Goal: Transaction & Acquisition: Purchase product/service

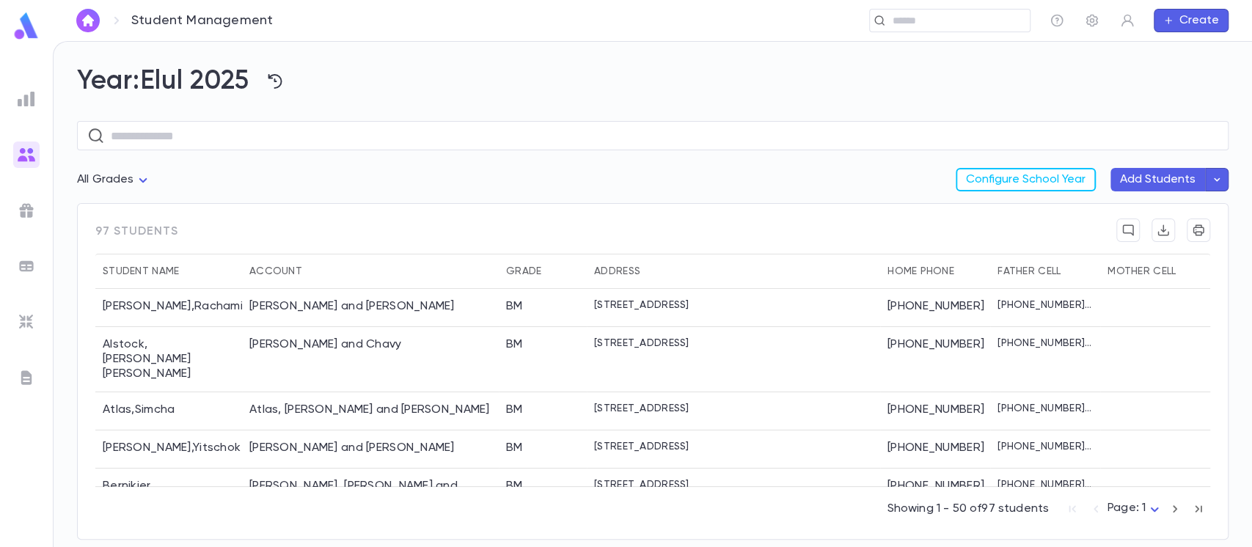
click at [28, 28] on img at bounding box center [26, 26] width 29 height 29
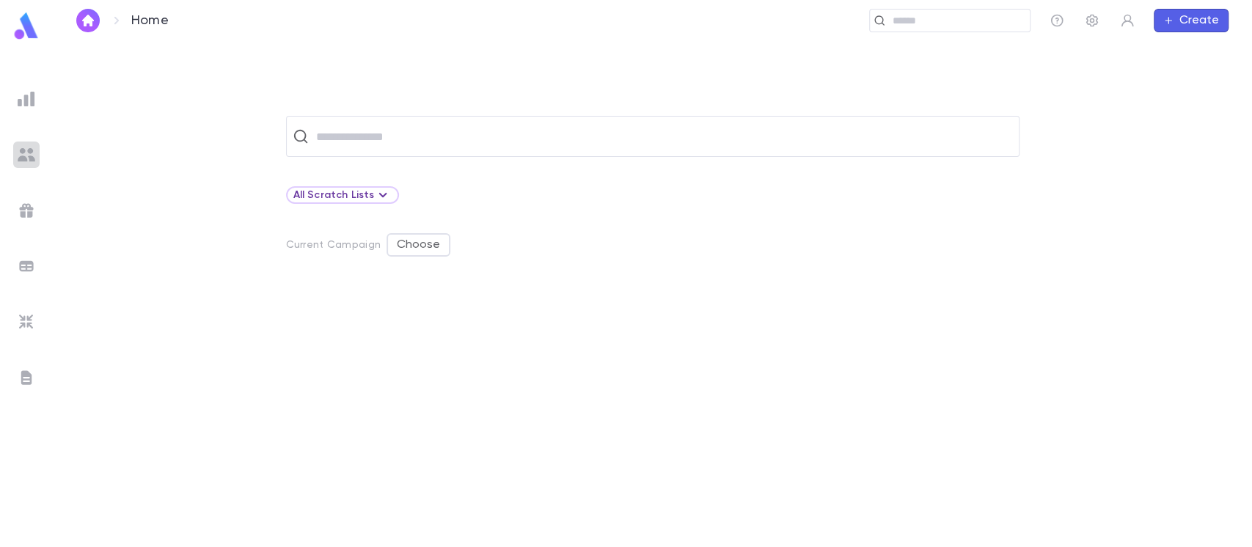
click at [33, 160] on img at bounding box center [27, 155] width 18 height 18
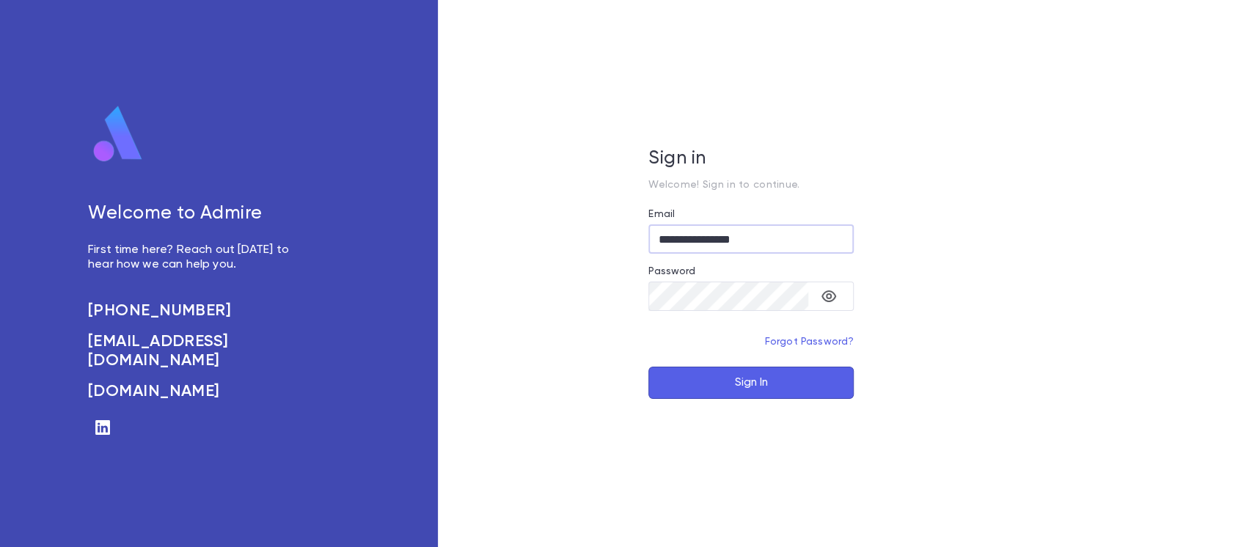
click at [669, 240] on input "**********" at bounding box center [750, 239] width 205 height 29
type input "**********"
click at [731, 381] on button "Sign In" at bounding box center [750, 383] width 205 height 32
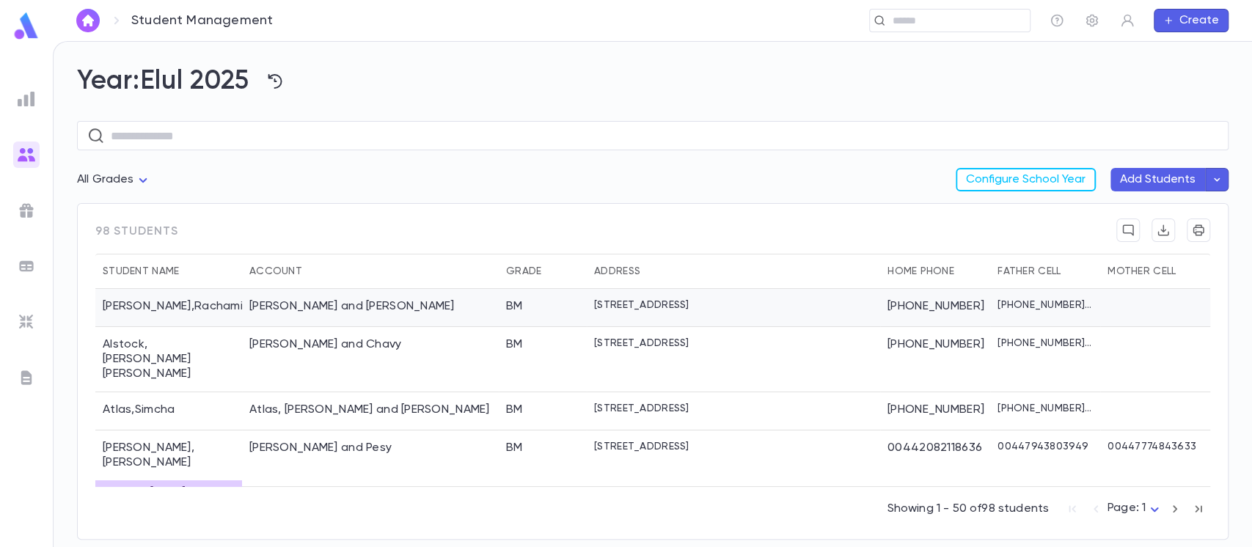
click at [804, 304] on div "1 Windsor Ct., Lakewood NJ 08701 USA" at bounding box center [733, 308] width 293 height 38
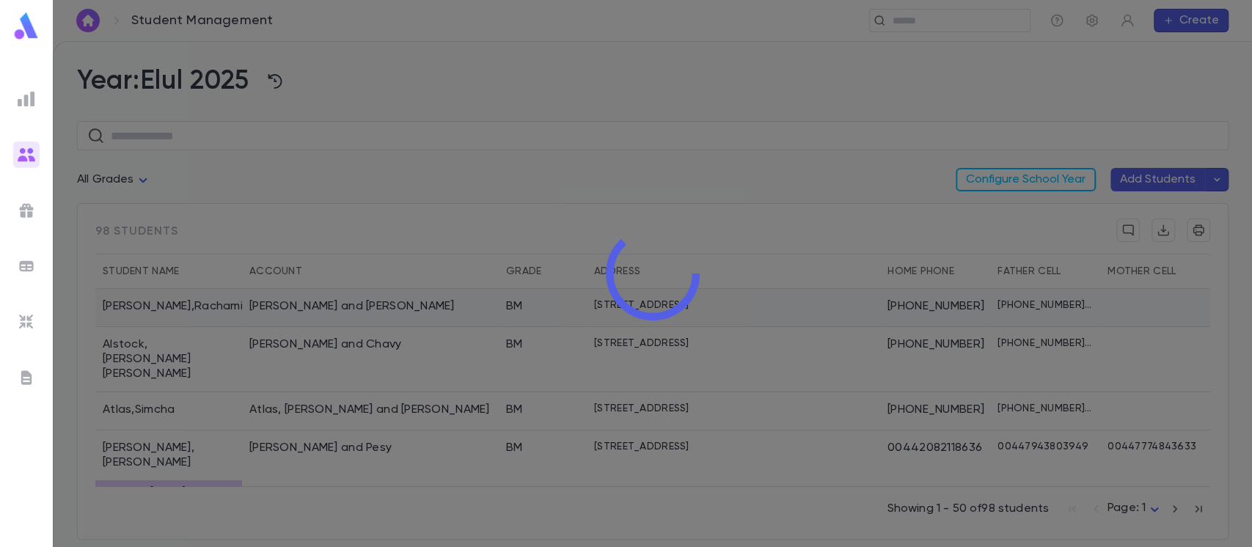
click at [804, 304] on div at bounding box center [652, 273] width 1199 height 547
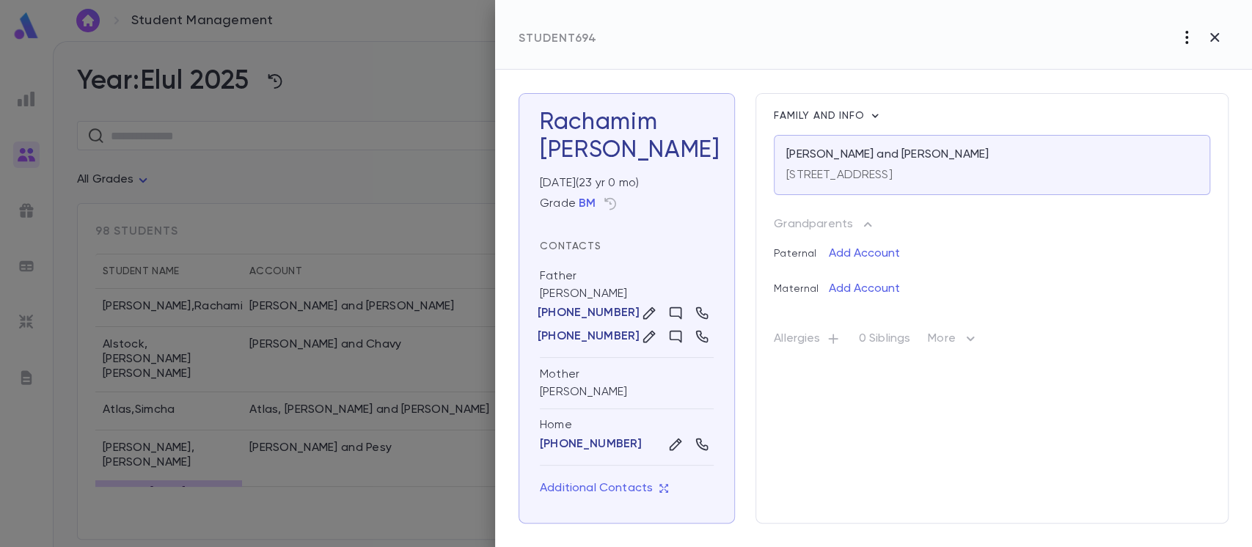
click at [1185, 34] on icon "button" at bounding box center [1187, 38] width 18 height 18
click at [1081, 37] on div at bounding box center [626, 273] width 1252 height 547
click at [1221, 39] on icon "button" at bounding box center [1215, 38] width 18 height 18
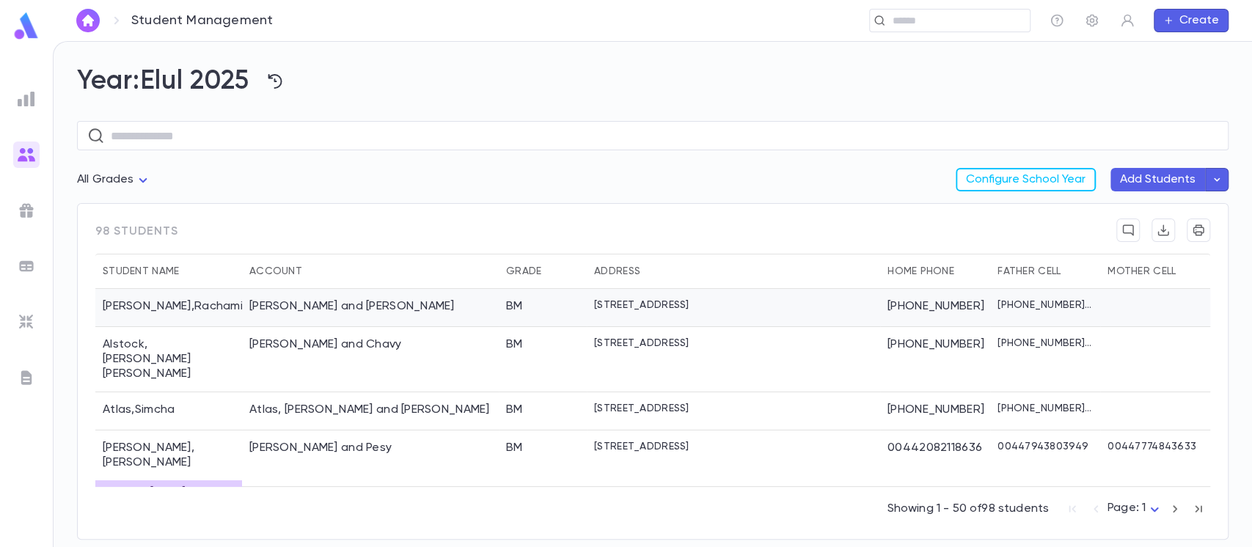
click at [507, 315] on div "BM" at bounding box center [543, 308] width 88 height 38
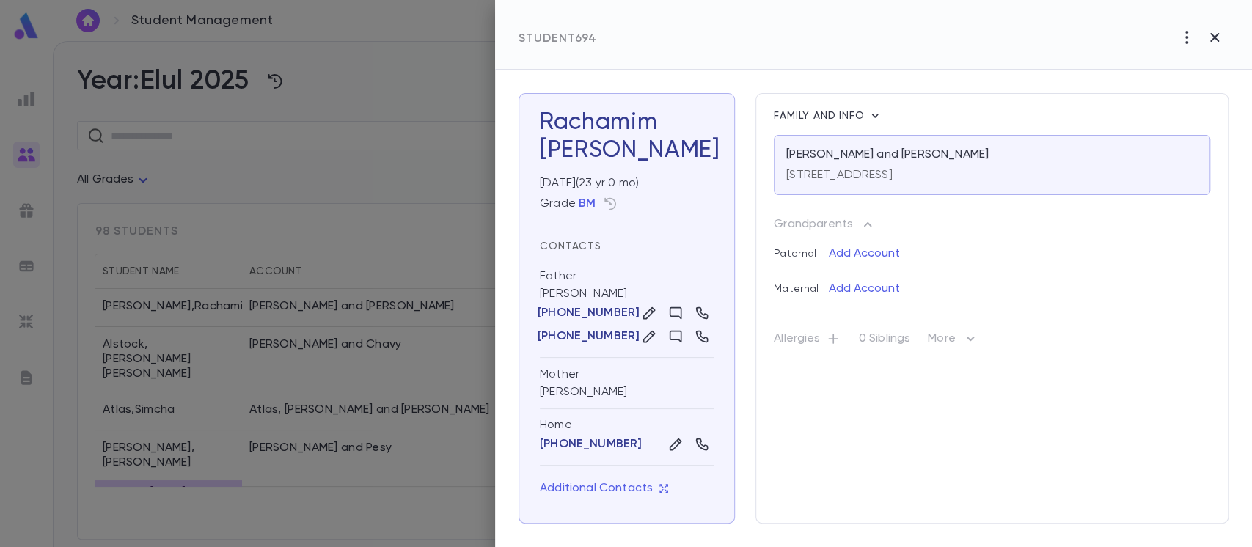
click at [1218, 43] on icon "button" at bounding box center [1215, 38] width 18 height 18
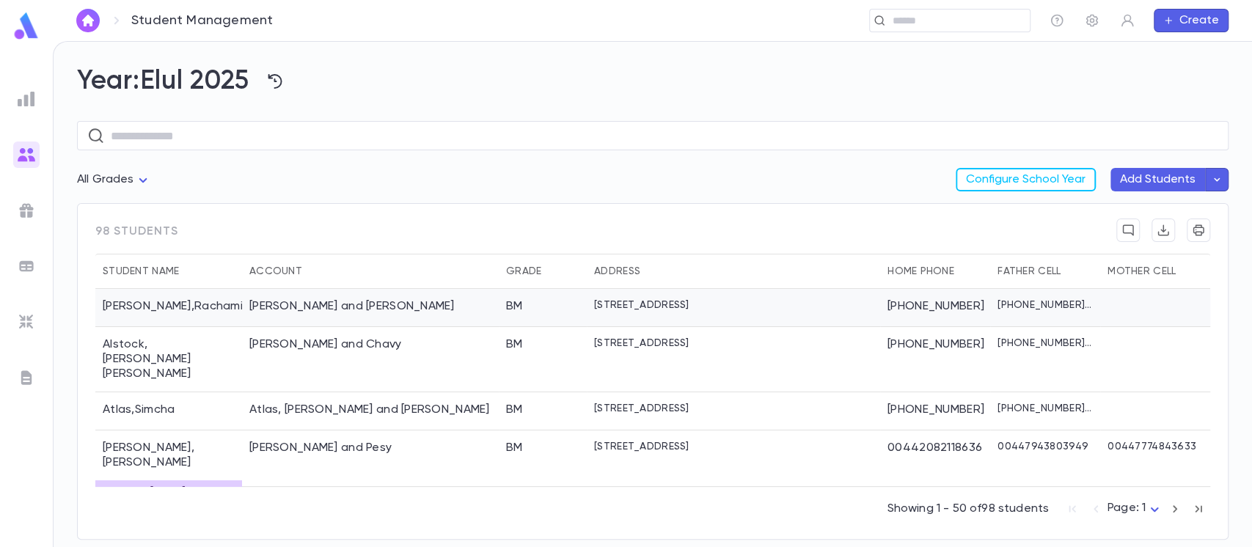
click at [264, 301] on div "Aboud, Yaakov Yehuda and Chana" at bounding box center [351, 306] width 205 height 15
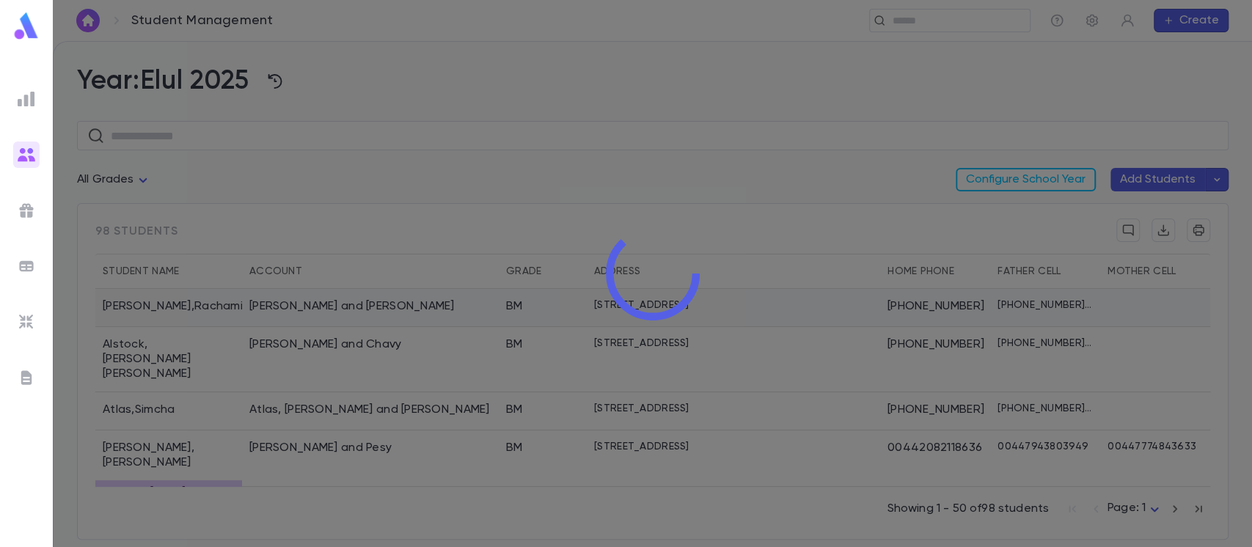
click at [264, 301] on div at bounding box center [652, 273] width 1199 height 547
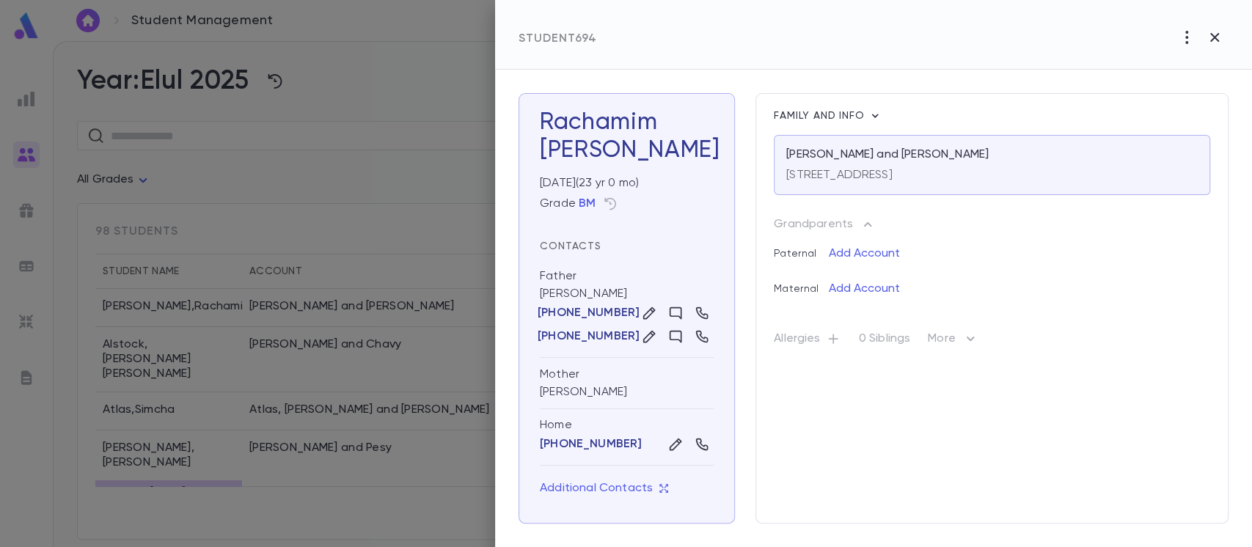
click at [587, 290] on div "Father Yaakov Yehuda Aboud (732) 814-5078 (732) 279-5715" at bounding box center [627, 309] width 174 height 98
click at [589, 312] on p "(732) 814-5078" at bounding box center [589, 313] width 102 height 15
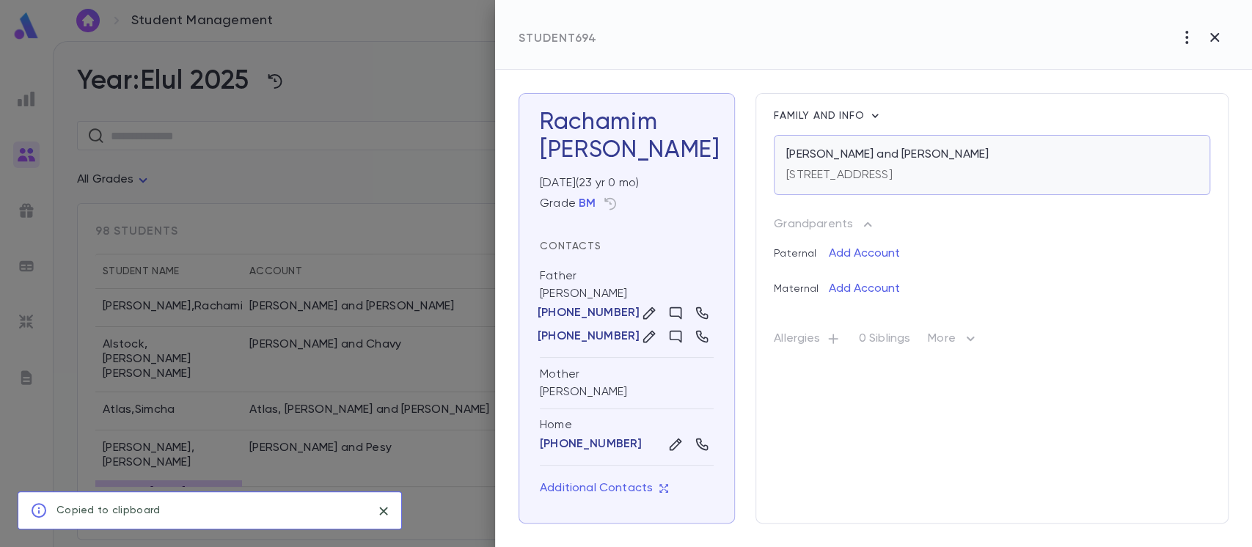
click at [842, 145] on div "Aboud, Yaakov Yehuda and Chana 1 Windsor Ct., Lakewood NJ 08701 USA" at bounding box center [992, 165] width 436 height 60
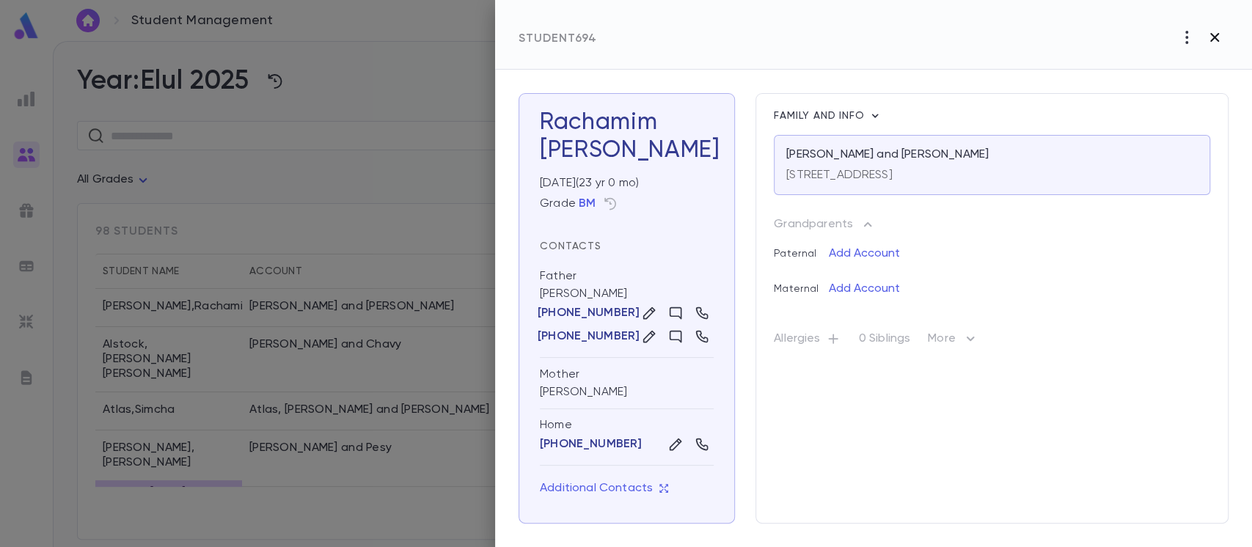
click at [1207, 43] on icon "button" at bounding box center [1215, 38] width 18 height 18
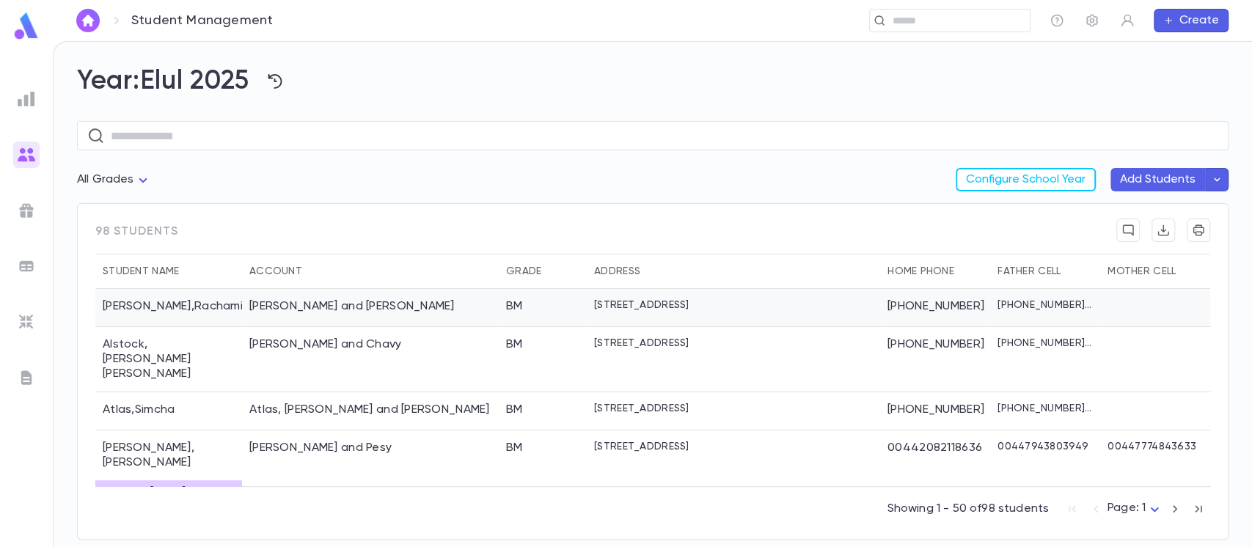
click at [401, 302] on div "Aboud, Yaakov Yehuda and Chana" at bounding box center [351, 306] width 205 height 15
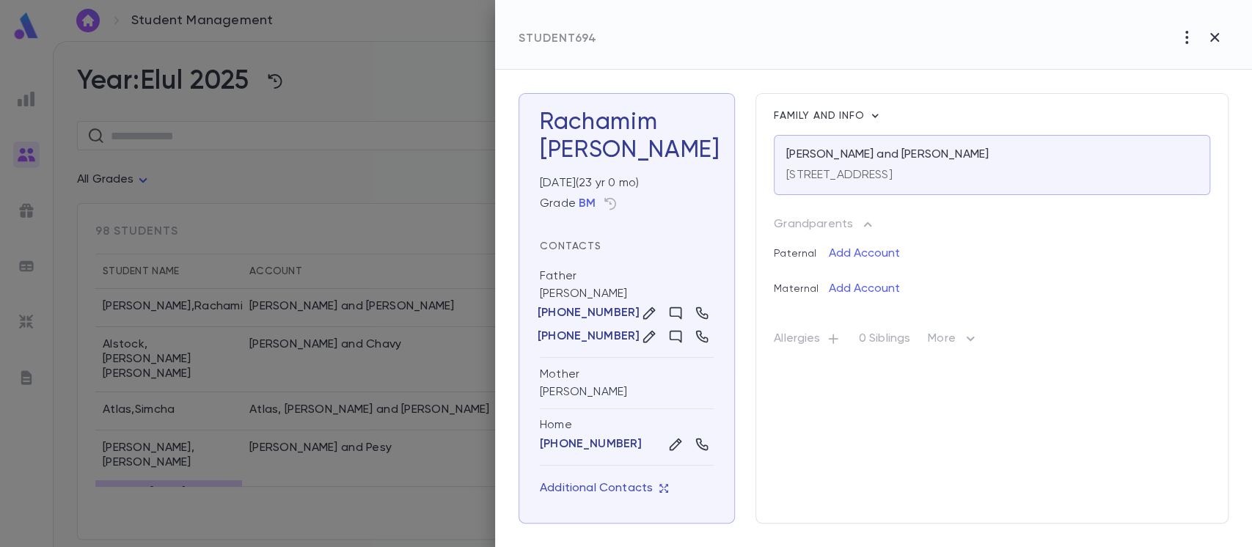
click at [627, 492] on p "Additional Contacts" at bounding box center [604, 488] width 129 height 15
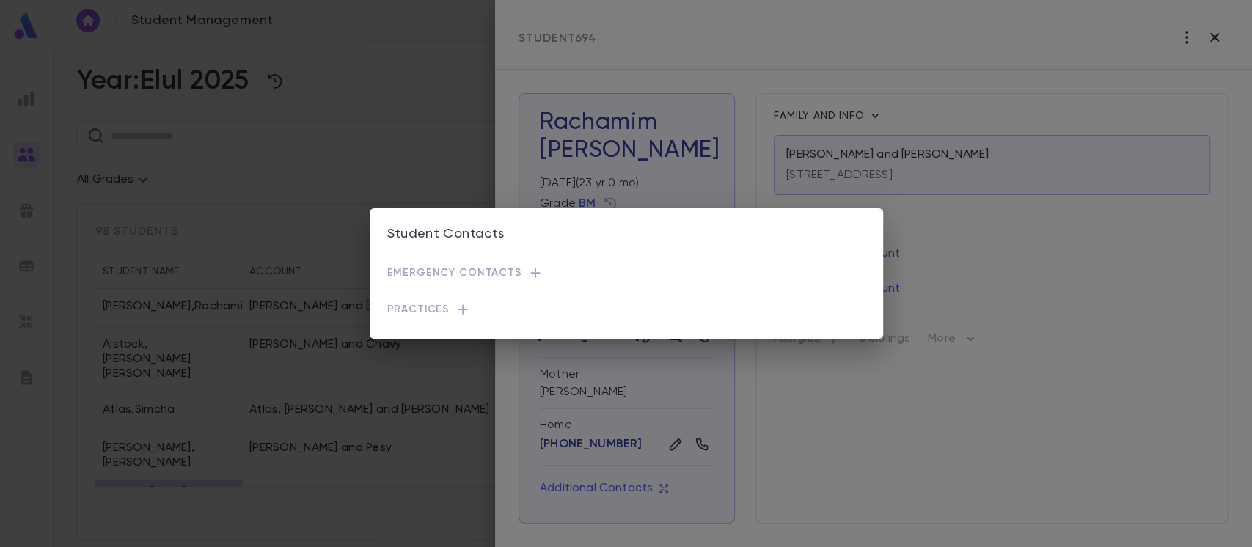
click at [899, 399] on div "Student Contacts Emergency Contacts Practices" at bounding box center [626, 273] width 1252 height 547
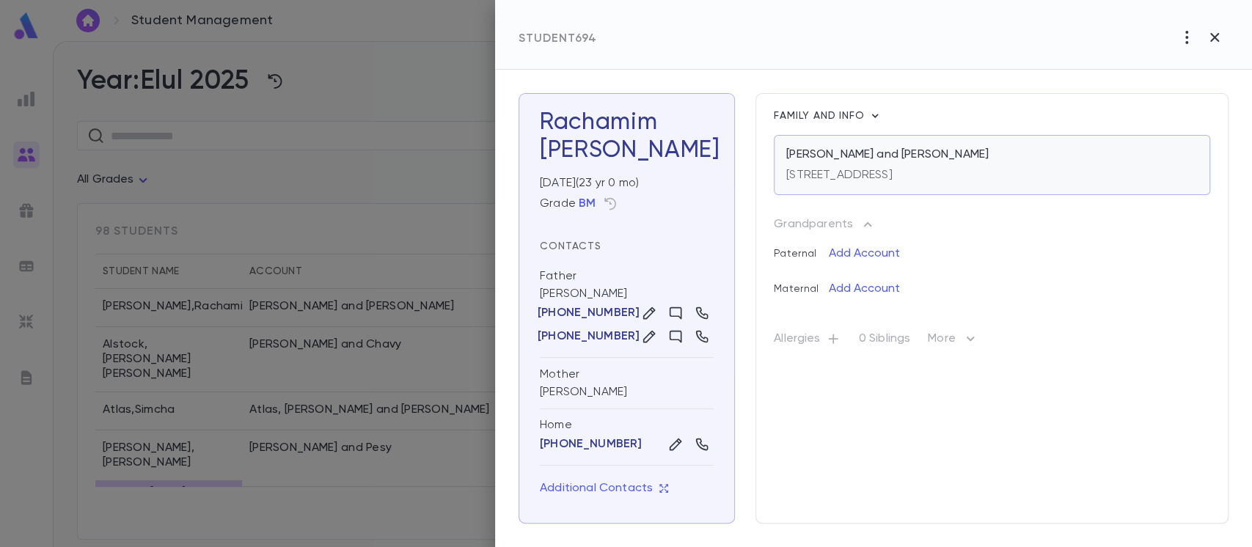
click at [893, 169] on p "1 Windsor Ct., Lakewood NJ 08701 USA" at bounding box center [839, 175] width 106 height 15
click at [445, 95] on div at bounding box center [626, 273] width 1252 height 547
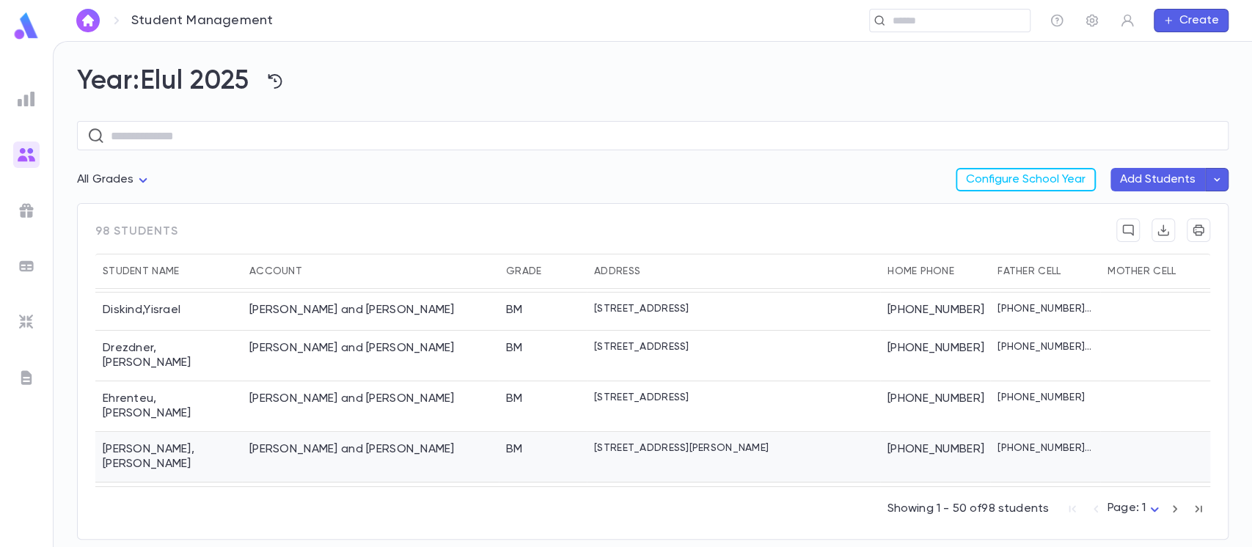
scroll to position [248, 0]
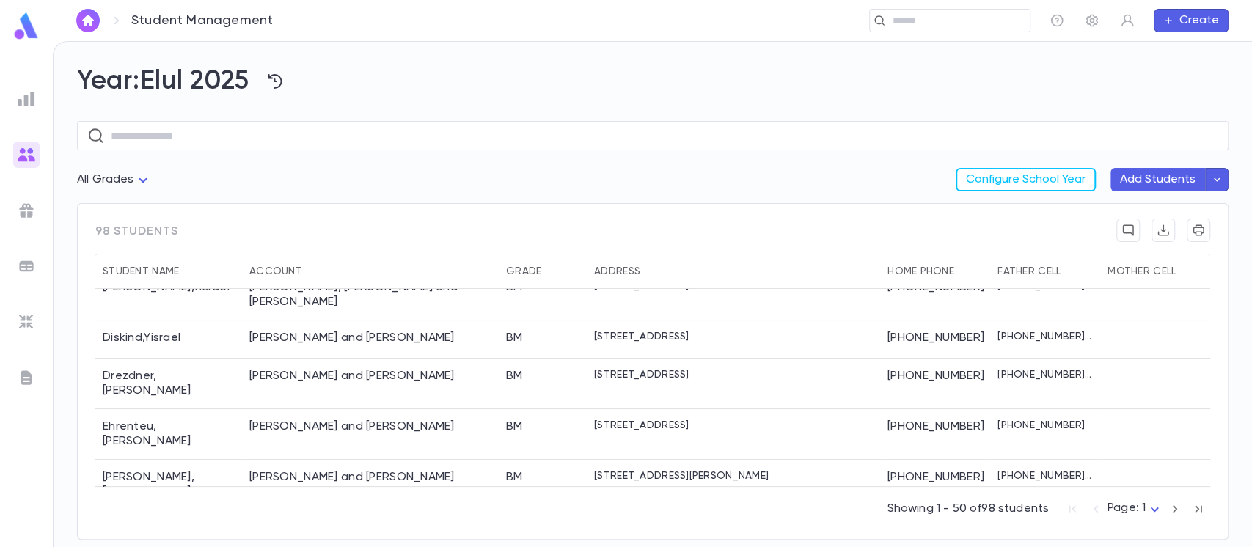
click at [1173, 507] on icon "button" at bounding box center [1175, 509] width 16 height 18
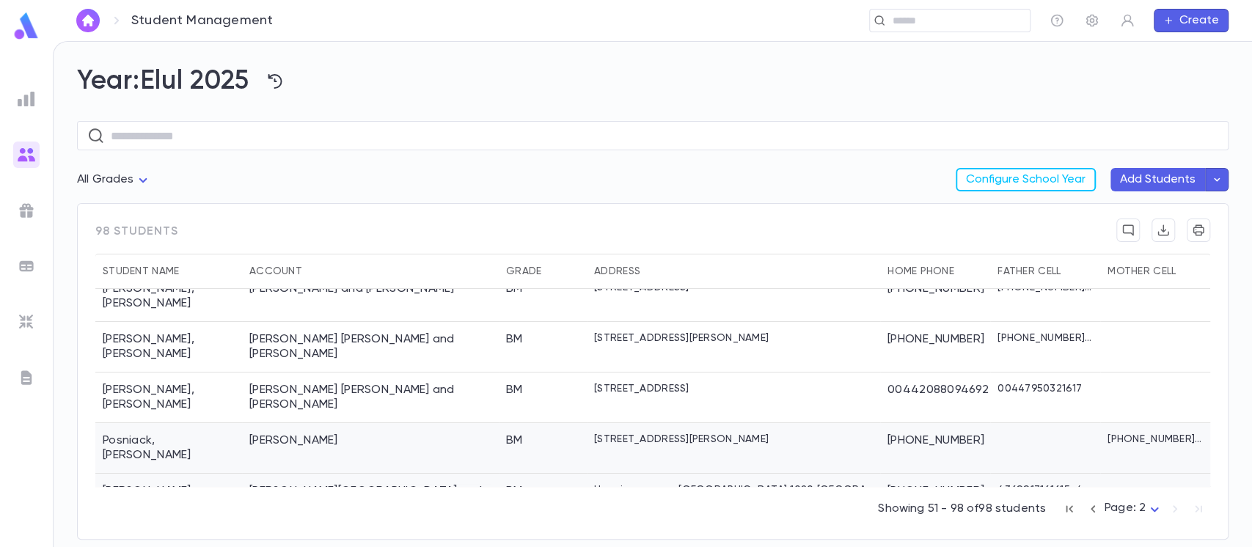
scroll to position [195, 0]
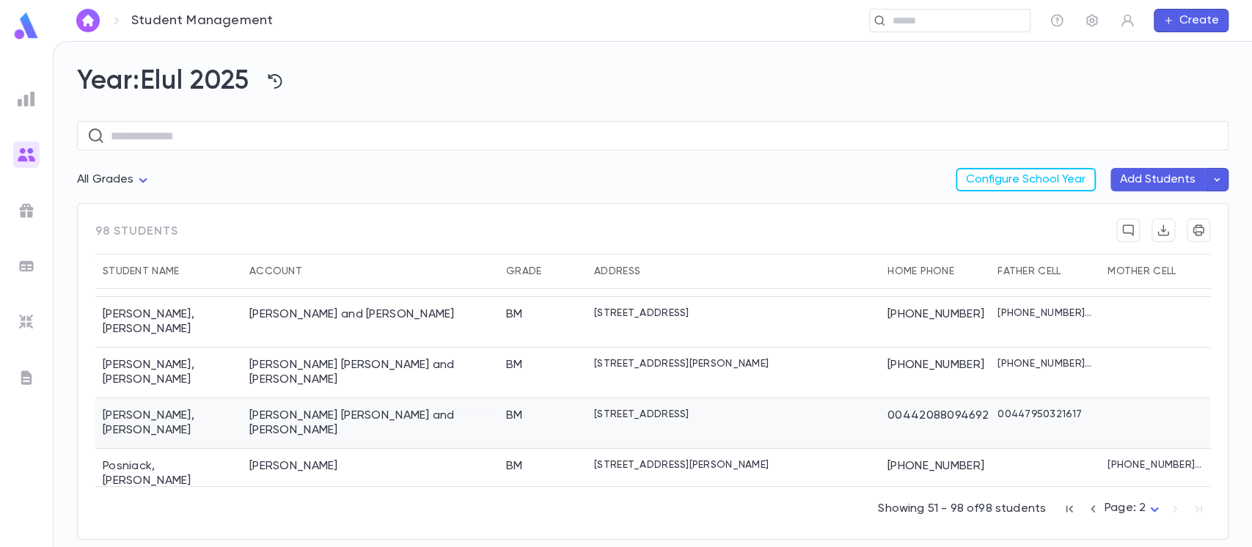
click at [390, 409] on div "[PERSON_NAME] [PERSON_NAME] and [PERSON_NAME]" at bounding box center [370, 423] width 242 height 29
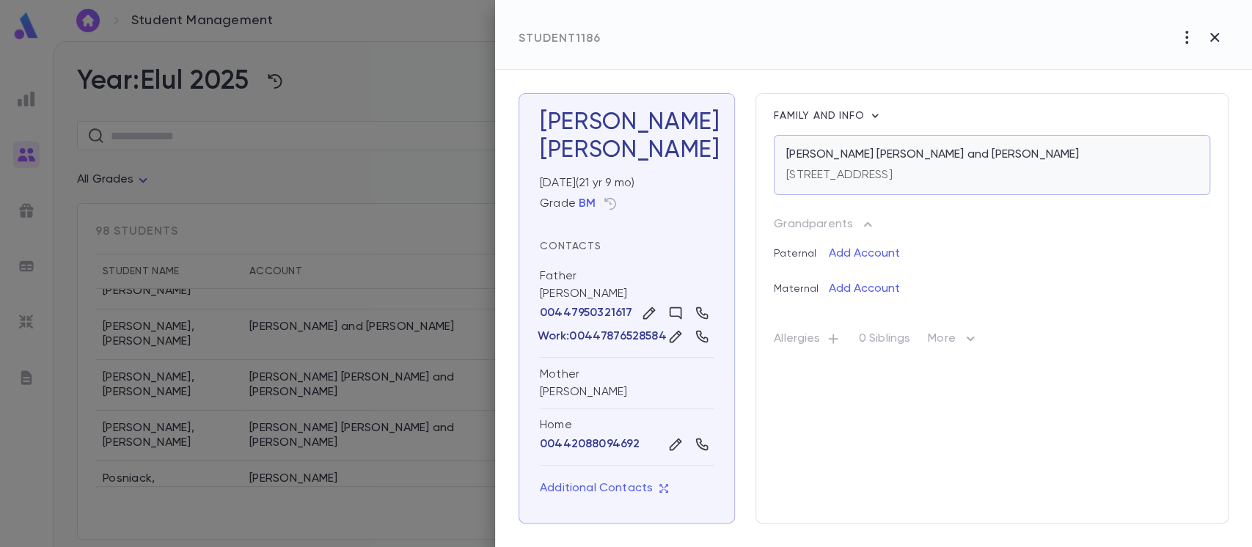
click at [869, 164] on div "[STREET_ADDRESS]" at bounding box center [839, 172] width 106 height 21
click at [1223, 40] on icon "button" at bounding box center [1215, 38] width 18 height 18
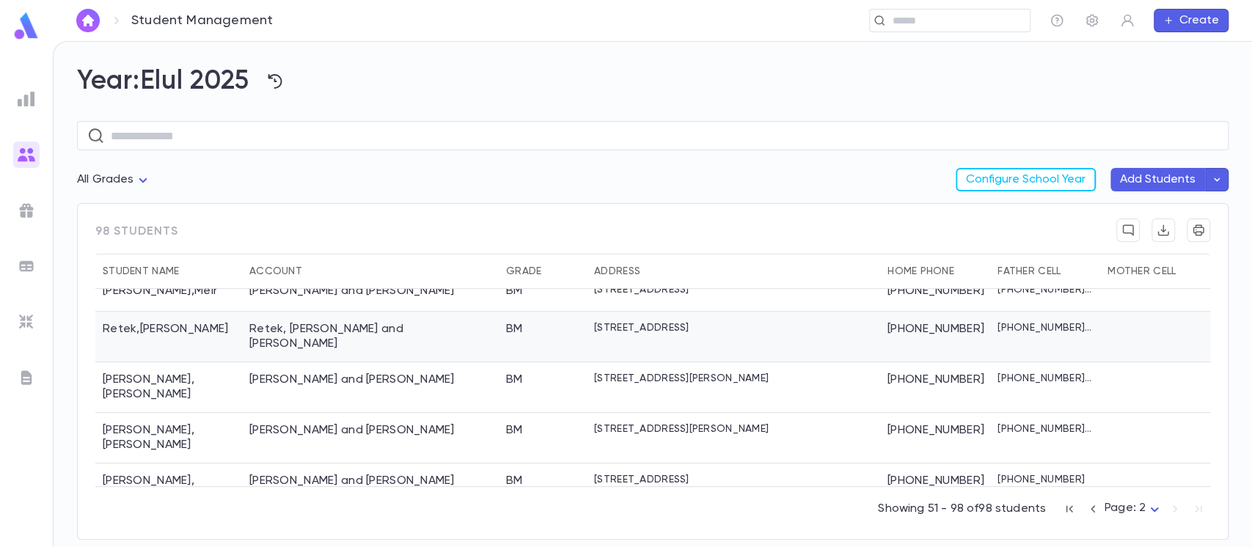
scroll to position [489, 0]
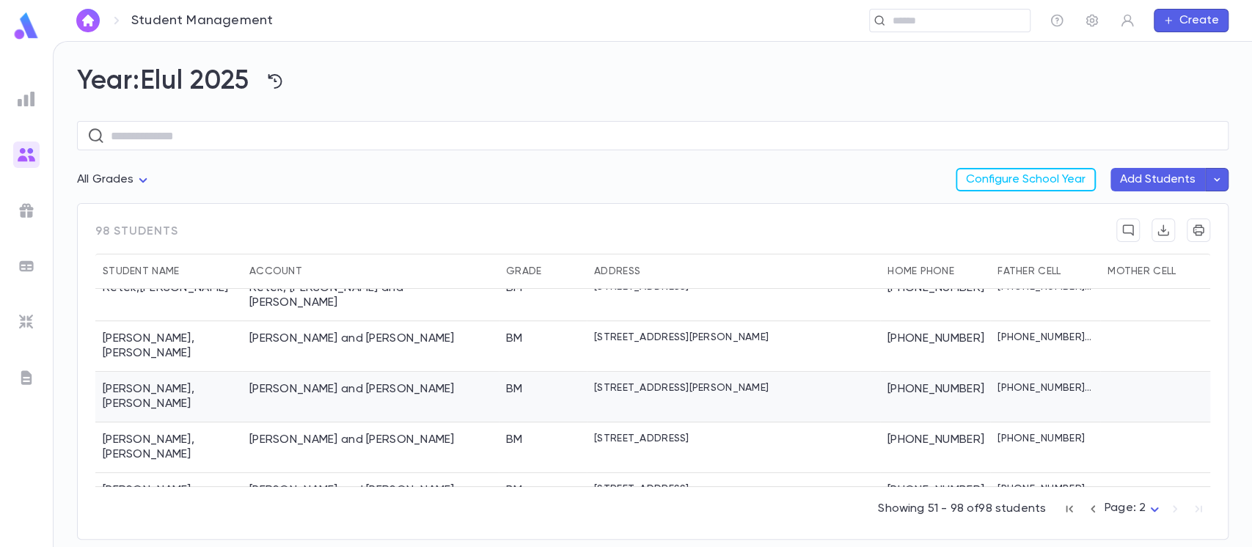
click at [320, 382] on div "Ringel, Elimelech and Fayga" at bounding box center [351, 389] width 205 height 15
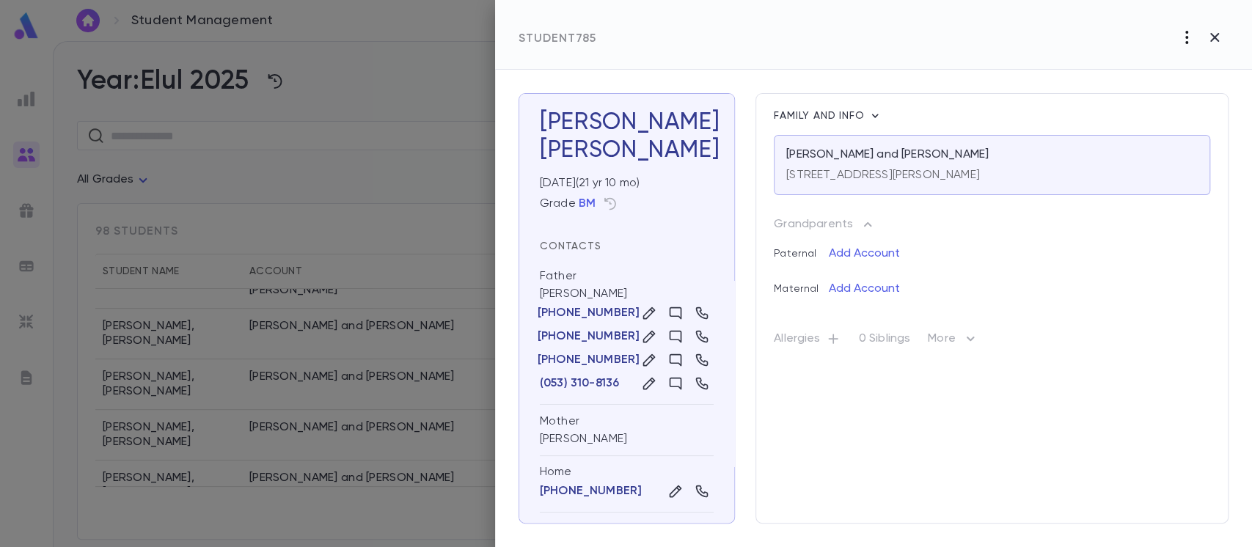
click at [1184, 34] on icon "button" at bounding box center [1187, 38] width 18 height 18
click at [1041, 29] on div at bounding box center [626, 273] width 1252 height 547
click at [1204, 38] on button "button" at bounding box center [1215, 37] width 28 height 28
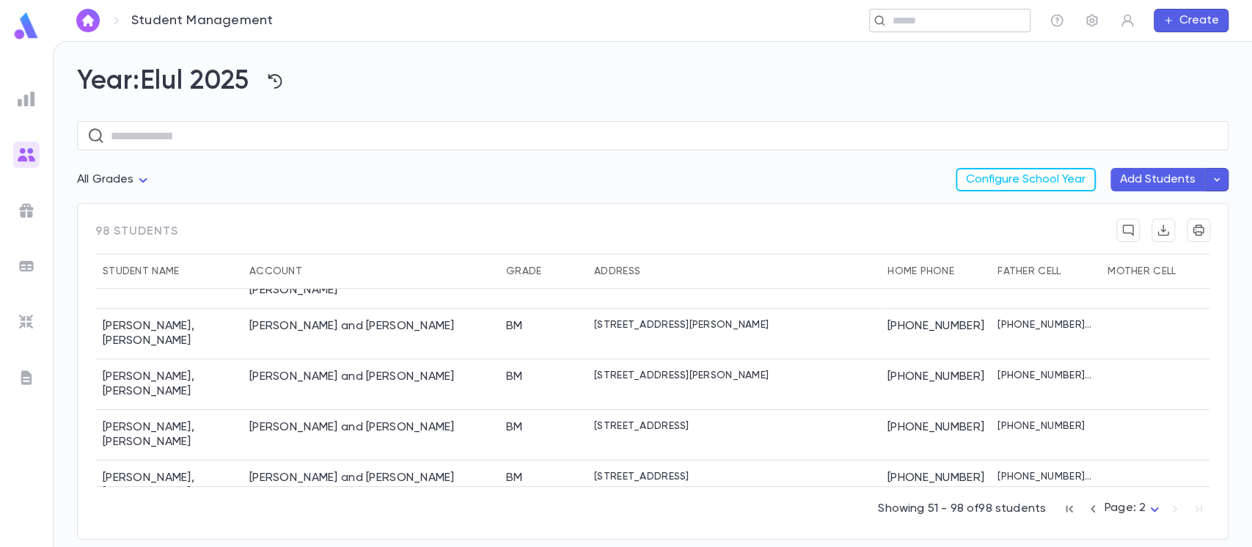
click at [933, 29] on div "​" at bounding box center [949, 20] width 161 height 23
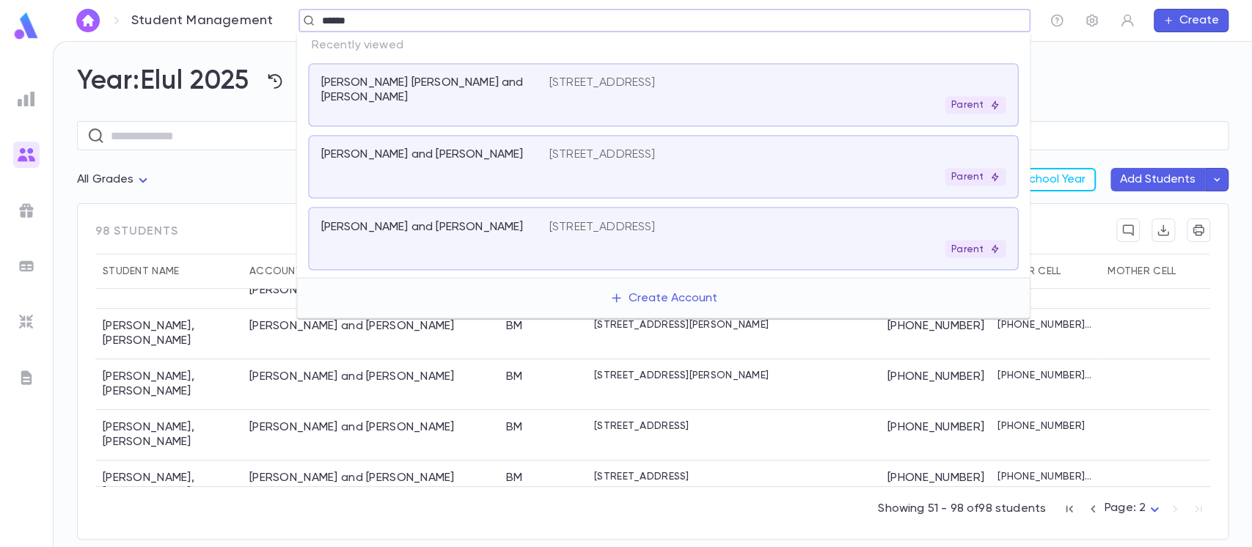
type input "*******"
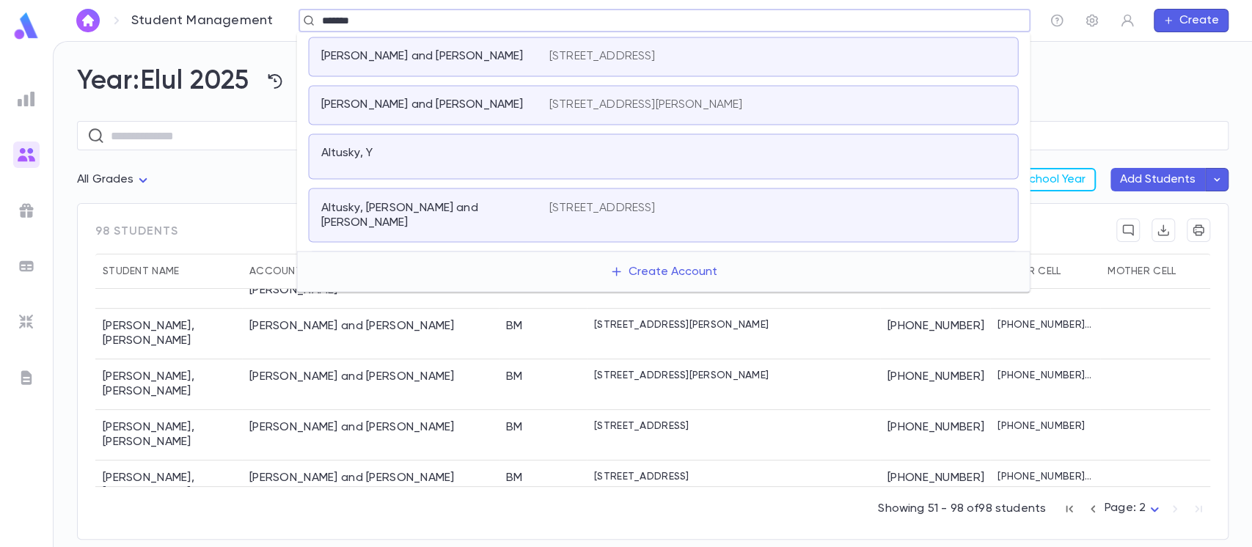
scroll to position [98, 0]
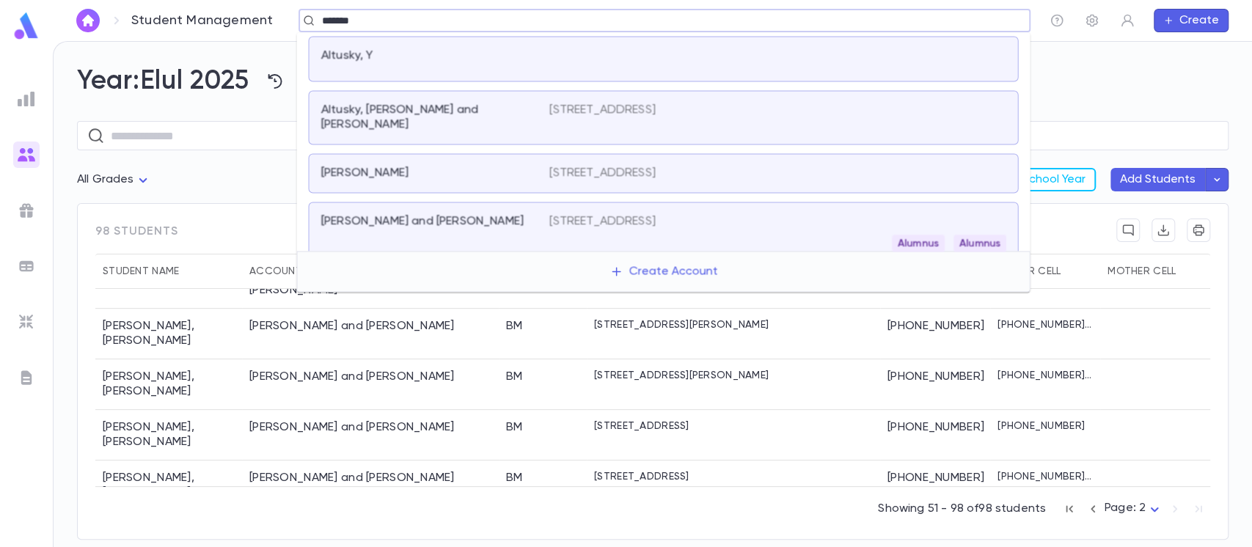
click at [640, 118] on div "Altusky, Yehuda Leib and Avigayil 330 N Detroit St, Los Angeles CA 90036" at bounding box center [663, 117] width 710 height 54
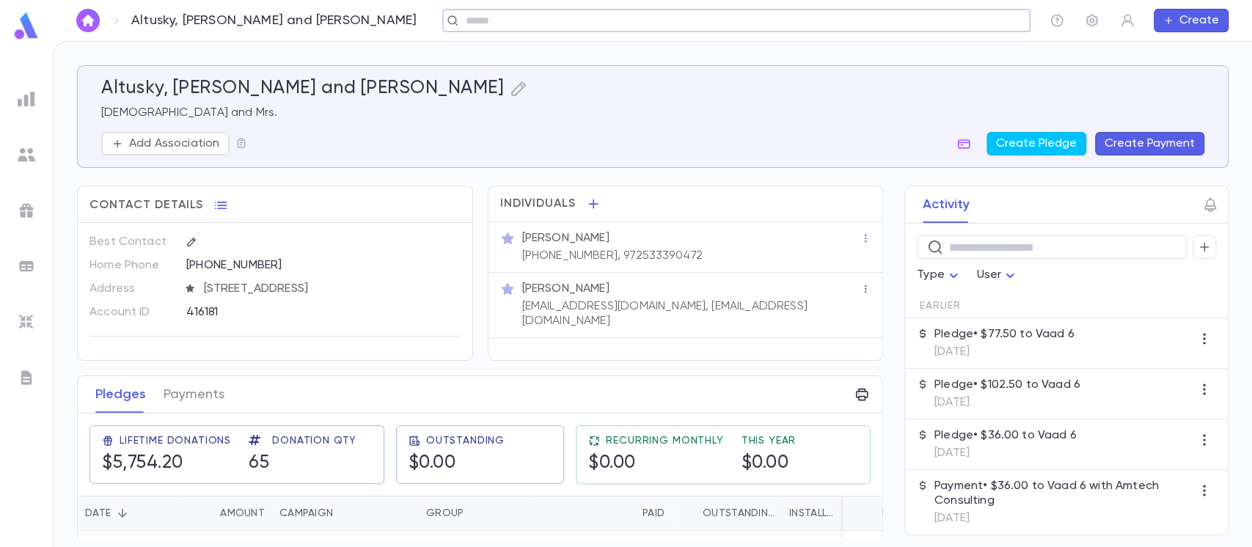
click at [865, 285] on icon "button" at bounding box center [865, 288] width 1 height 7
click at [843, 285] on div at bounding box center [626, 273] width 1252 height 547
click at [1006, 136] on button "Create Pledge" at bounding box center [1037, 143] width 100 height 23
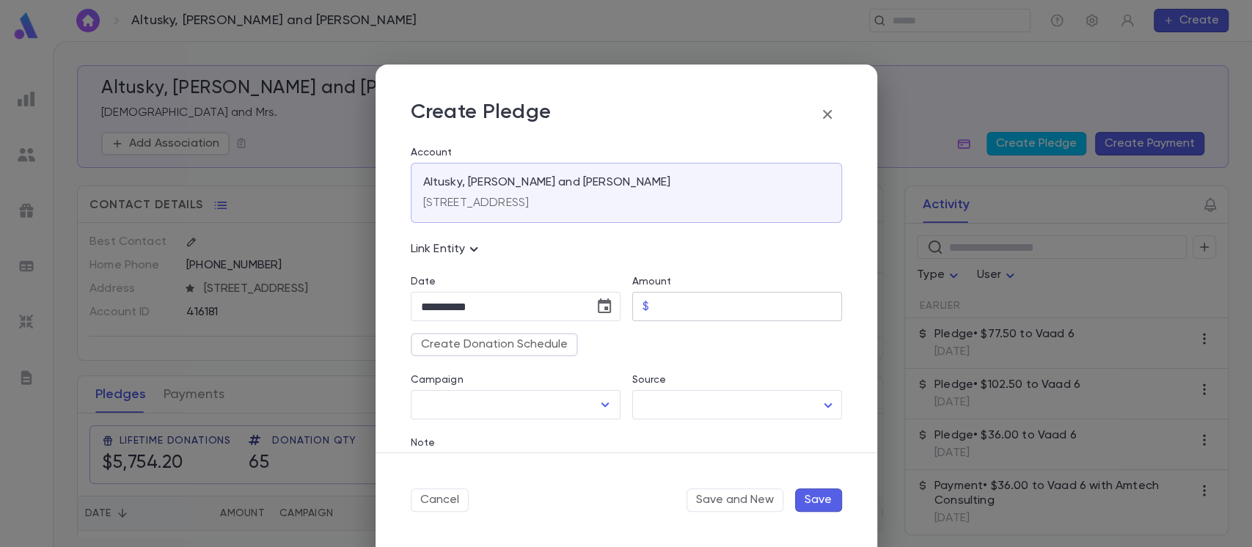
click at [692, 314] on input "Amount" at bounding box center [748, 307] width 187 height 29
type input "****"
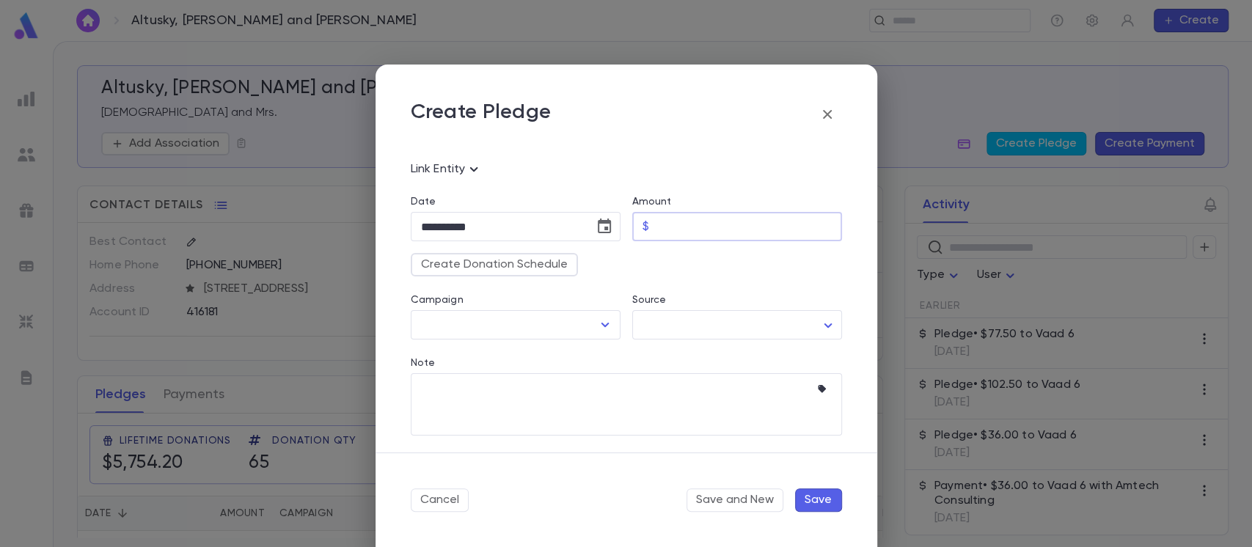
scroll to position [81, 0]
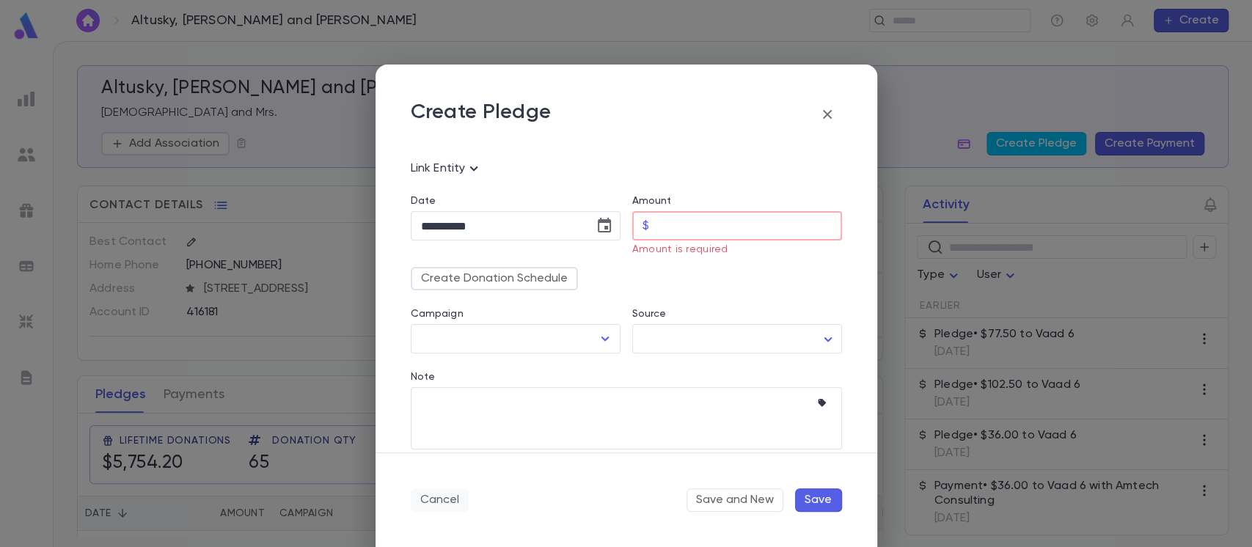
click at [461, 489] on button "Cancel" at bounding box center [440, 500] width 58 height 23
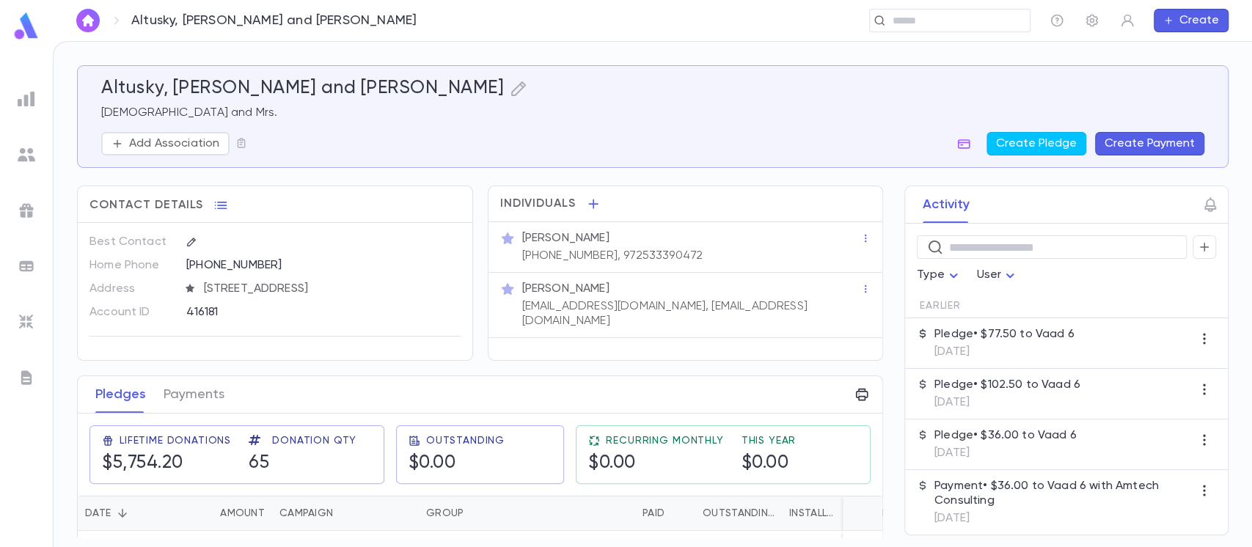
click at [1170, 147] on button "Create Payment" at bounding box center [1149, 143] width 109 height 23
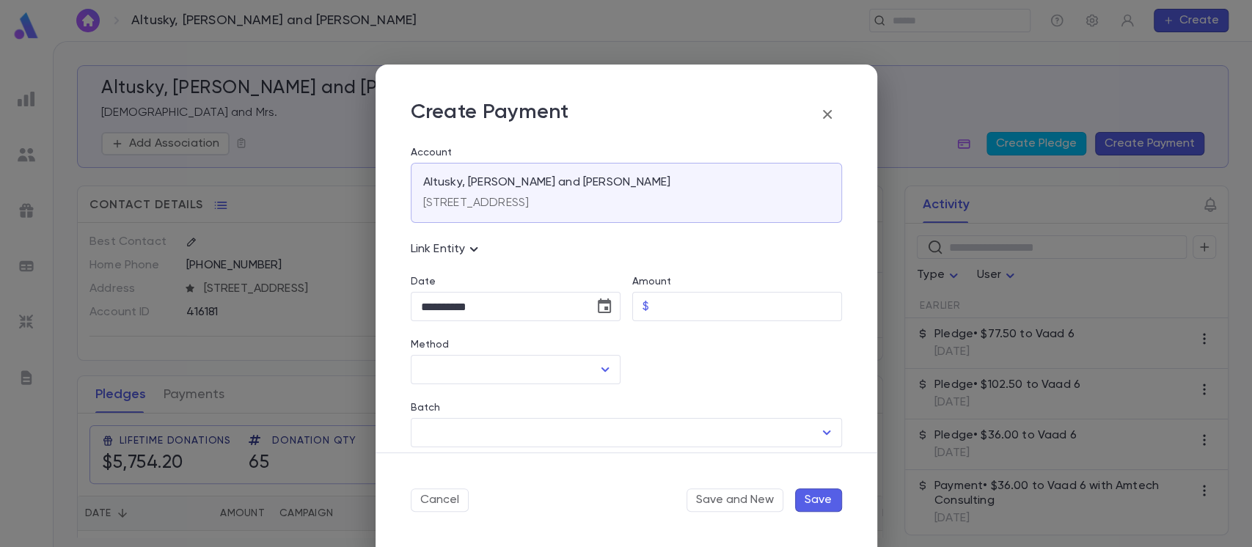
click at [834, 112] on icon "button" at bounding box center [828, 115] width 18 height 18
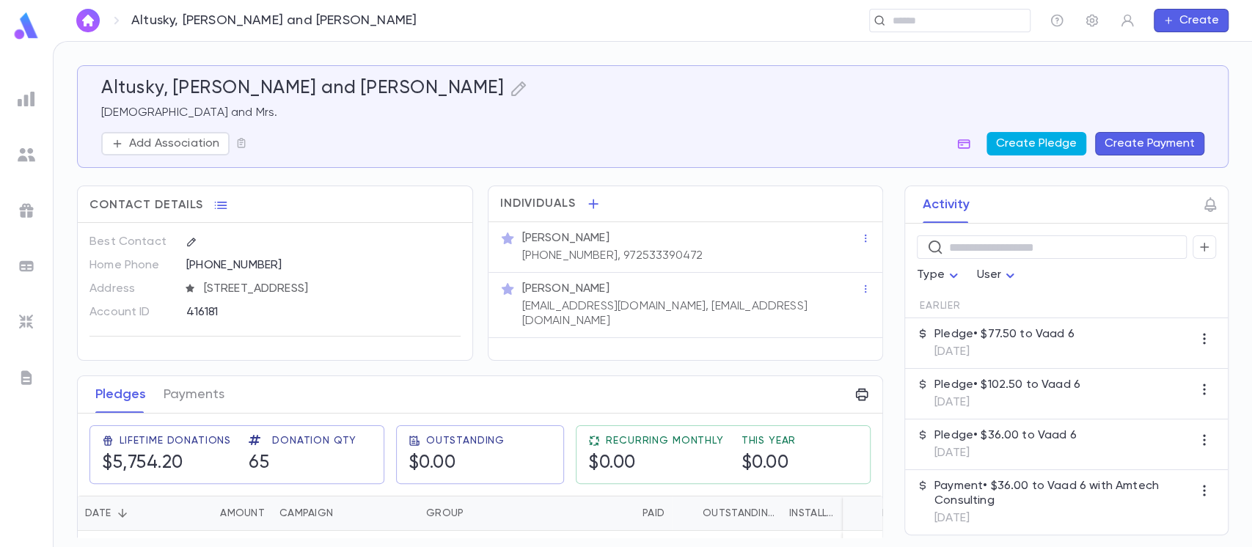
click at [1004, 136] on button "Create Pledge" at bounding box center [1037, 143] width 100 height 23
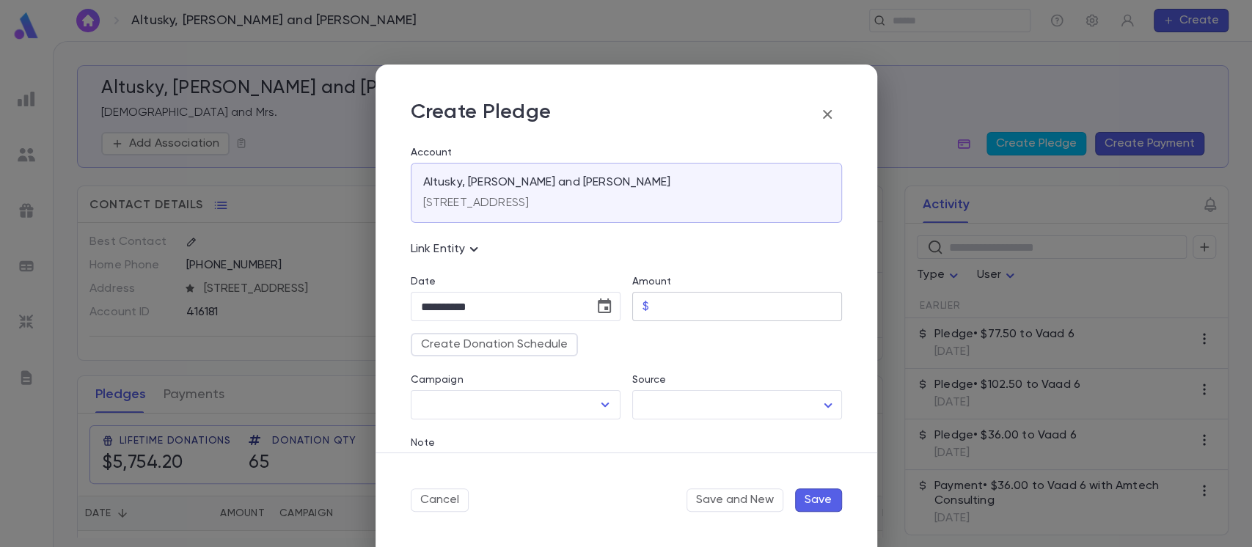
click at [665, 294] on input "Amount" at bounding box center [748, 307] width 187 height 29
drag, startPoint x: 694, startPoint y: 306, endPoint x: 582, endPoint y: 300, distance: 112.4
click at [582, 300] on div "**********" at bounding box center [620, 322] width 443 height 387
type input "********"
drag, startPoint x: 605, startPoint y: 337, endPoint x: 603, endPoint y: 329, distance: 8.4
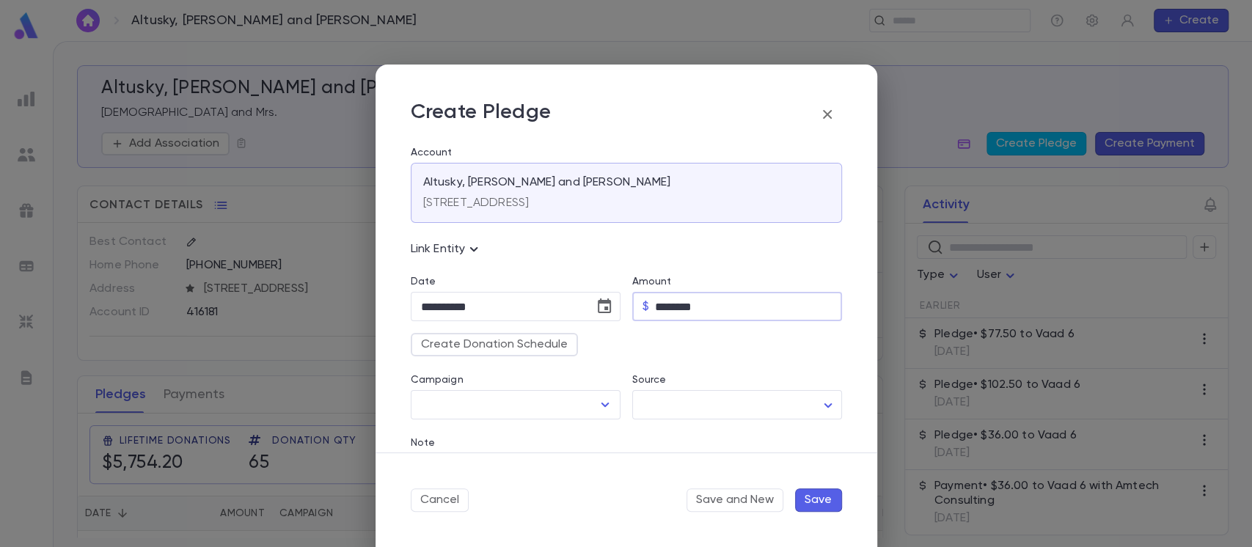
click at [604, 333] on div "Create Donation Schedule" at bounding box center [620, 338] width 443 height 35
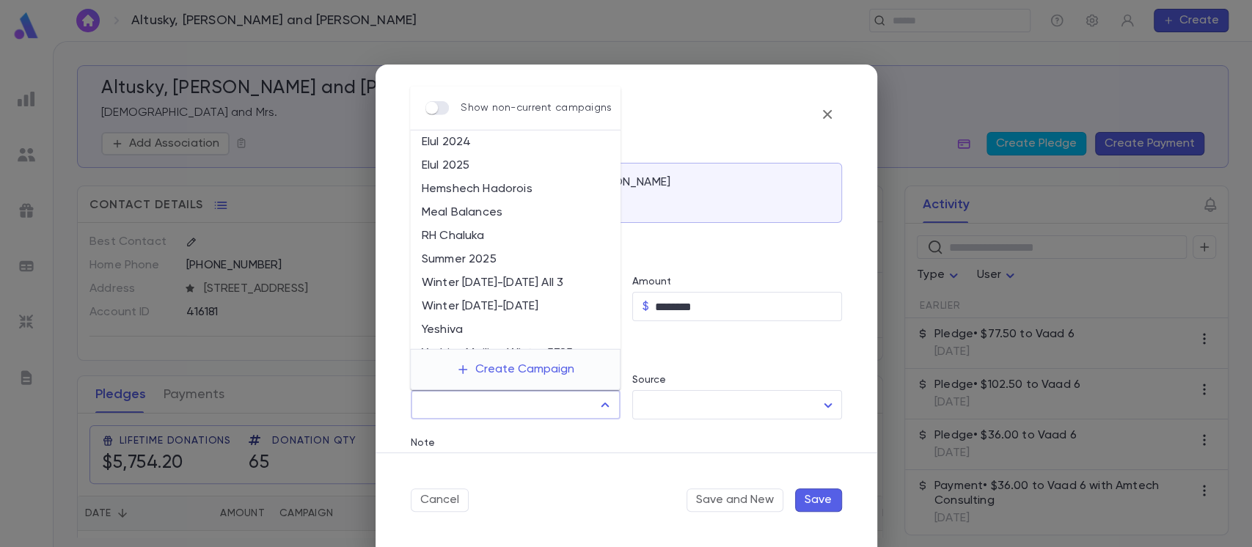
click at [551, 408] on input "Campaign" at bounding box center [504, 405] width 175 height 28
click at [553, 184] on li "Hemshech Hadorois" at bounding box center [515, 188] width 211 height 23
type input "**********"
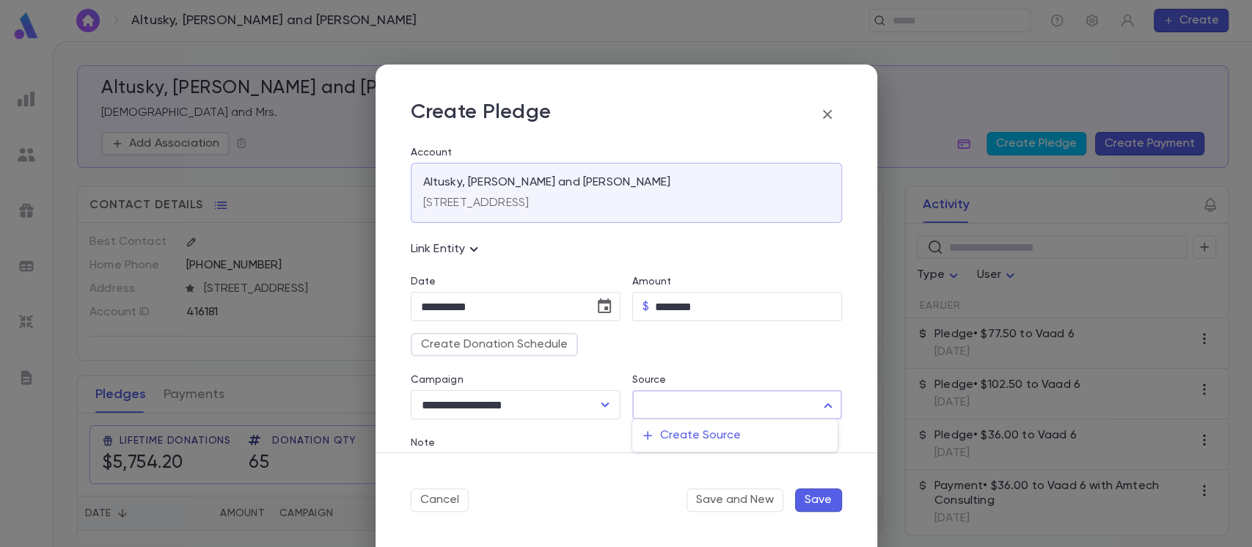
click at [671, 403] on body "Altusky, Yehuda Leib and Avigayil ​ Create Altusky, Yehuda Leib and Avigayil Ra…" at bounding box center [626, 294] width 1252 height 506
click at [698, 369] on div at bounding box center [626, 273] width 1252 height 547
click at [806, 501] on button "Save" at bounding box center [818, 500] width 47 height 23
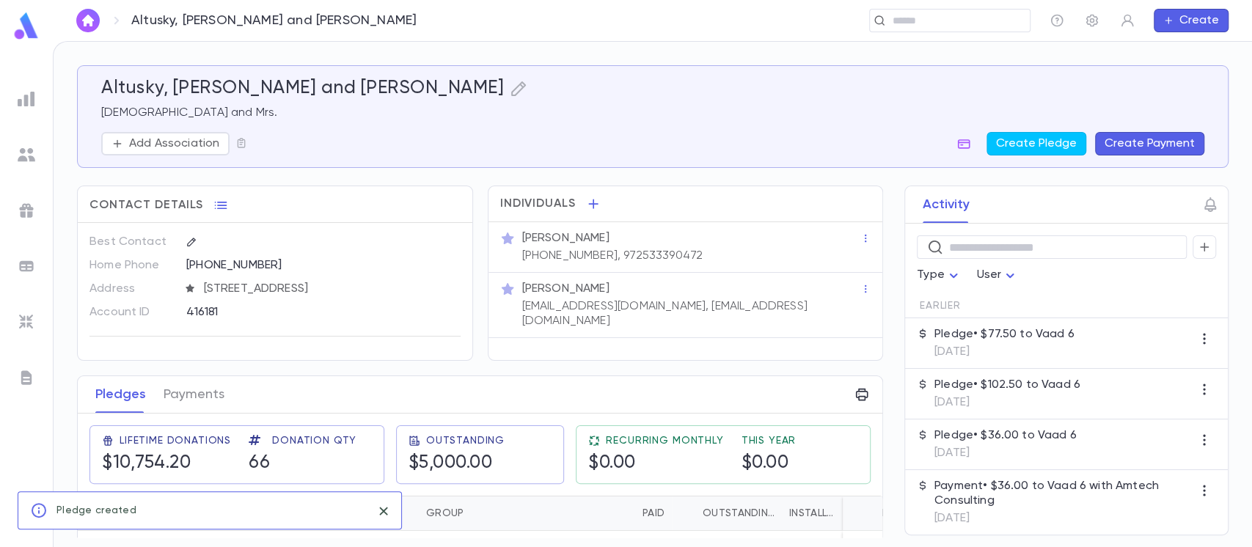
click at [1163, 138] on button "Create Payment" at bounding box center [1149, 143] width 109 height 23
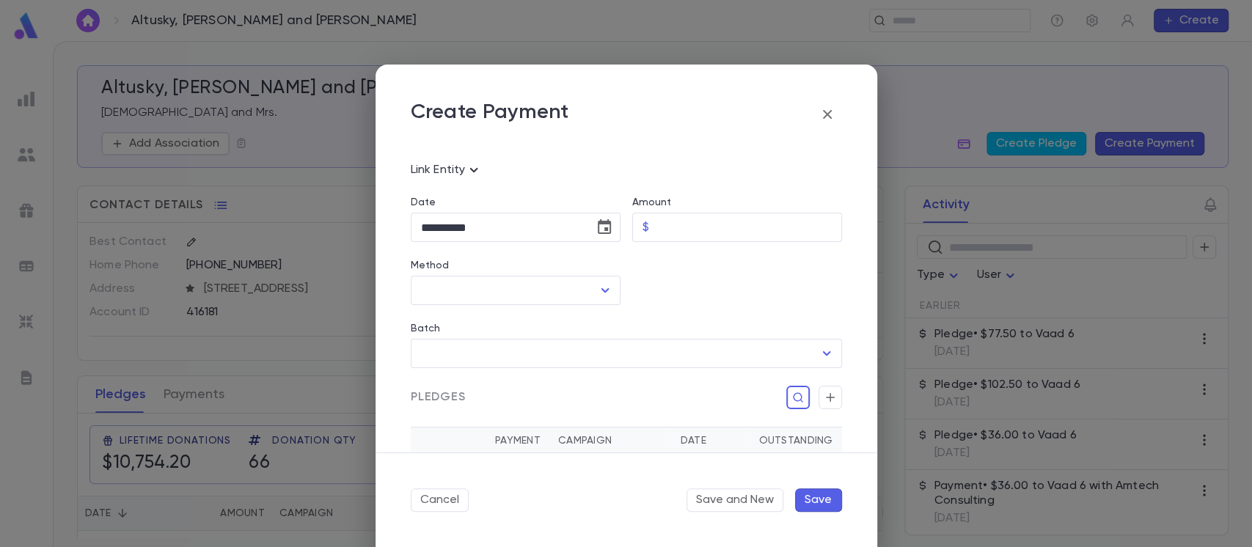
scroll to position [98, 0]
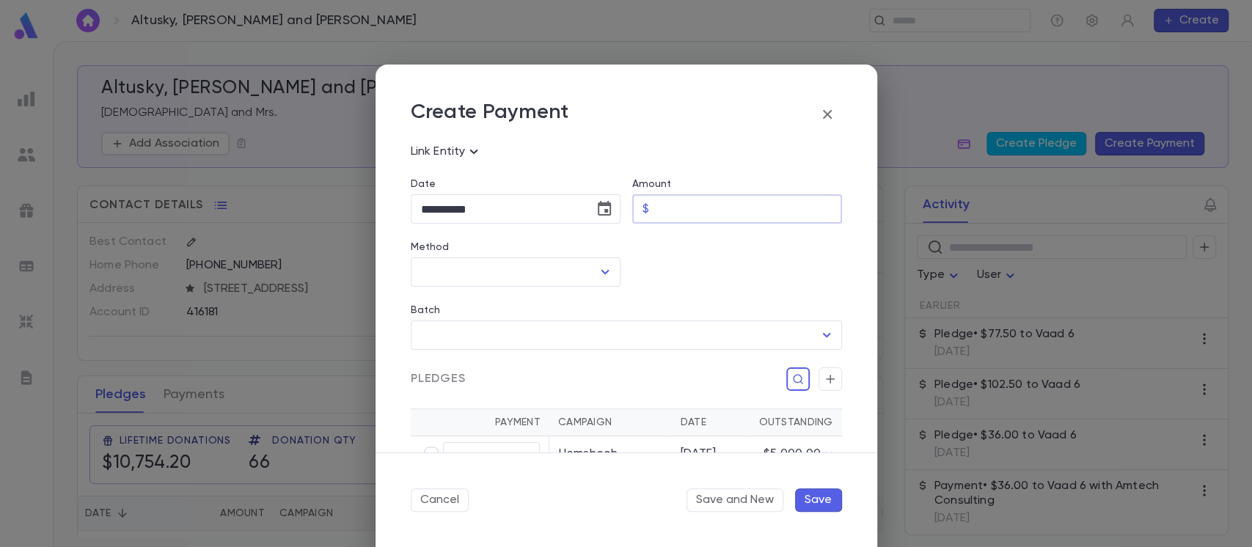
click at [681, 202] on input "Amount" at bounding box center [748, 209] width 187 height 29
click at [595, 275] on button "Open" at bounding box center [605, 272] width 21 height 21
type input "********"
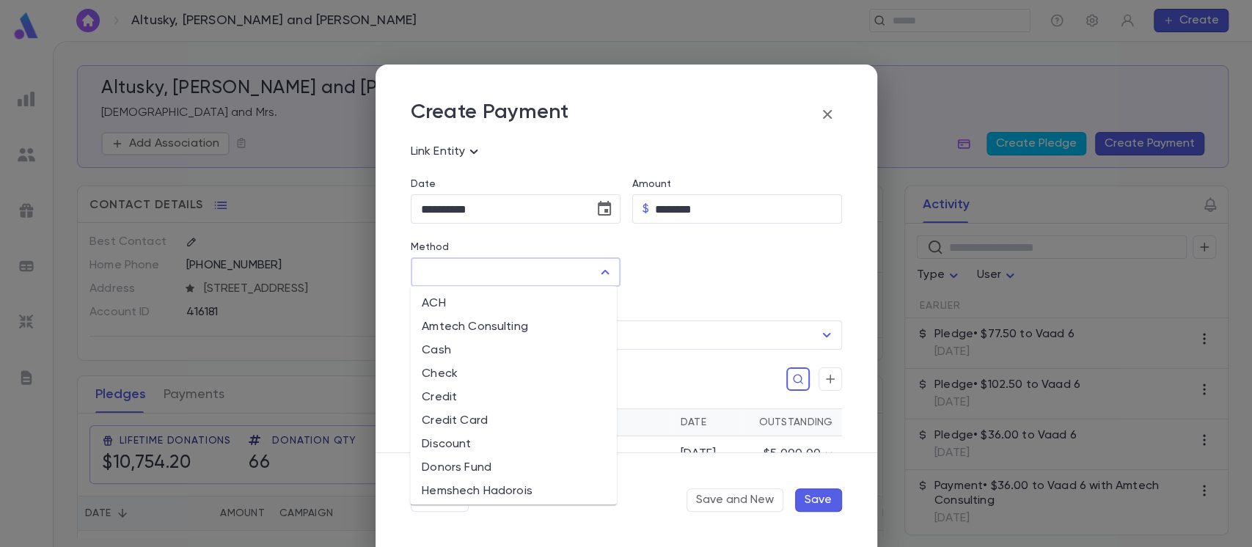
click at [491, 414] on li "Credit Card" at bounding box center [513, 420] width 207 height 23
type input "**********"
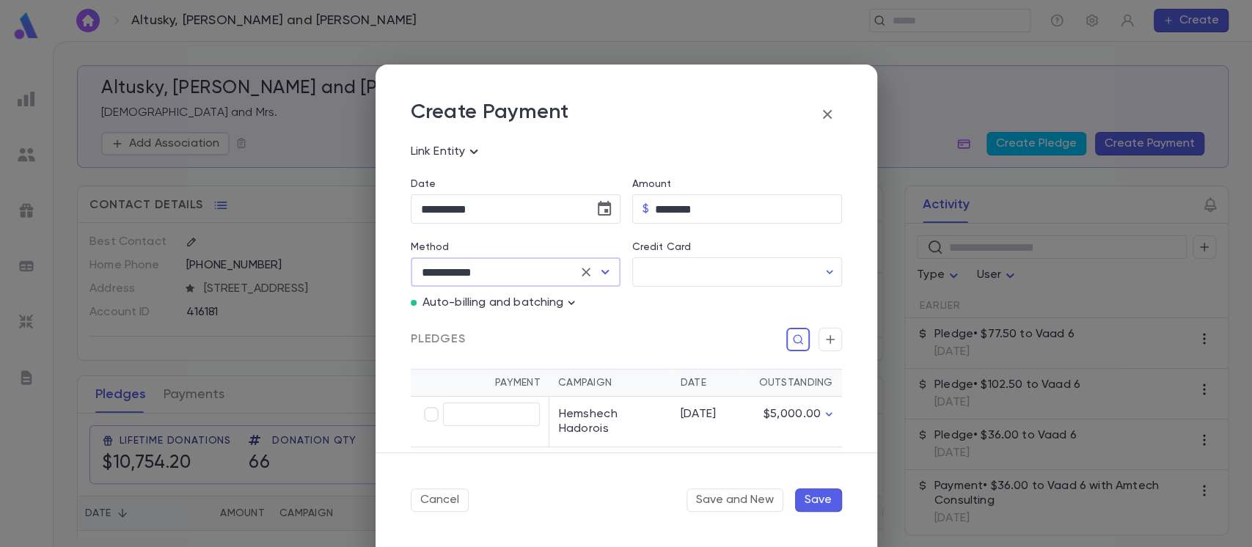
click at [739, 249] on div "Credit Card" at bounding box center [737, 249] width 210 height 16
click at [734, 266] on input "Credit Card" at bounding box center [725, 272] width 186 height 29
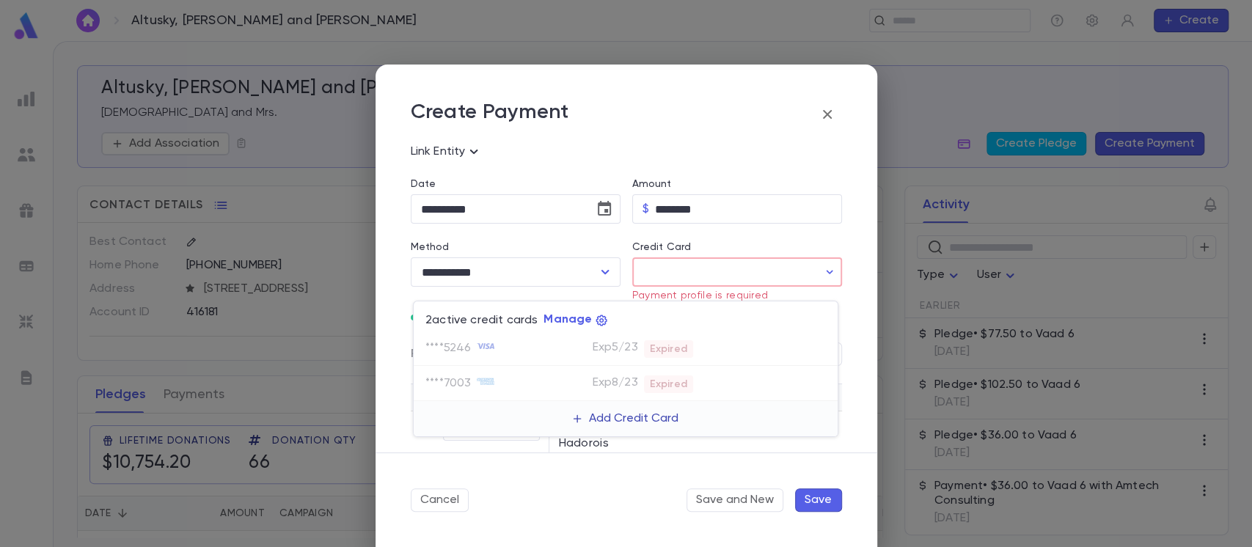
click at [591, 414] on button "Add Credit Card" at bounding box center [625, 418] width 123 height 23
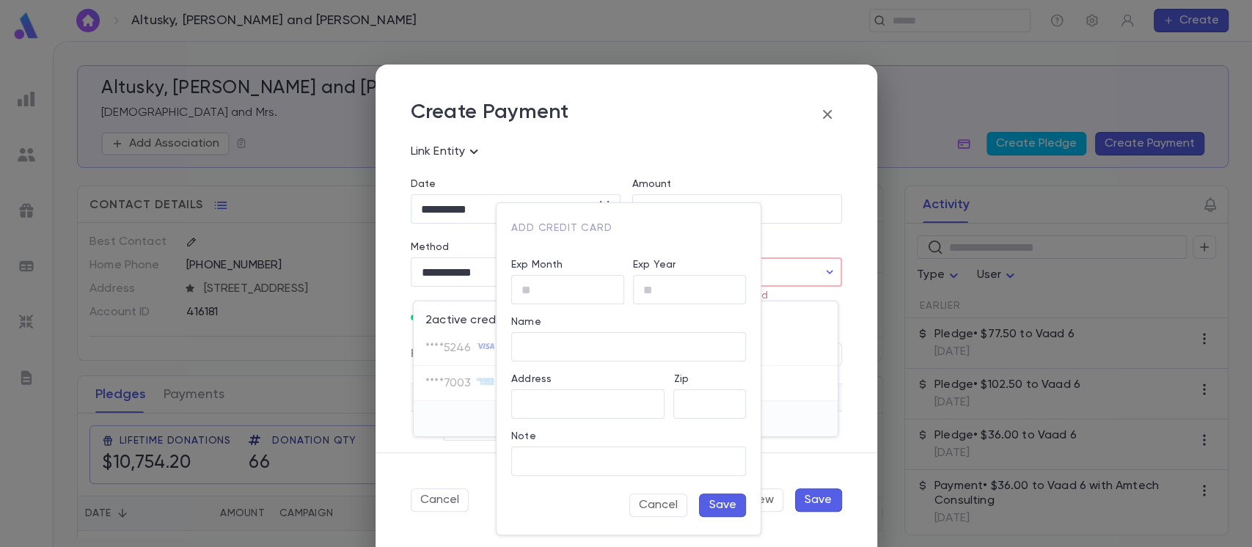
type input "**********"
type input "*****"
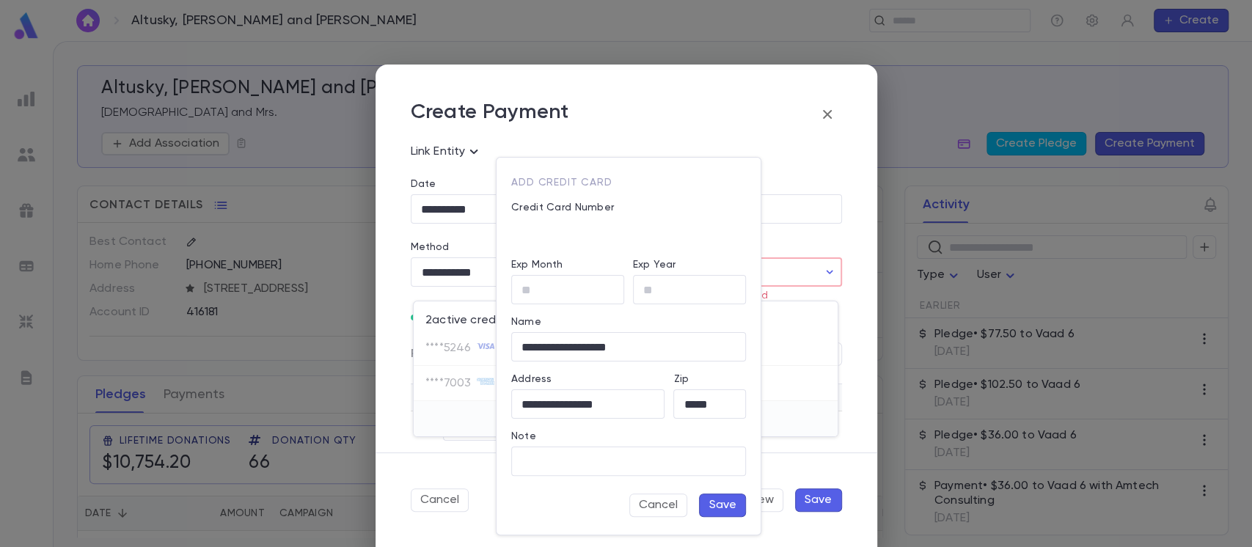
type input "**"
type input "*"
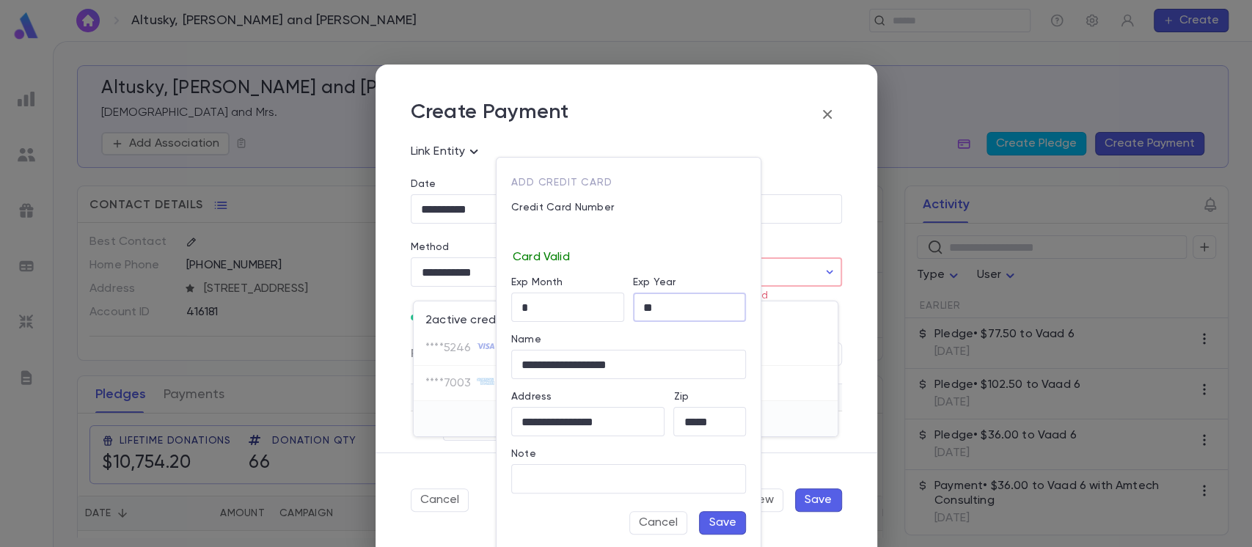
click at [657, 305] on input "**" at bounding box center [689, 307] width 113 height 29
type input "**"
click at [660, 512] on button "Cancel" at bounding box center [658, 522] width 58 height 23
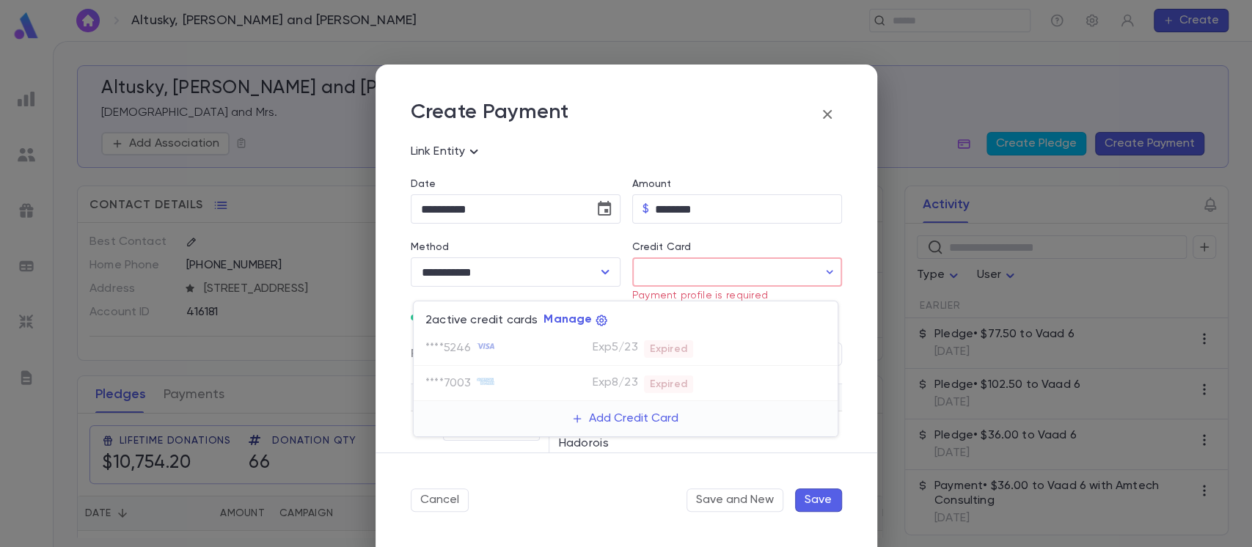
click at [667, 272] on div at bounding box center [626, 273] width 1252 height 547
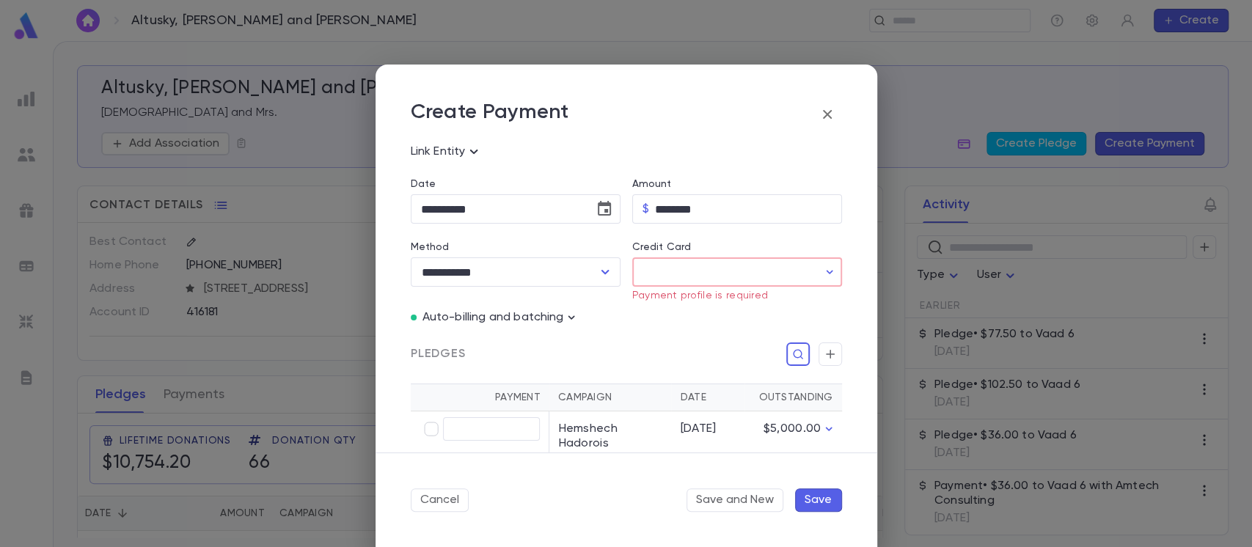
click at [680, 273] on input "Credit Card" at bounding box center [725, 272] width 186 height 29
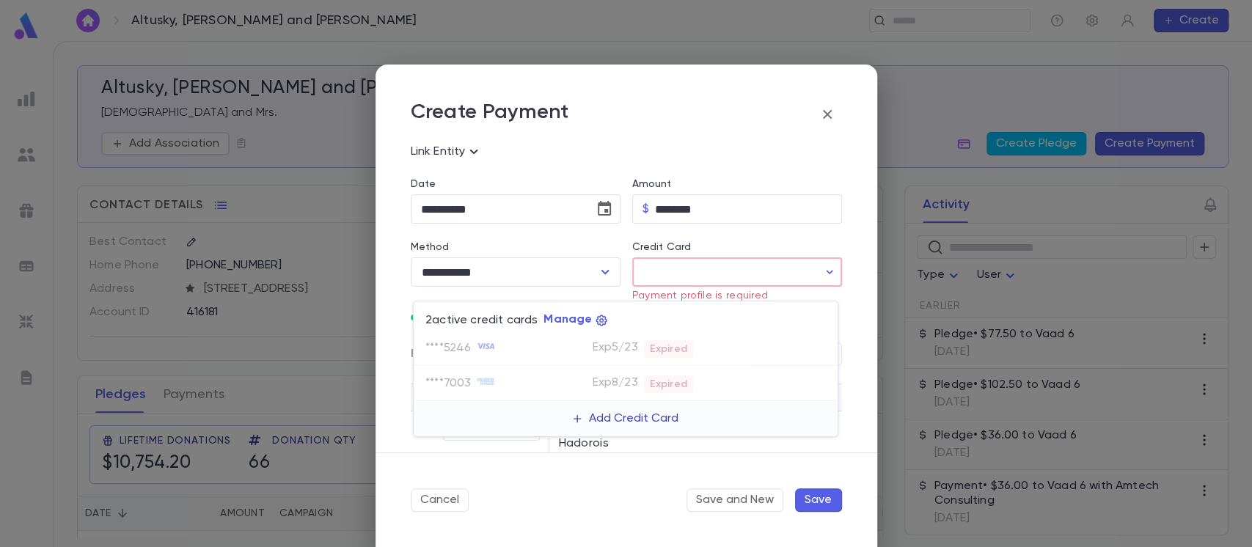
click at [596, 421] on button "Add Credit Card" at bounding box center [625, 418] width 123 height 23
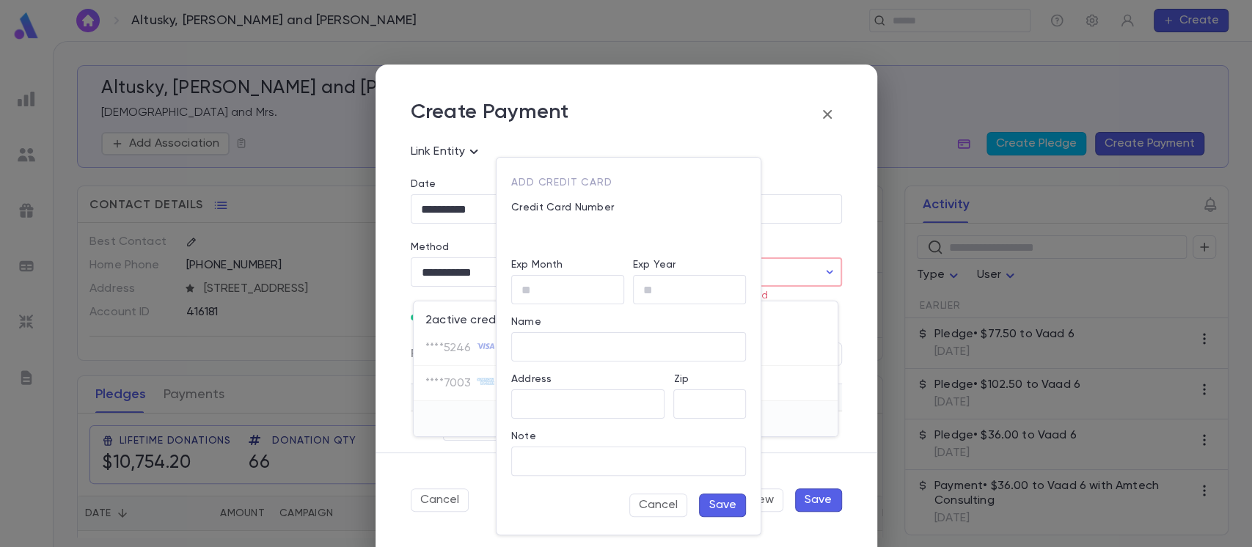
type input "**********"
type input "*****"
click at [558, 282] on div "Exp Month ​" at bounding box center [563, 275] width 122 height 57
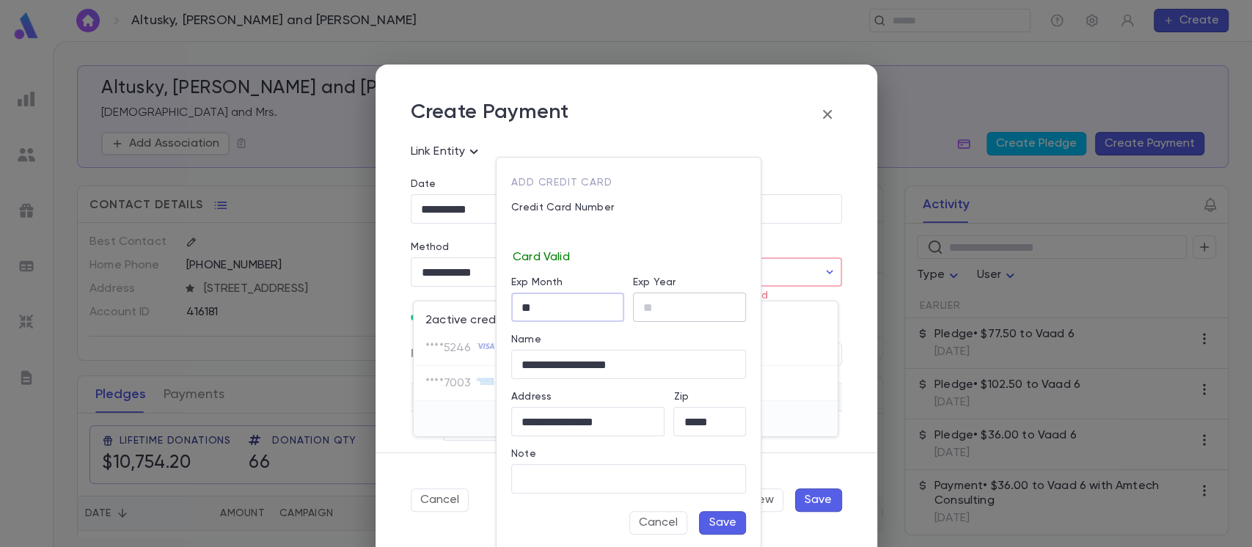
type input "*"
click at [654, 297] on input "Exp Year" at bounding box center [689, 307] width 113 height 29
type input "**"
click at [655, 329] on div "**********" at bounding box center [624, 350] width 244 height 57
click at [710, 523] on button "Save" at bounding box center [722, 522] width 47 height 23
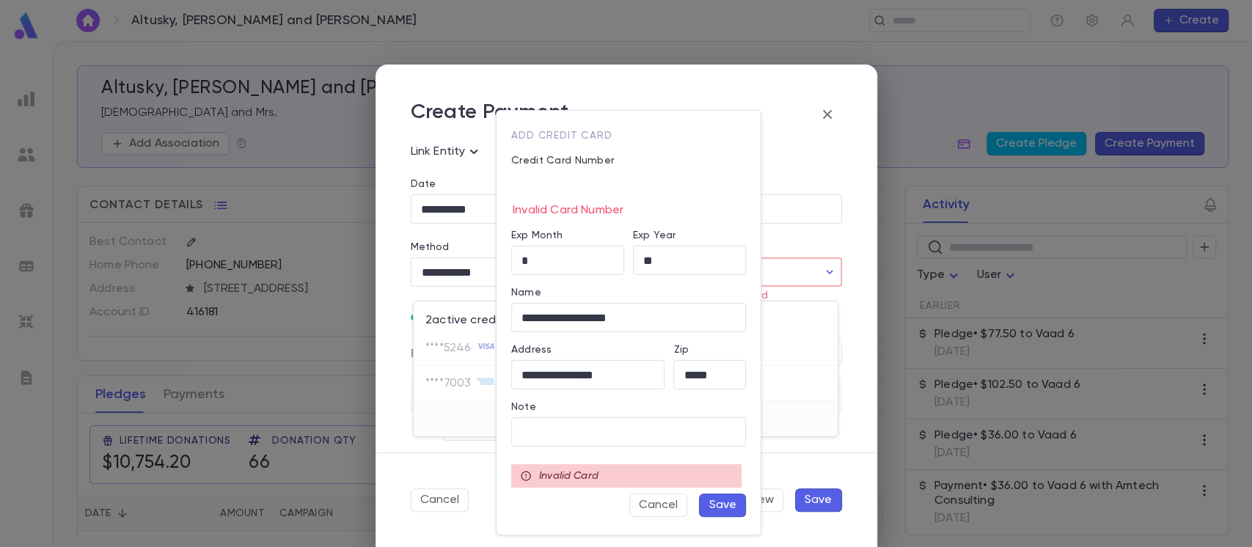
click at [722, 502] on button "Save" at bounding box center [722, 505] width 47 height 23
click at [535, 257] on input "*" at bounding box center [567, 260] width 113 height 29
drag, startPoint x: 535, startPoint y: 257, endPoint x: 511, endPoint y: 256, distance: 24.2
click at [511, 256] on input "*" at bounding box center [567, 260] width 113 height 29
type input "*"
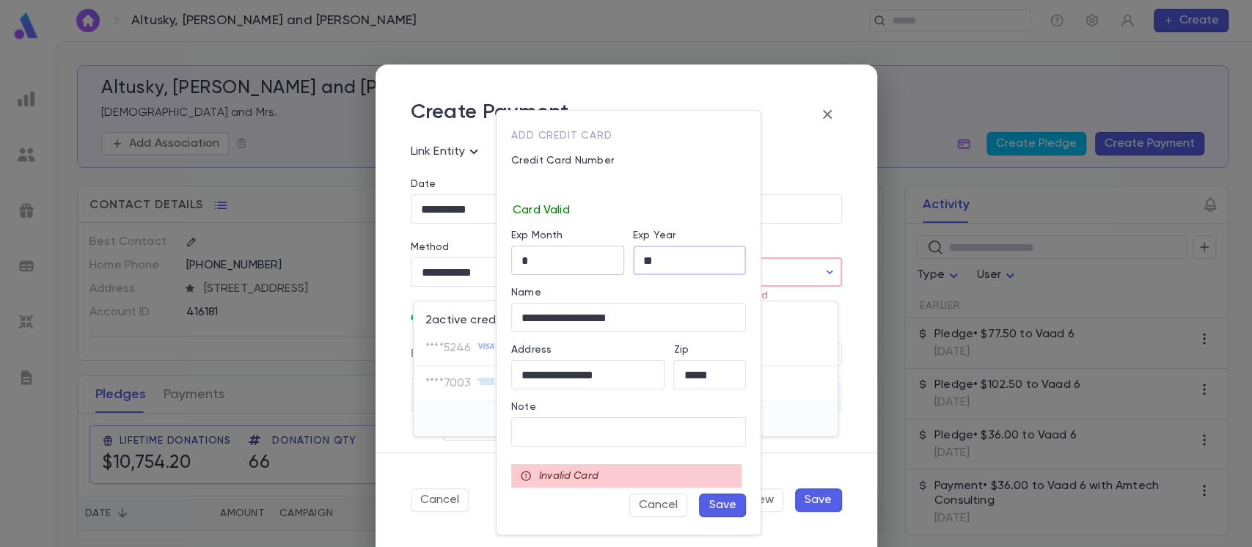
drag, startPoint x: 720, startPoint y: 261, endPoint x: 585, endPoint y: 261, distance: 135.7
click at [585, 261] on div "**********" at bounding box center [624, 317] width 244 height 401
type input "**"
click at [725, 496] on button "Save" at bounding box center [722, 505] width 47 height 23
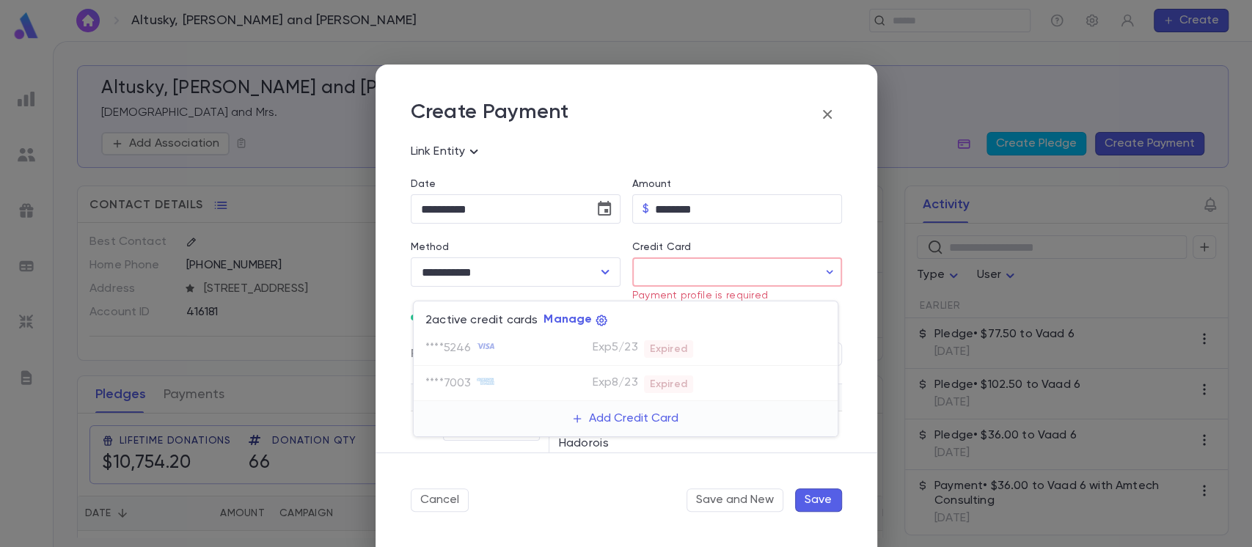
type input "********"
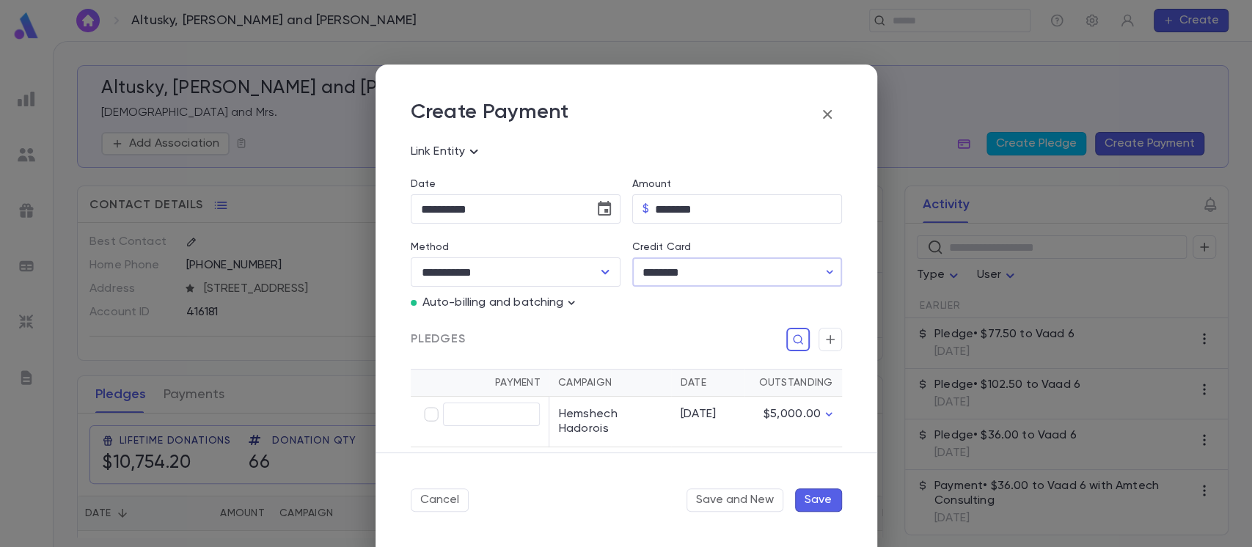
type input "********"
click at [832, 499] on button "Save" at bounding box center [818, 500] width 47 height 23
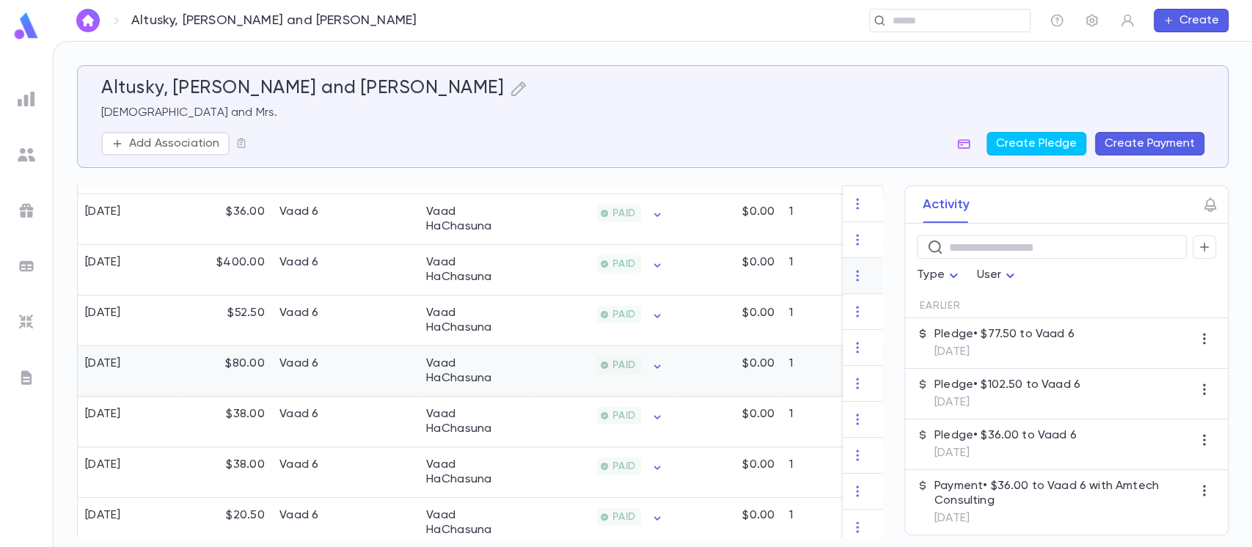
scroll to position [195, 0]
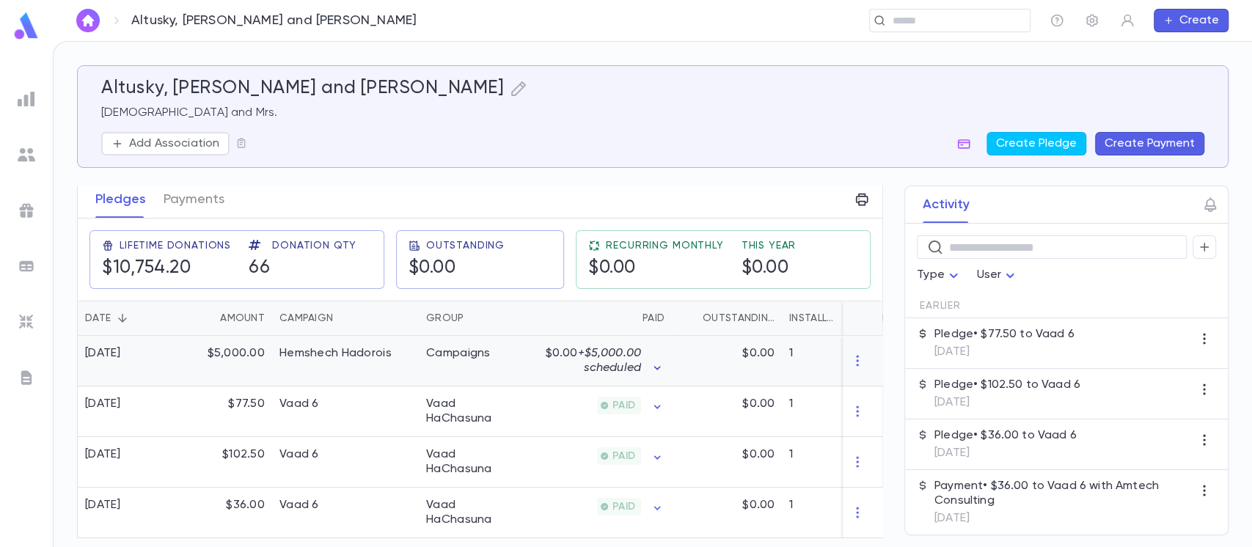
click at [654, 373] on icon "button" at bounding box center [657, 368] width 15 height 15
click at [497, 147] on div at bounding box center [626, 273] width 1252 height 547
click at [1135, 17] on button "button" at bounding box center [1127, 20] width 23 height 23
click at [1131, 48] on link "Profile" at bounding box center [1152, 48] width 66 height 23
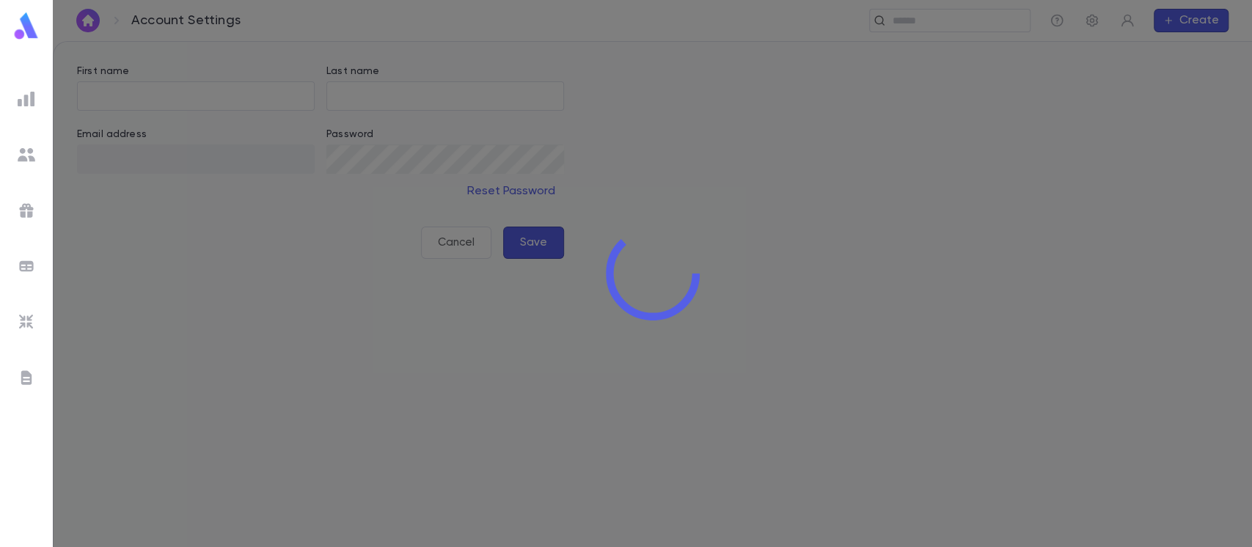
type input "**********"
type input "*******"
type input "**********"
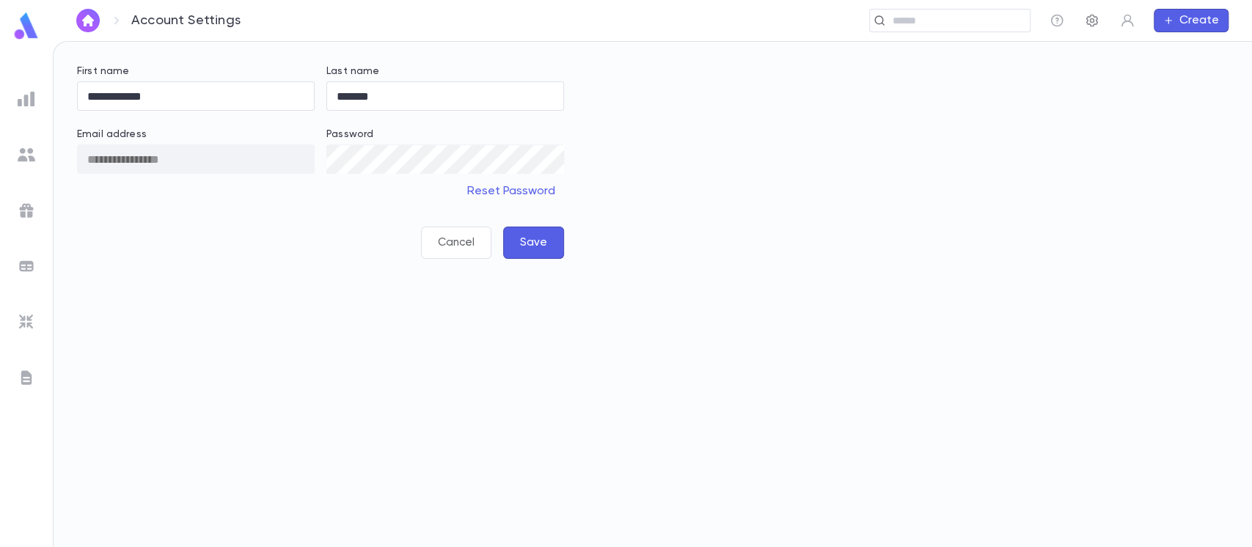
click at [1100, 26] on button "button" at bounding box center [1092, 20] width 23 height 23
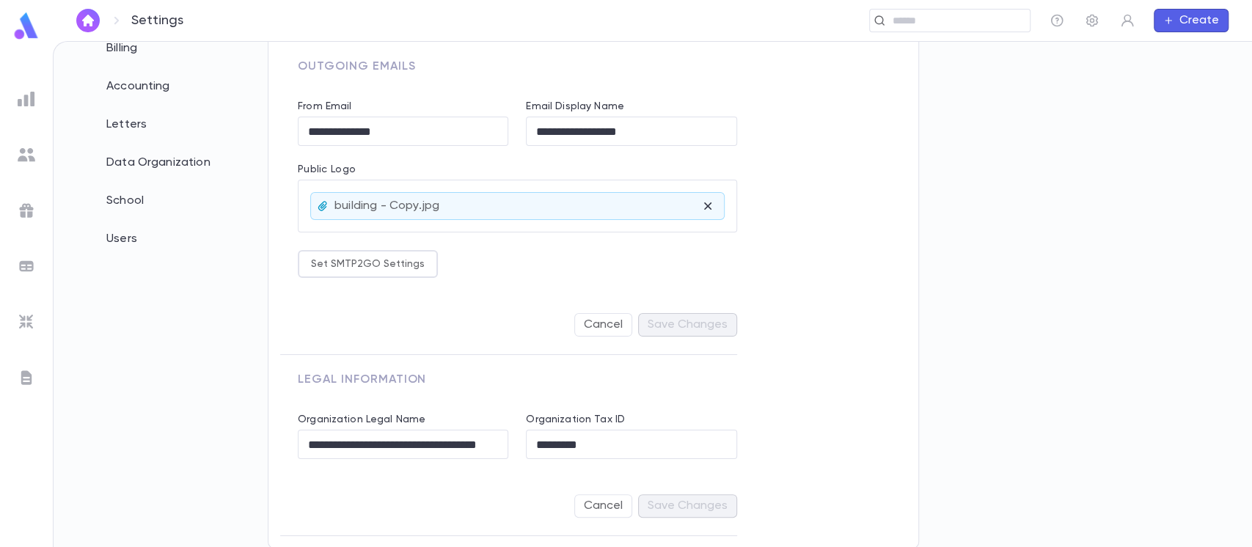
scroll to position [148, 0]
drag, startPoint x: 424, startPoint y: 118, endPoint x: 210, endPoint y: 144, distance: 215.7
click at [211, 144] on div "**********" at bounding box center [653, 214] width 1152 height 482
type input "**********"
click at [726, 324] on button "Save Changes" at bounding box center [687, 323] width 99 height 23
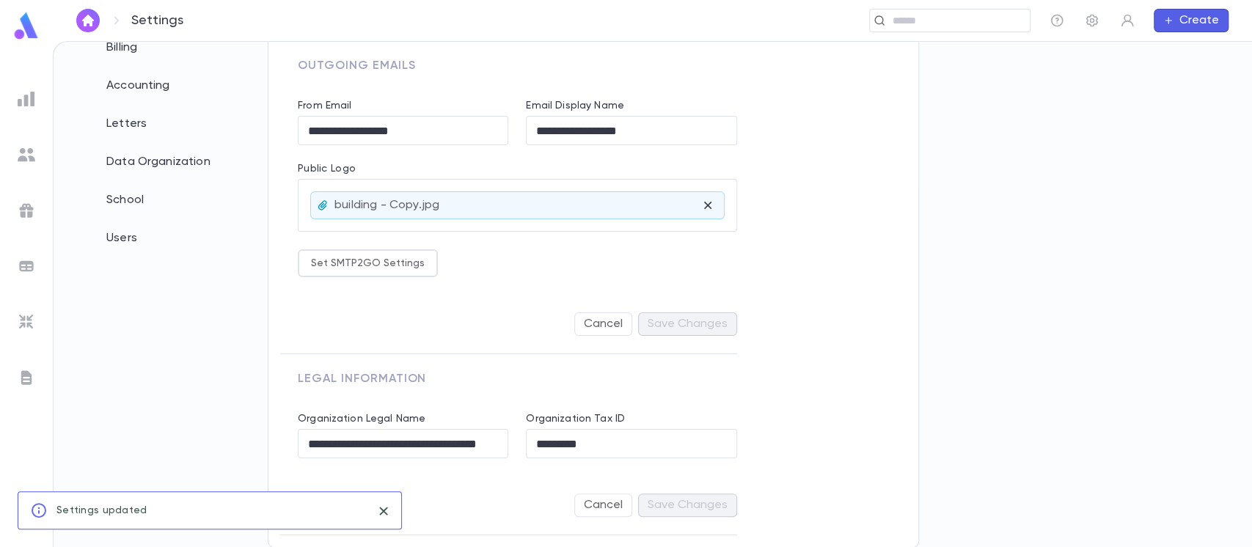
click at [654, 323] on div "Cancel Save Changes" at bounding box center [517, 324] width 439 height 59
click at [151, 79] on div "Accounting" at bounding box center [158, 86] width 139 height 32
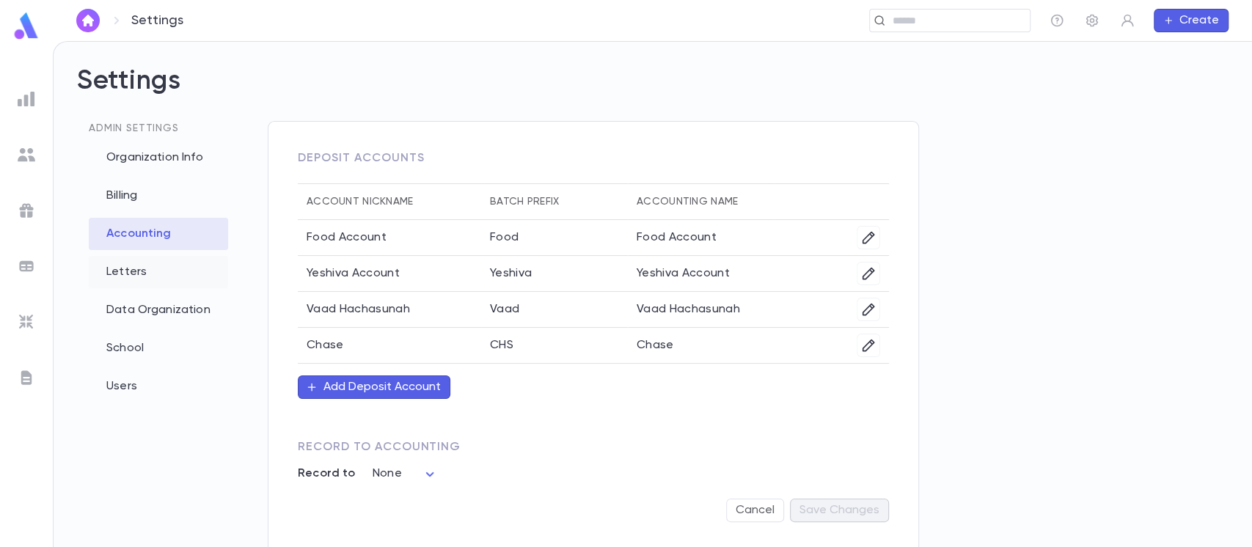
click at [158, 271] on div "Letters" at bounding box center [158, 272] width 139 height 32
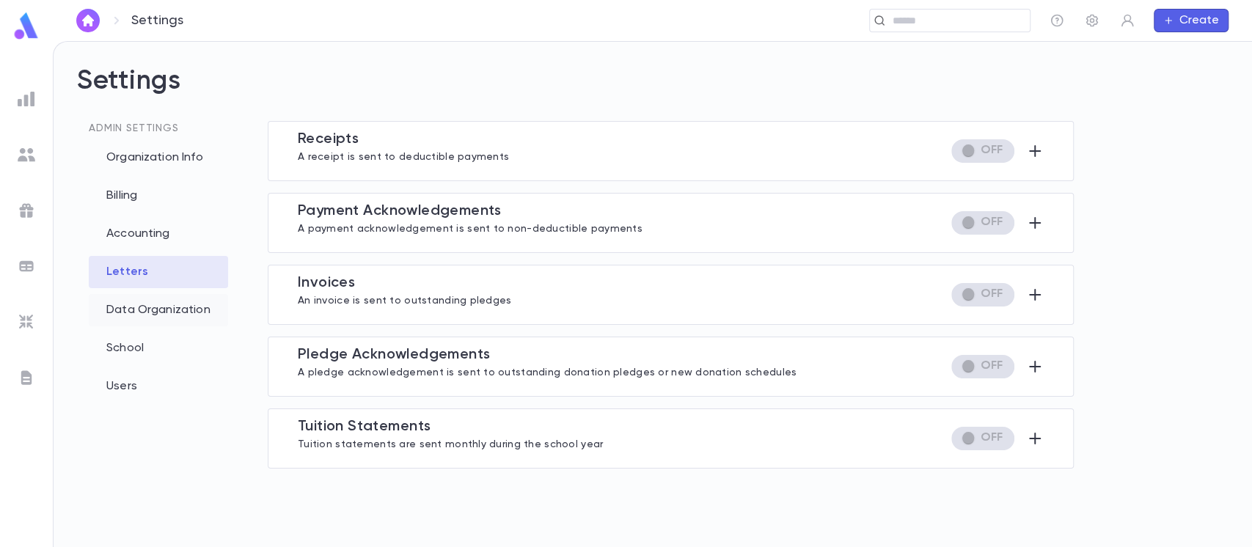
click at [170, 310] on div "Data Organization" at bounding box center [158, 310] width 139 height 32
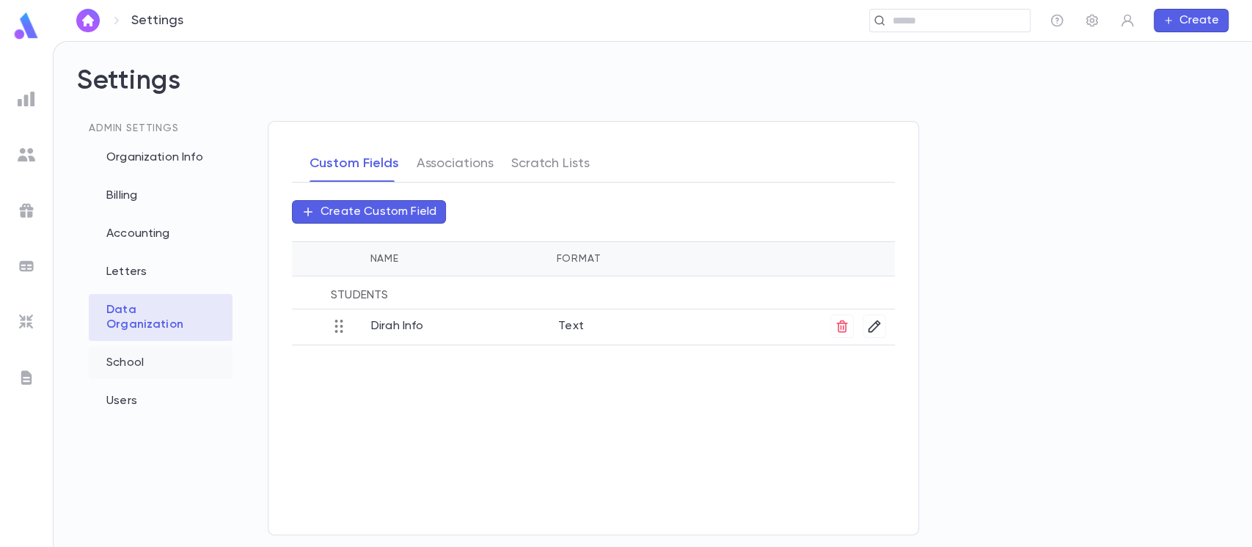
click at [163, 347] on div "School" at bounding box center [161, 363] width 144 height 32
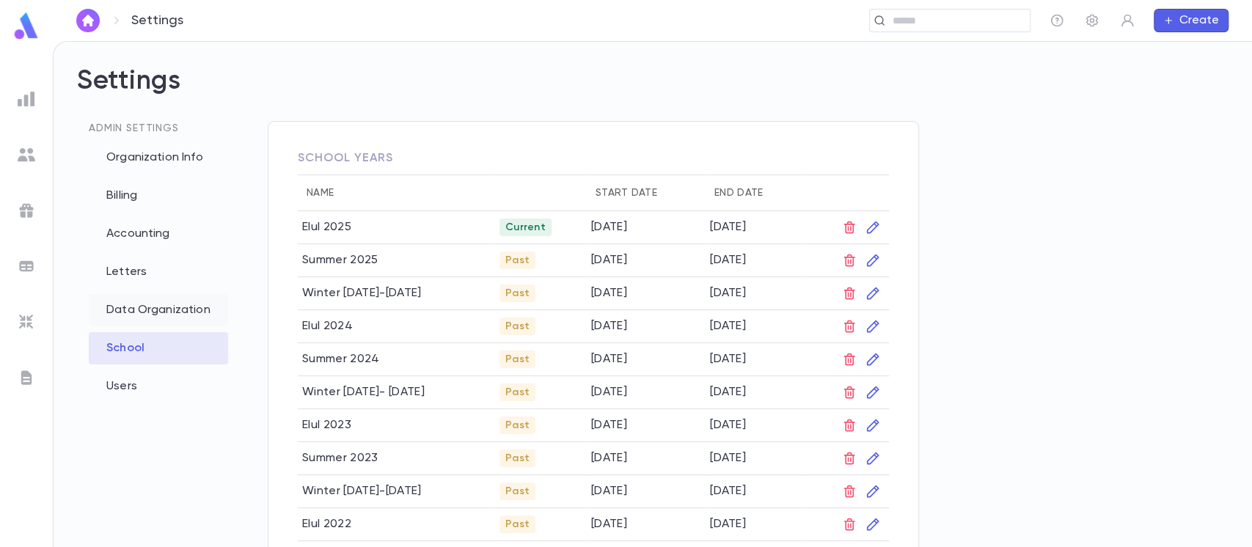
click at [191, 314] on div "Data Organization" at bounding box center [158, 310] width 139 height 32
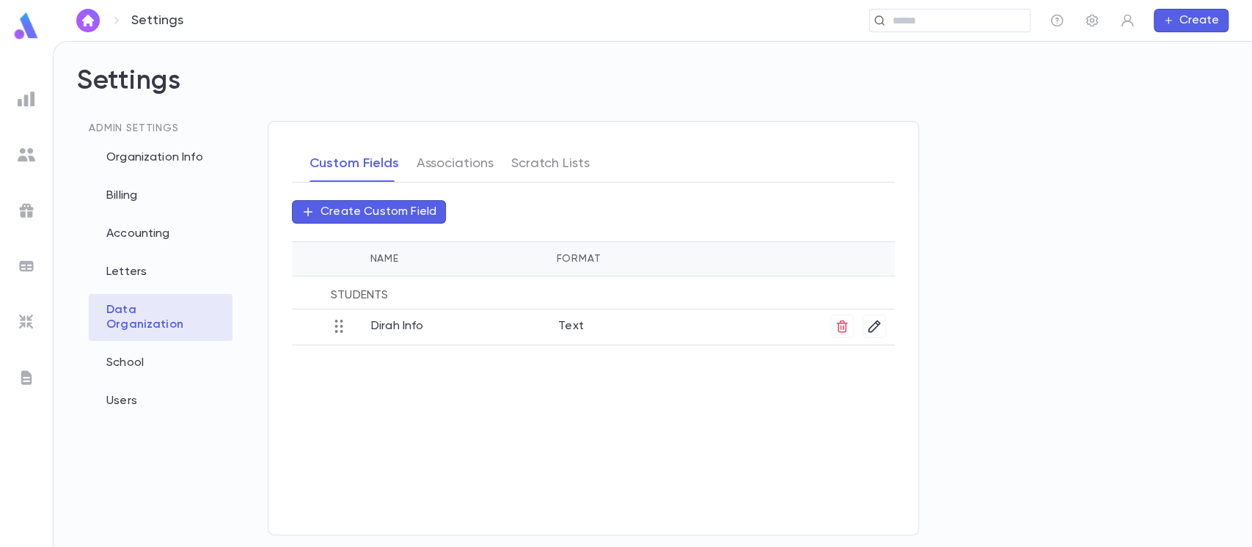
click at [360, 208] on p "Create Custom Field" at bounding box center [379, 212] width 116 height 15
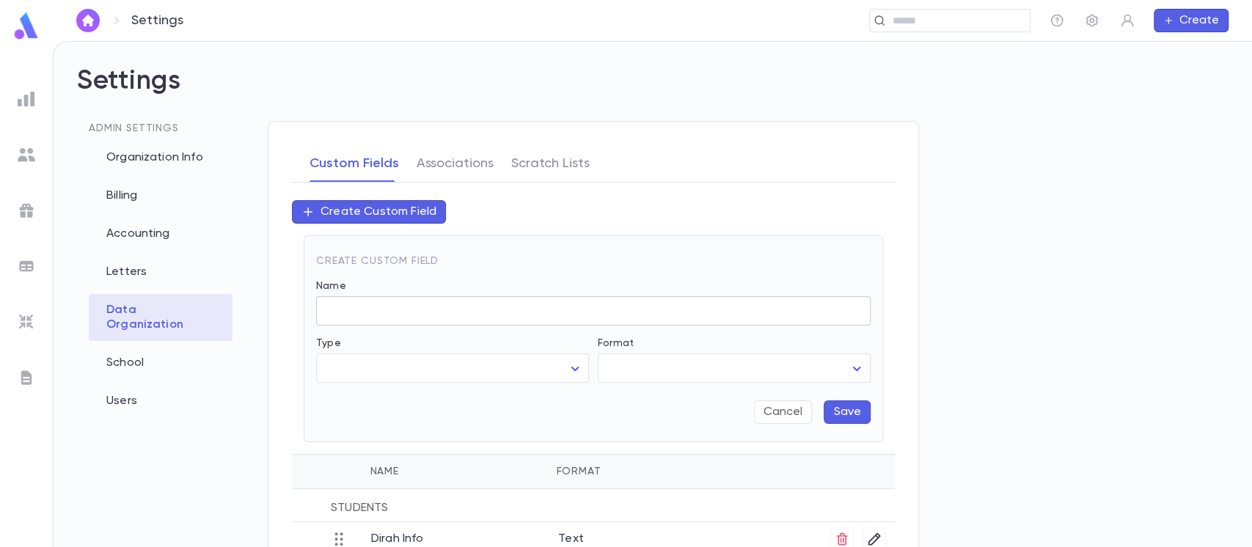
click at [386, 304] on input "Name" at bounding box center [593, 311] width 555 height 29
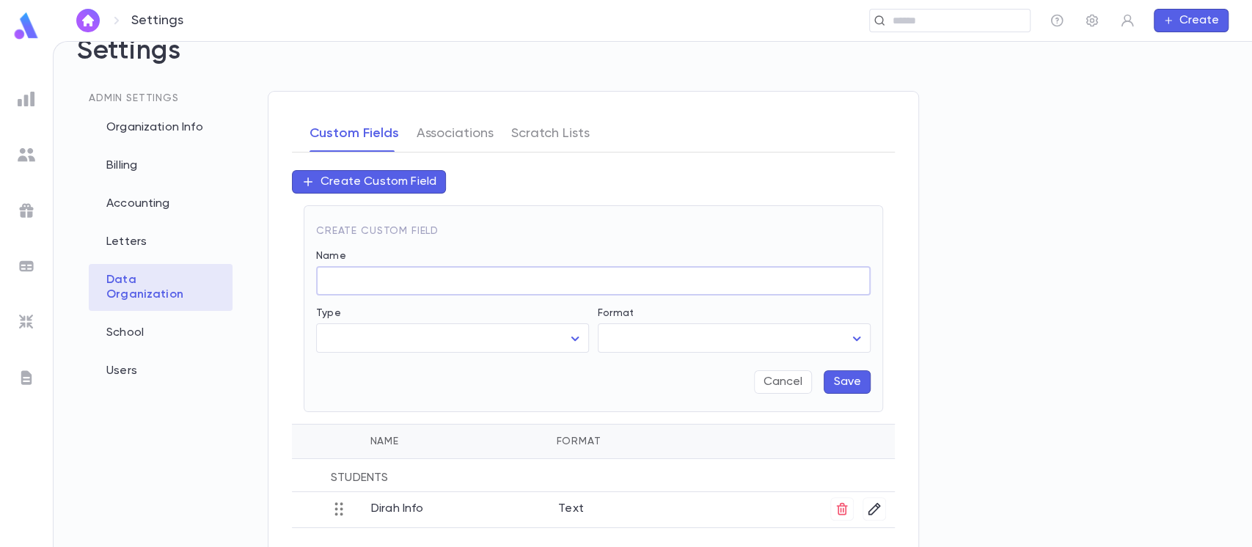
scroll to position [47, 0]
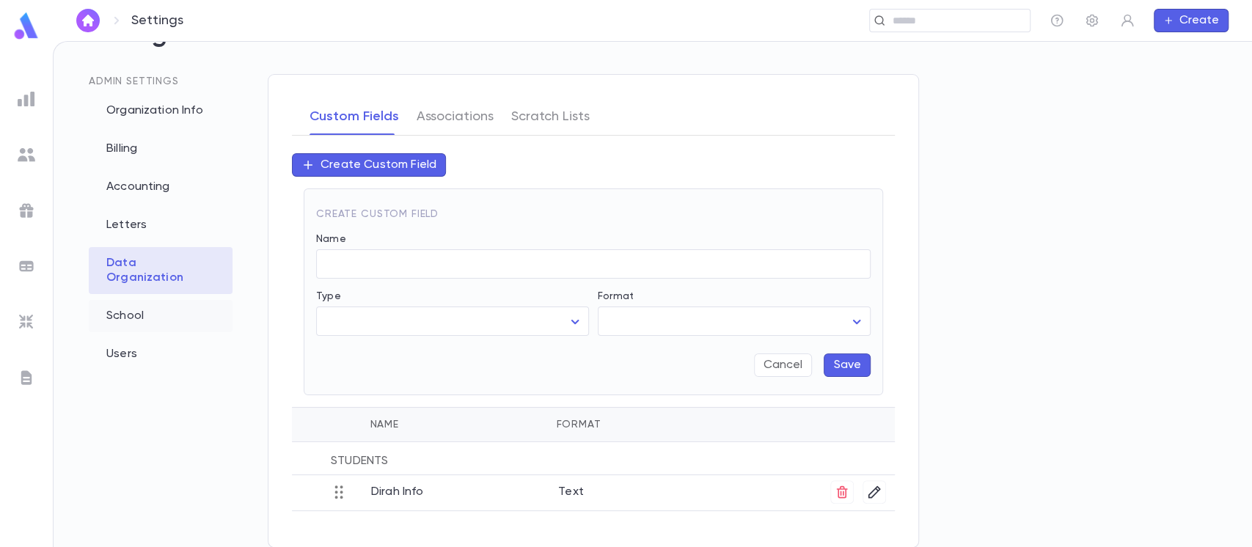
click at [195, 300] on div "School" at bounding box center [161, 316] width 144 height 32
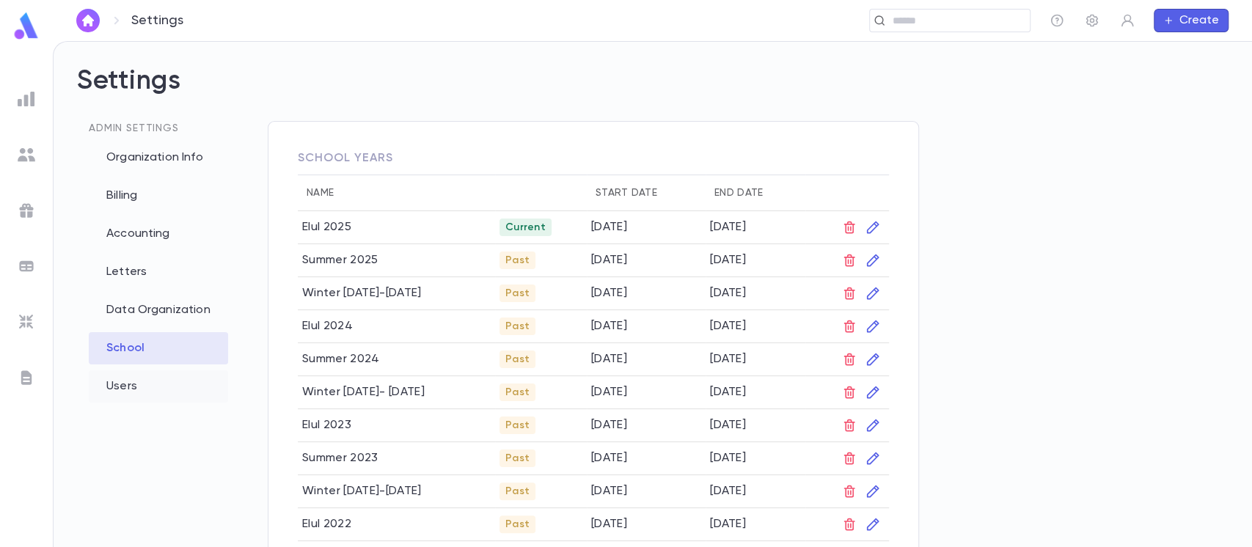
click at [120, 383] on div "Users" at bounding box center [158, 386] width 139 height 32
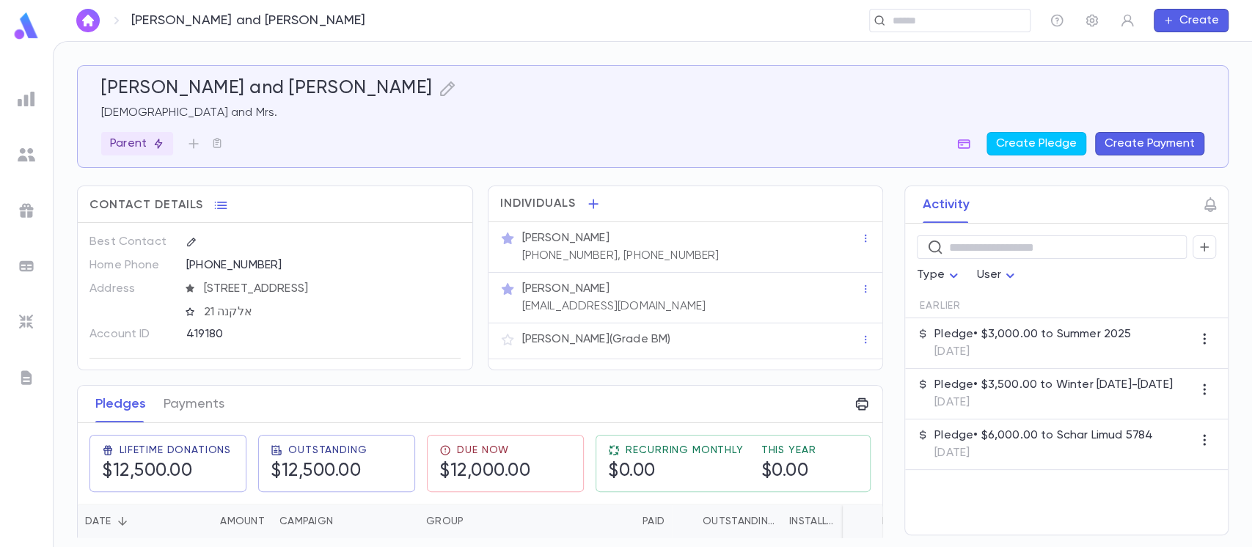
click at [20, 158] on img at bounding box center [27, 155] width 18 height 18
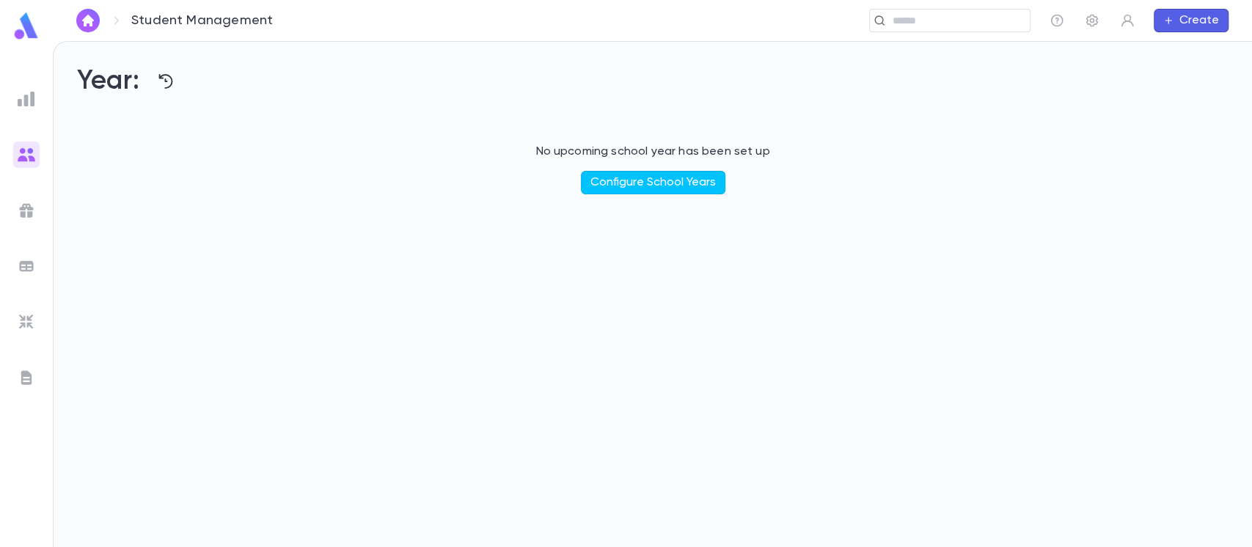
click at [18, 149] on img at bounding box center [27, 155] width 18 height 18
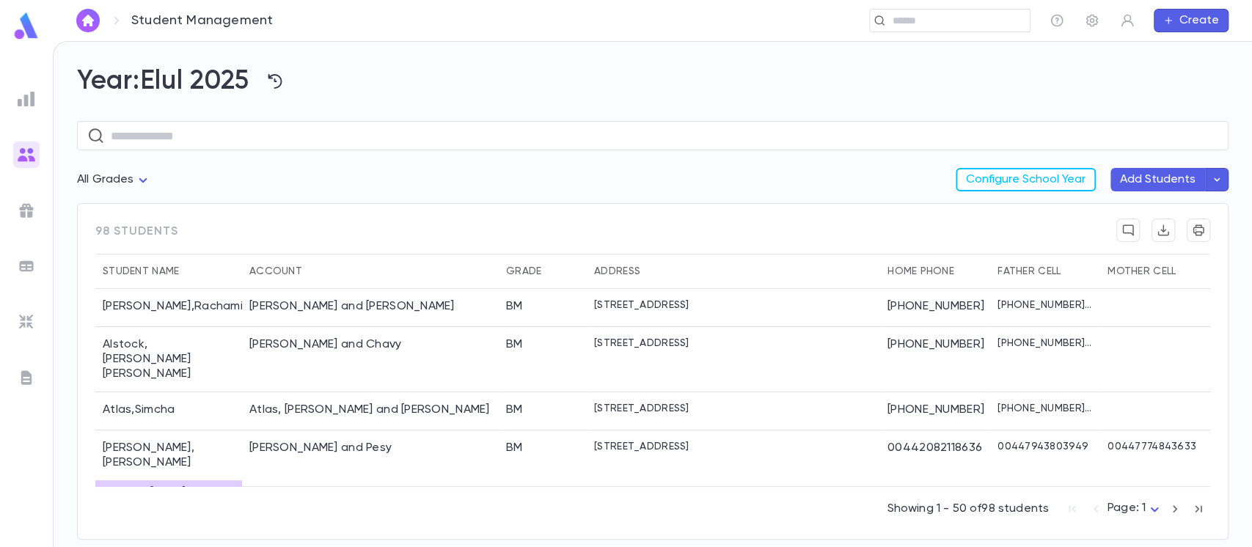
click at [610, 84] on h2 "Year: Elul 2025" at bounding box center [653, 81] width 1152 height 32
click at [957, 15] on input "text" at bounding box center [956, 21] width 136 height 14
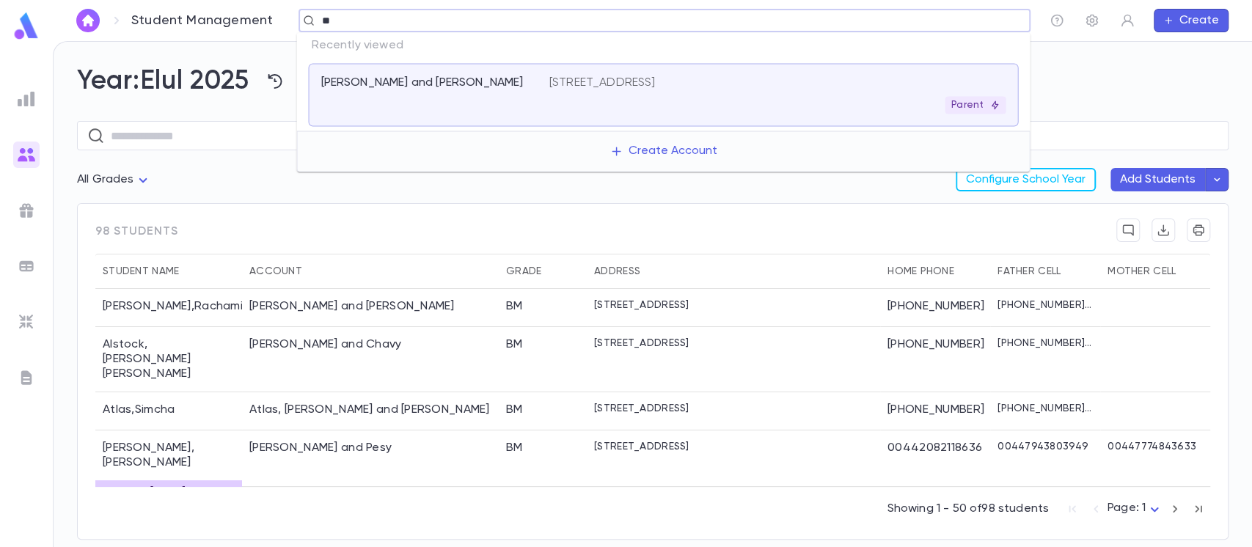
type input "*"
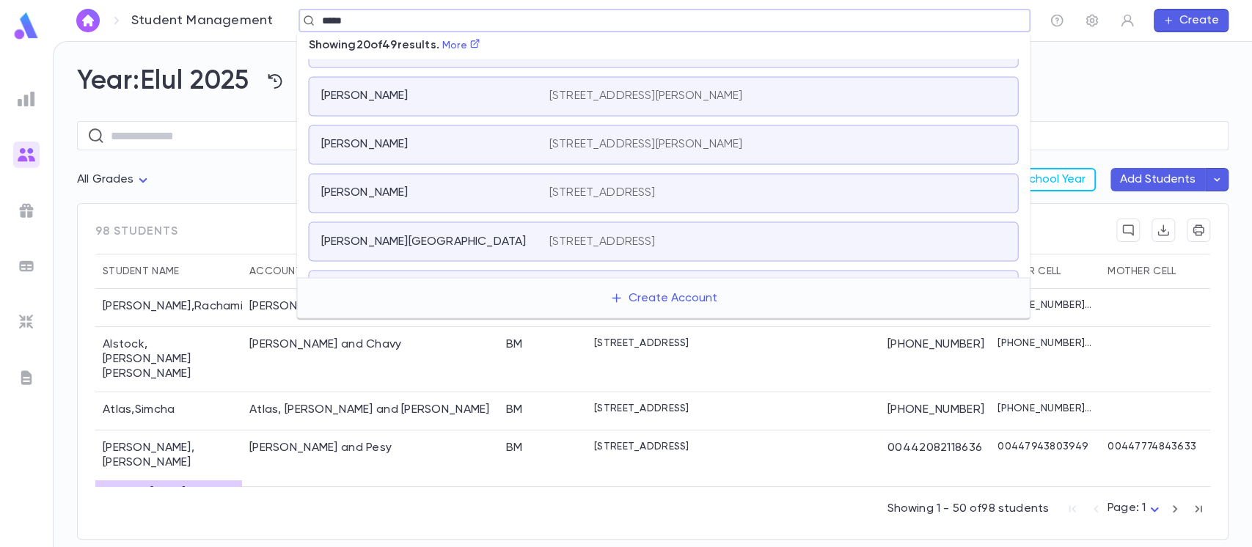
scroll to position [293, 0]
drag, startPoint x: 399, startPoint y: 13, endPoint x: 263, endPoint y: 20, distance: 136.6
click at [263, 20] on div "Student Management ***** ​ Create" at bounding box center [652, 20] width 1199 height 41
click at [329, 18] on input "*****" at bounding box center [660, 21] width 684 height 14
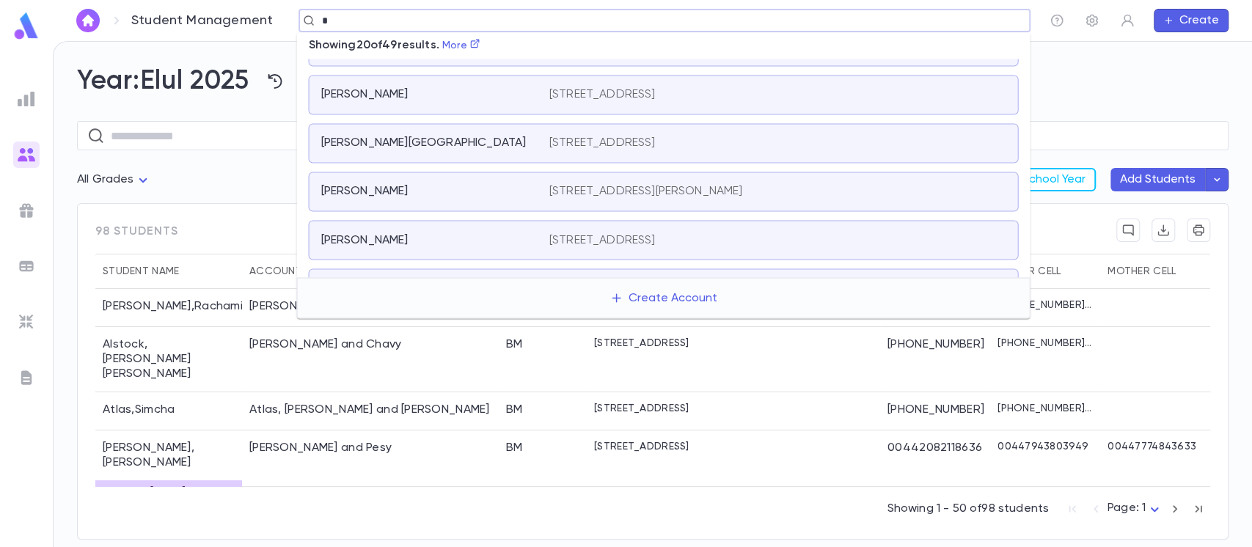
scroll to position [0, 0]
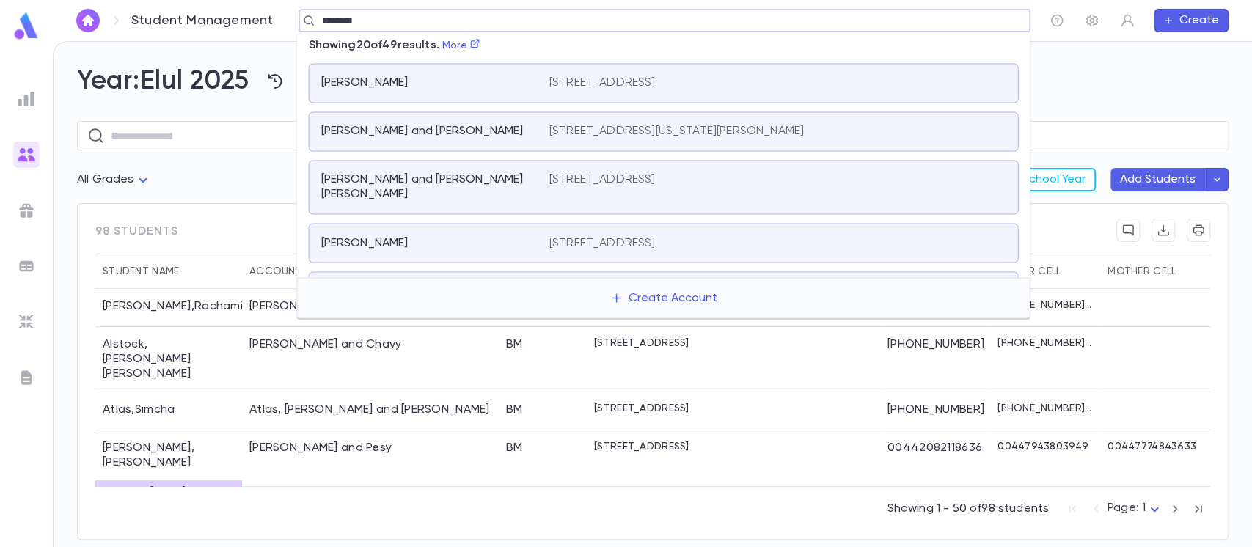
type input "*********"
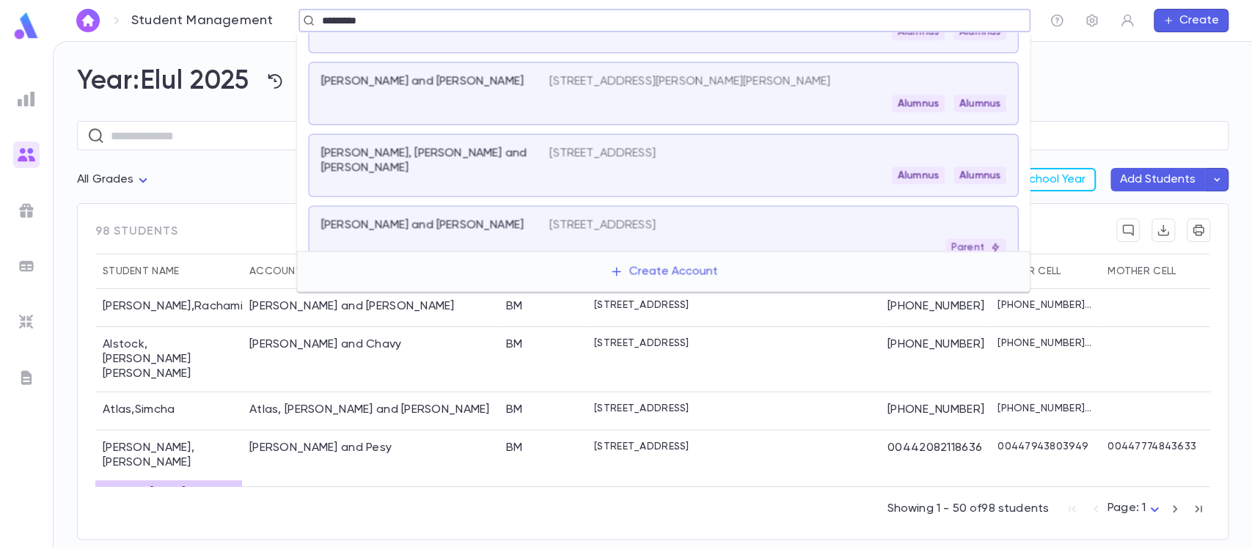
scroll to position [796, 0]
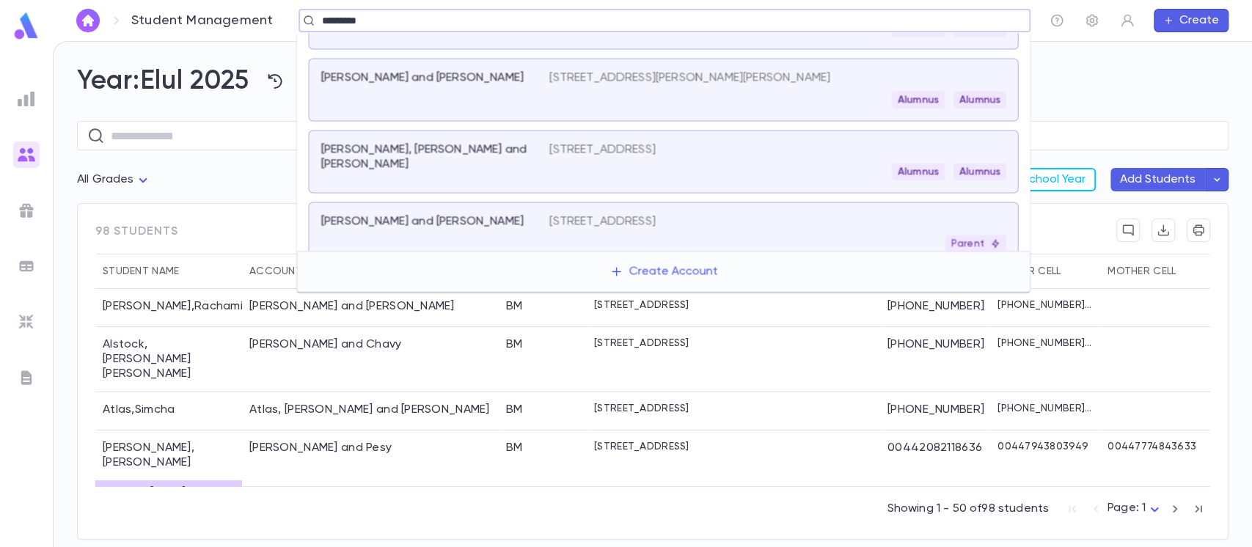
click at [691, 235] on div "Parent" at bounding box center [777, 244] width 457 height 18
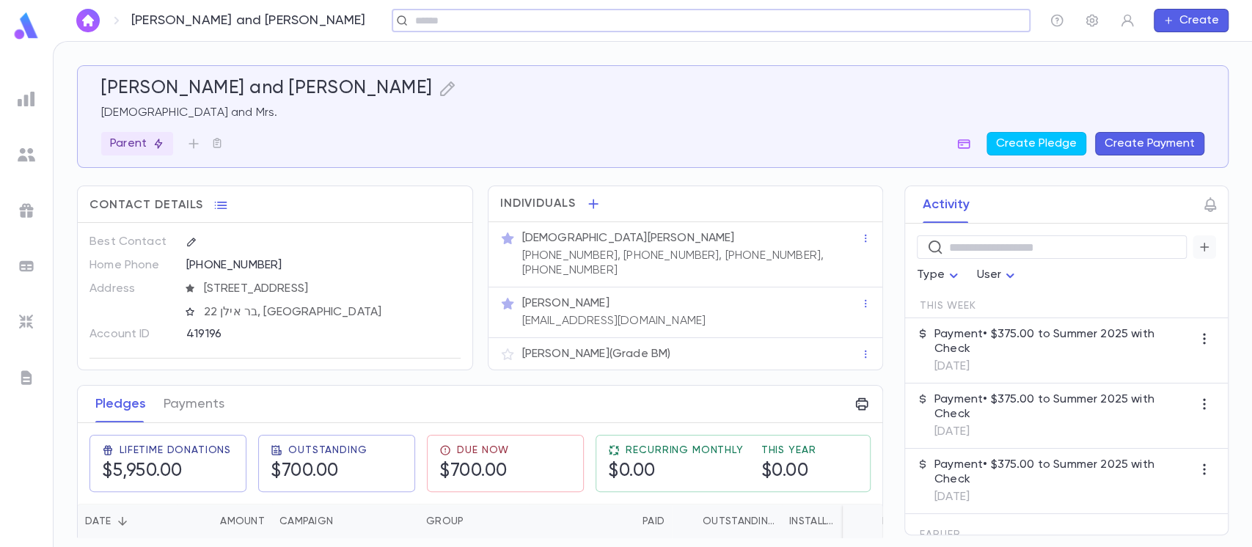
click at [1205, 240] on icon "button" at bounding box center [1204, 247] width 13 height 15
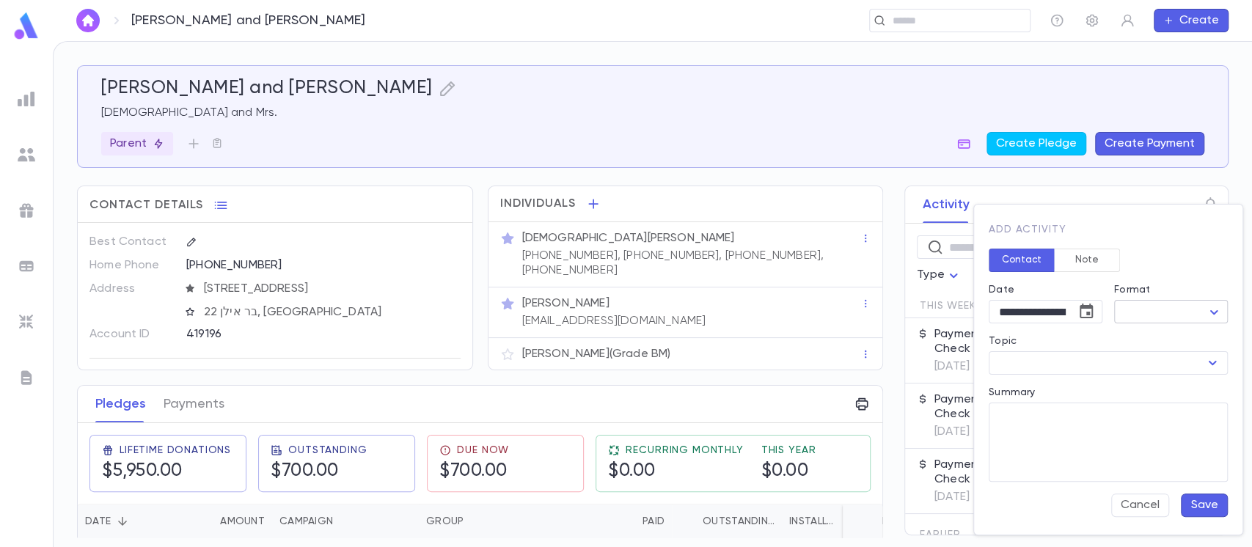
click at [1170, 315] on body "Goldstein, Yehoshua Zev and Chana Penina ​ Create Goldstein, Yehoshua Zev and C…" at bounding box center [626, 294] width 1252 height 506
click at [1166, 273] on div at bounding box center [626, 273] width 1252 height 547
click at [1145, 504] on button "Cancel" at bounding box center [1140, 505] width 58 height 23
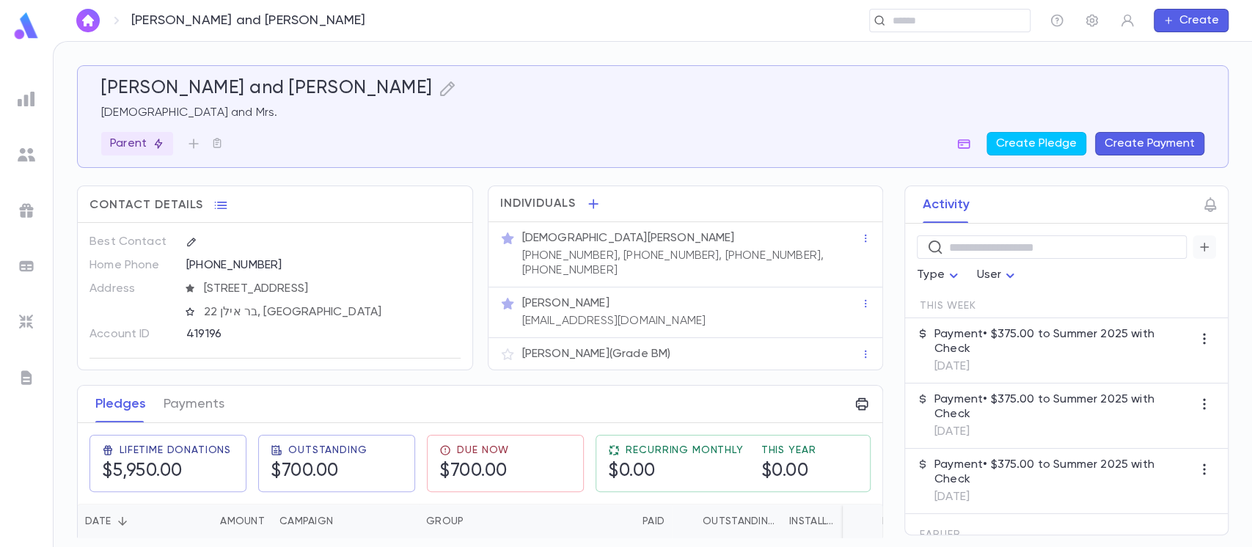
click at [1201, 241] on icon "button" at bounding box center [1204, 247] width 13 height 15
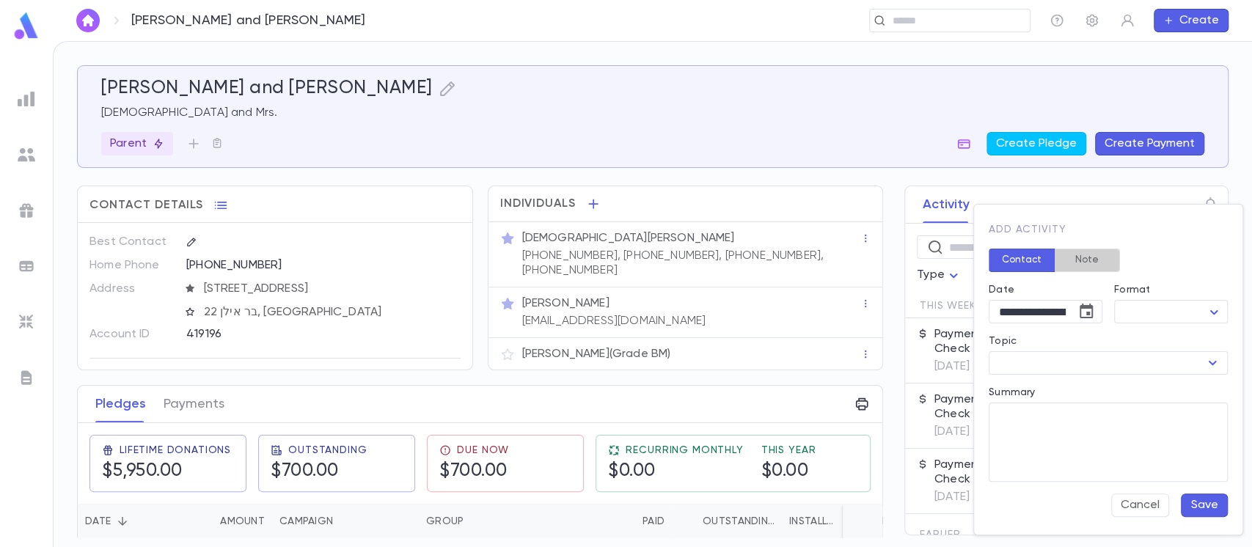
click at [1111, 257] on button "Note" at bounding box center [1087, 260] width 66 height 23
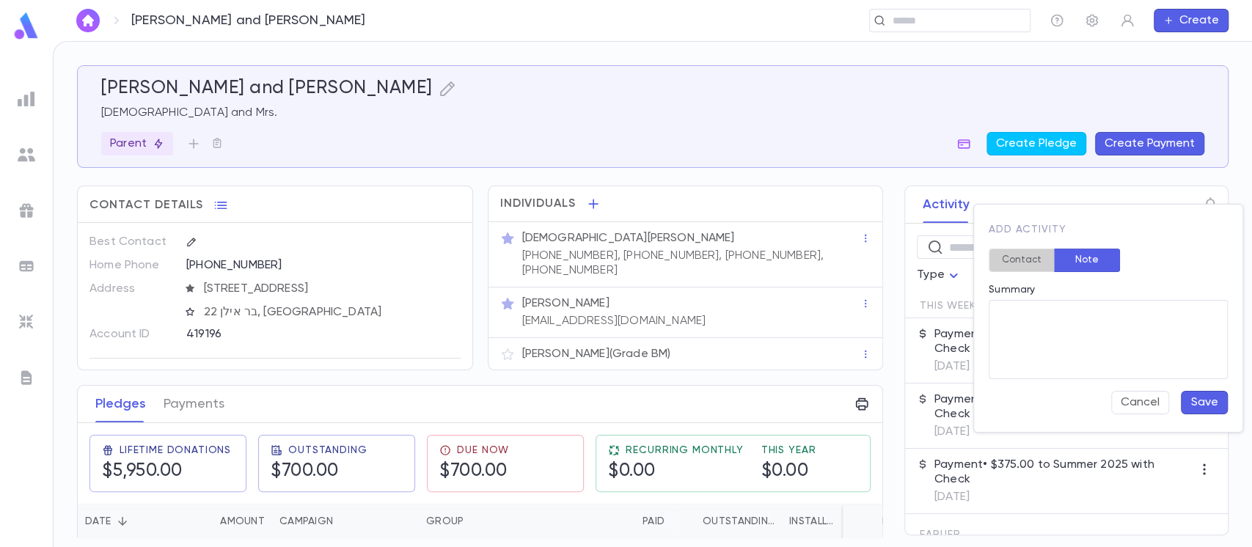
click at [1033, 254] on button "Contact" at bounding box center [1022, 260] width 66 height 23
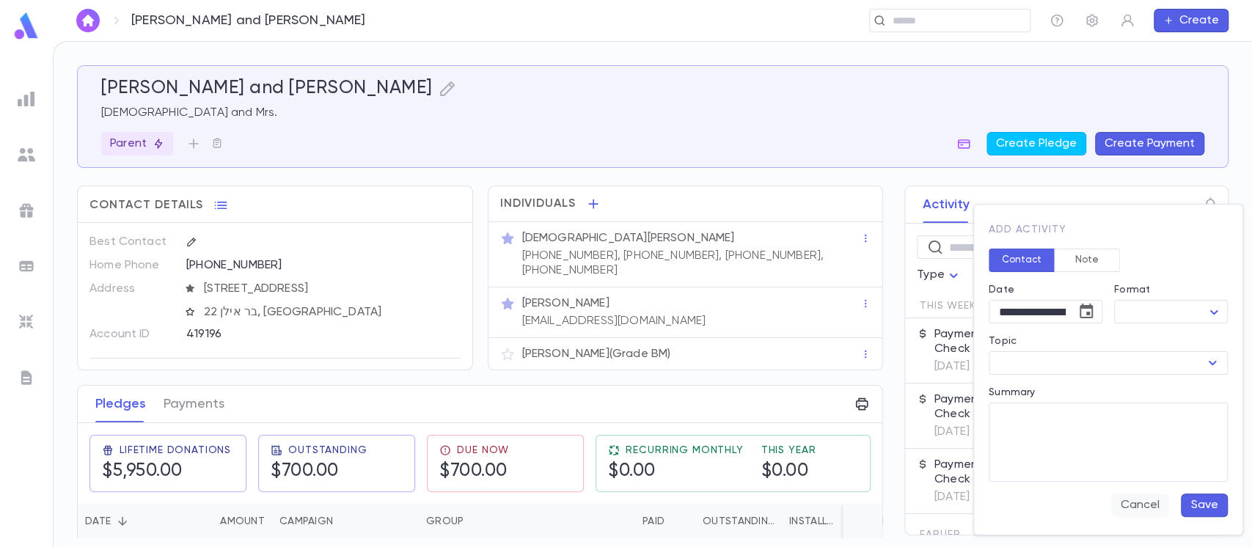
click at [1137, 497] on button "Cancel" at bounding box center [1140, 505] width 58 height 23
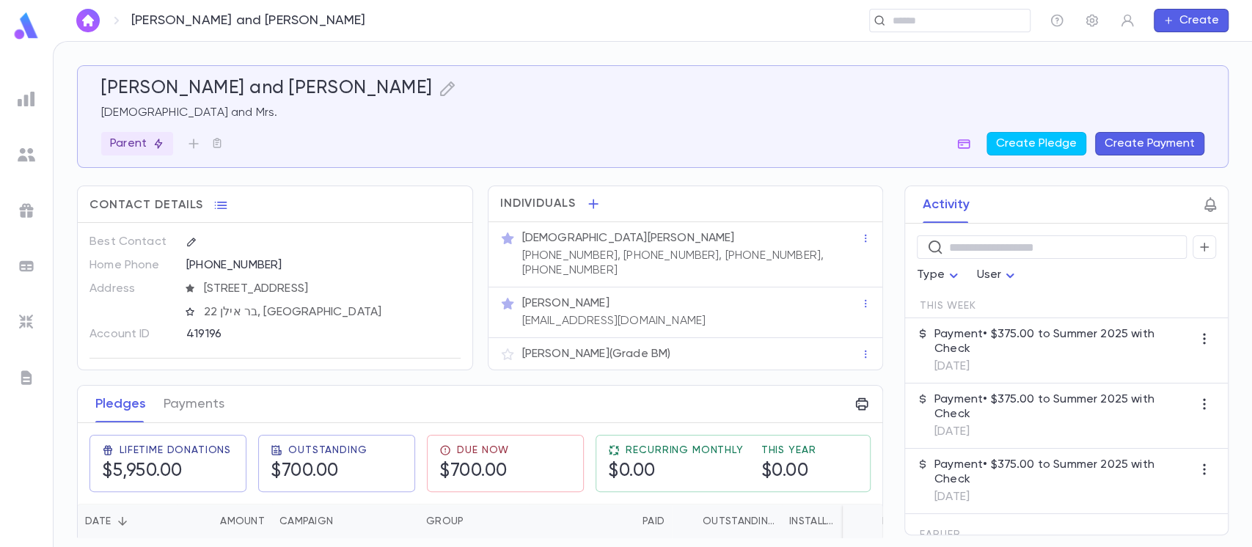
click at [1209, 210] on icon "button" at bounding box center [1211, 205] width 18 height 18
click at [1127, 178] on div at bounding box center [626, 273] width 1252 height 547
click at [1193, 245] on button "button" at bounding box center [1204, 246] width 23 height 23
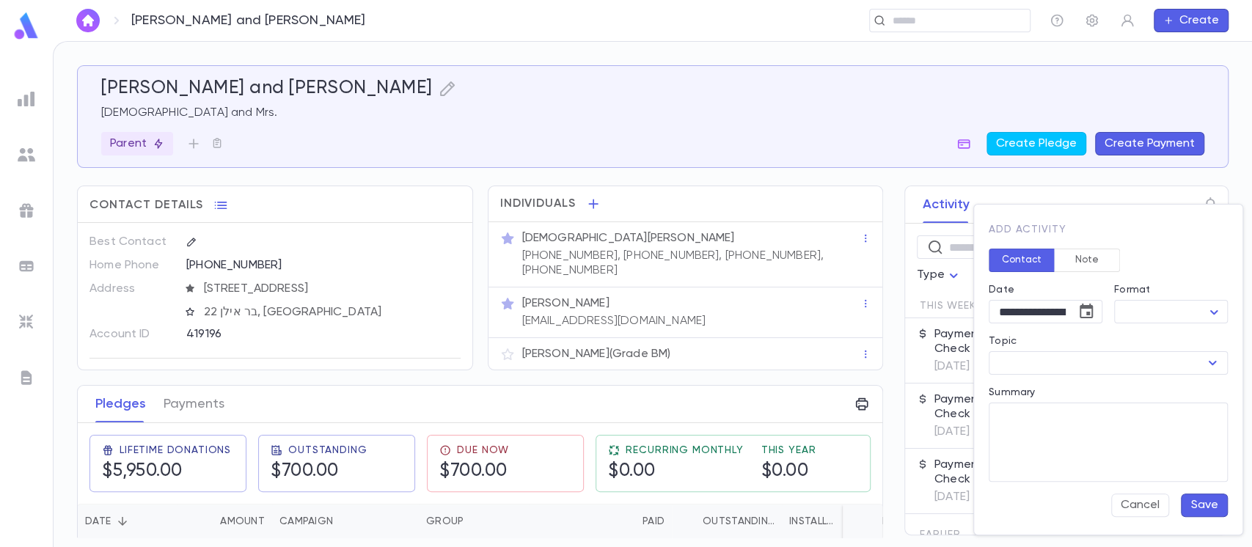
click at [781, 143] on div at bounding box center [626, 273] width 1252 height 547
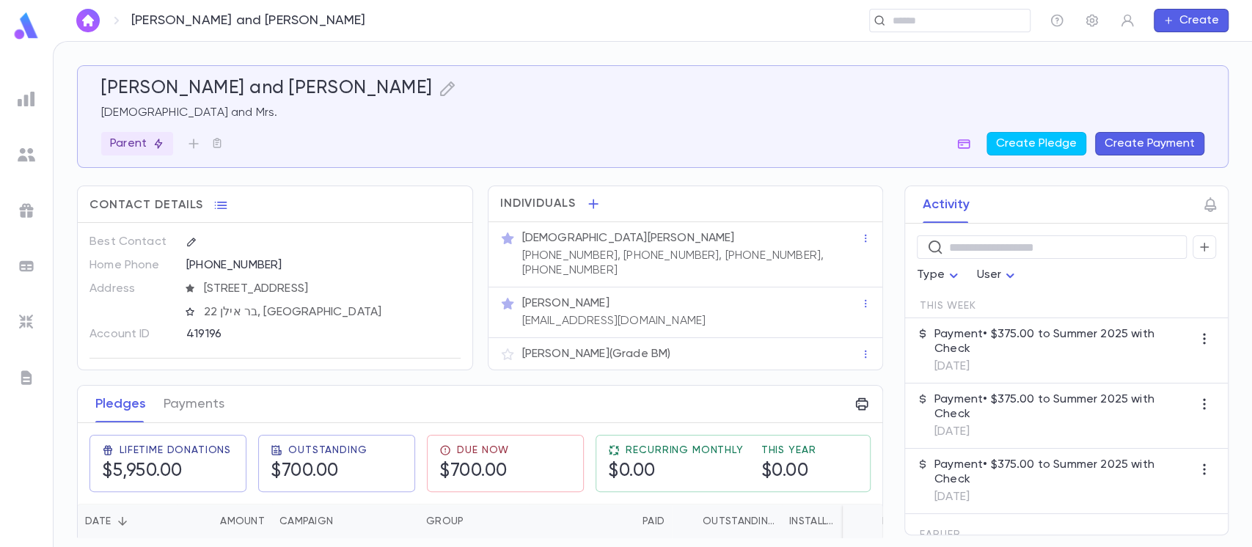
click at [23, 153] on img at bounding box center [27, 155] width 18 height 18
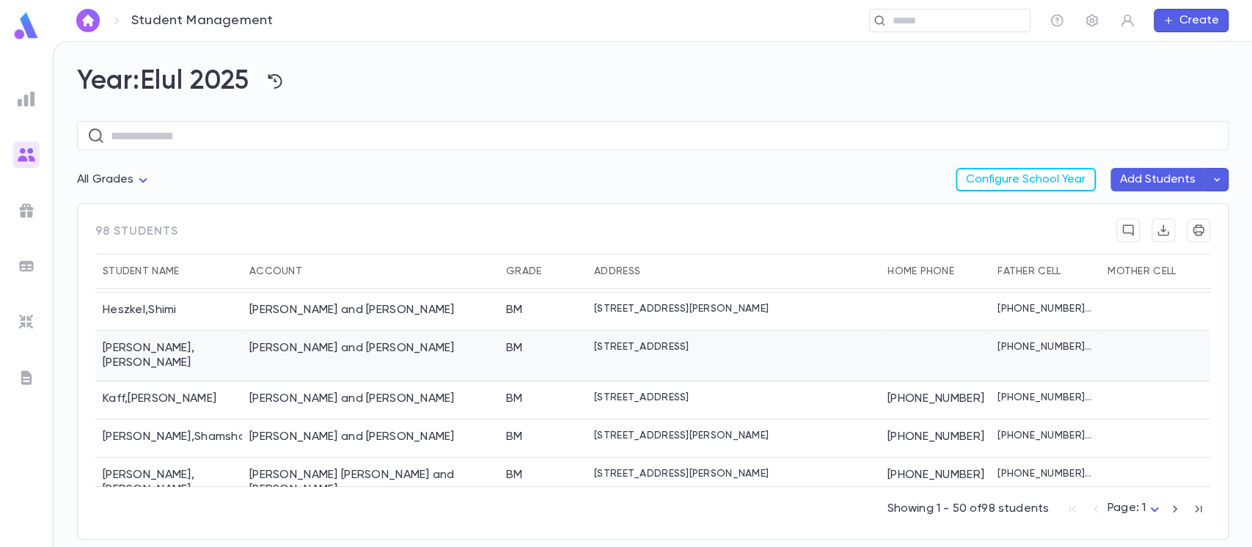
scroll to position [1075, 0]
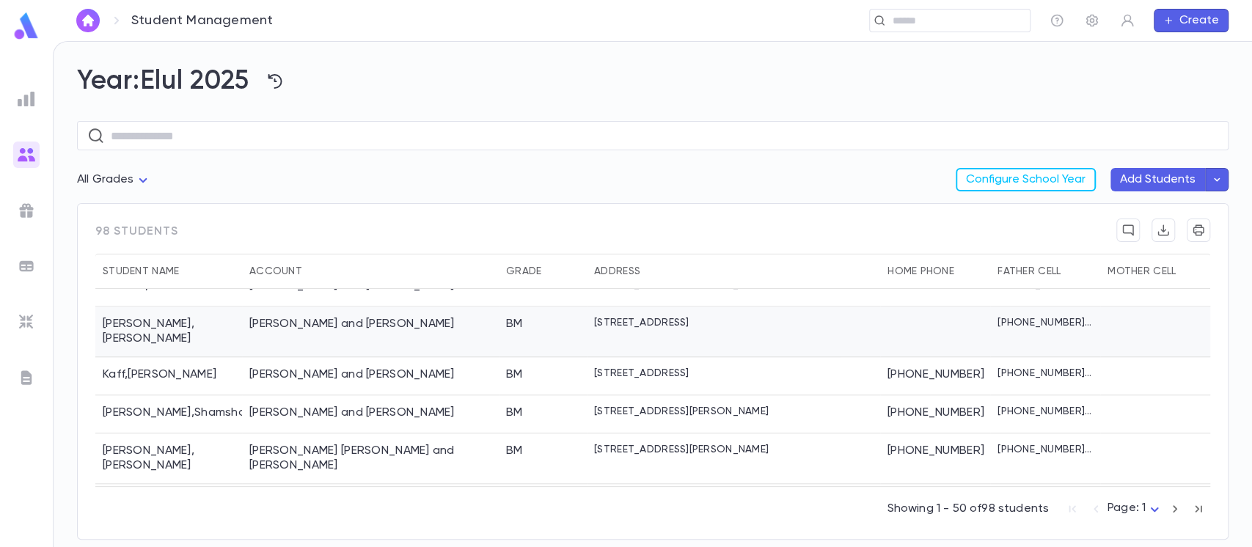
click at [245, 310] on div "Hochberg, Ephriam Yitzchok and Sara" at bounding box center [370, 332] width 257 height 51
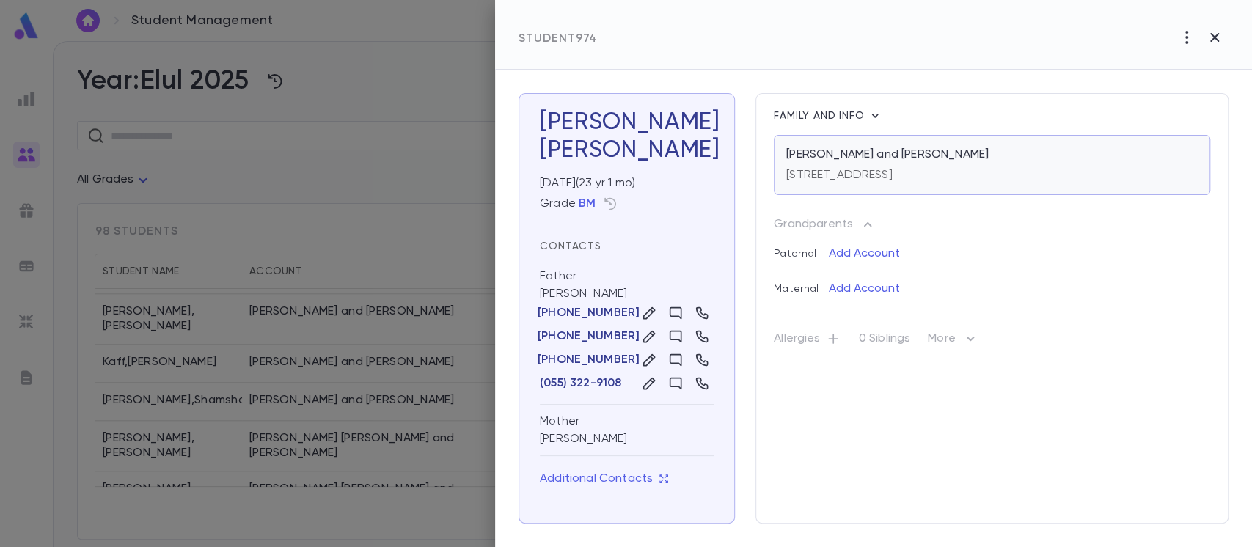
click at [860, 195] on div "Hochberg, Ephriam Yitzchok and Sara 284 Nw 46th Street, Boca Raton FL 33431 USA" at bounding box center [992, 165] width 436 height 60
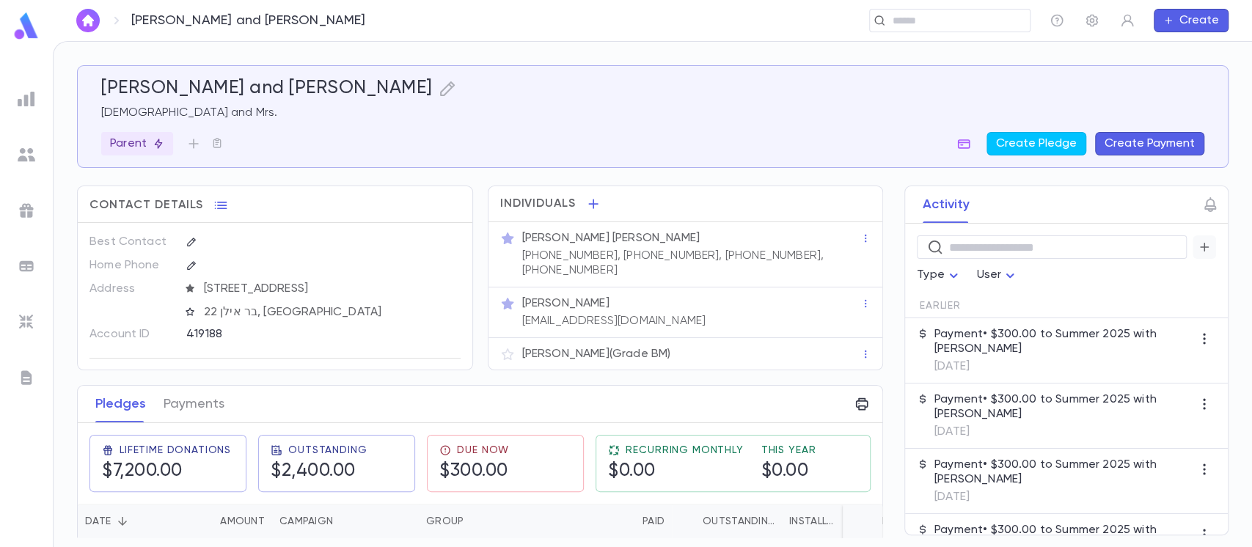
click at [1204, 240] on icon "button" at bounding box center [1204, 247] width 13 height 15
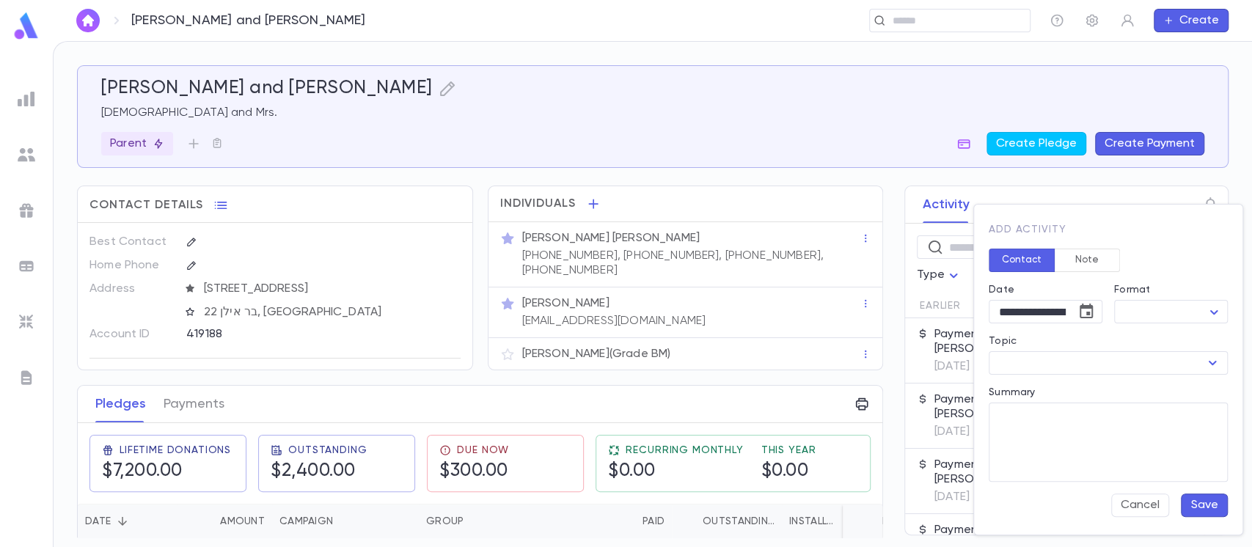
click at [1093, 256] on button "Note" at bounding box center [1087, 260] width 66 height 23
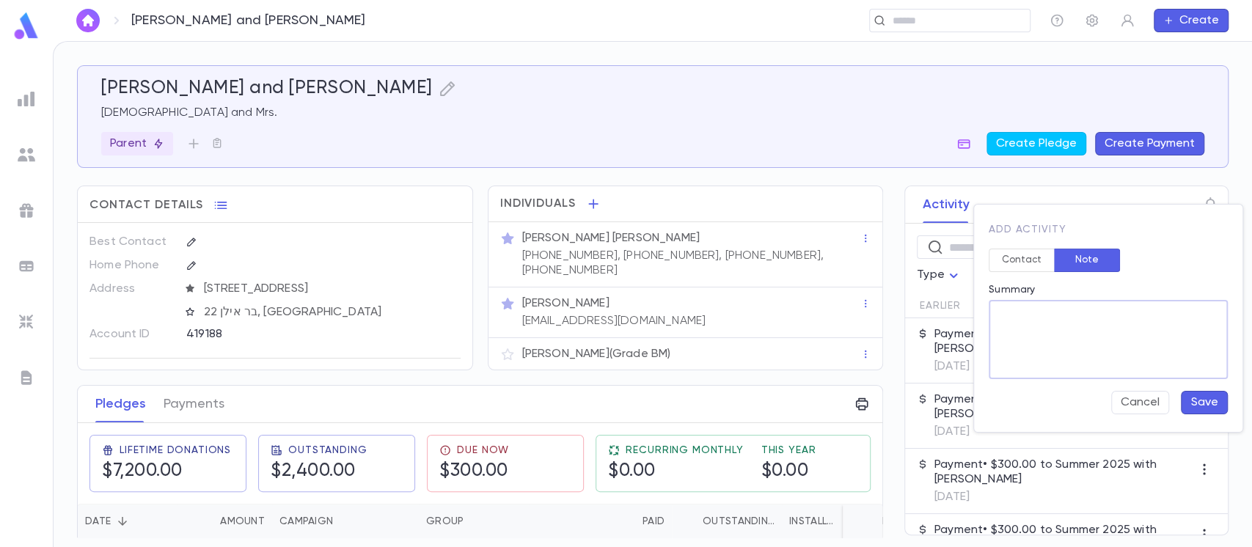
click at [1068, 314] on textarea "Summary" at bounding box center [1108, 339] width 219 height 79
click at [1146, 410] on button "Cancel" at bounding box center [1140, 402] width 58 height 23
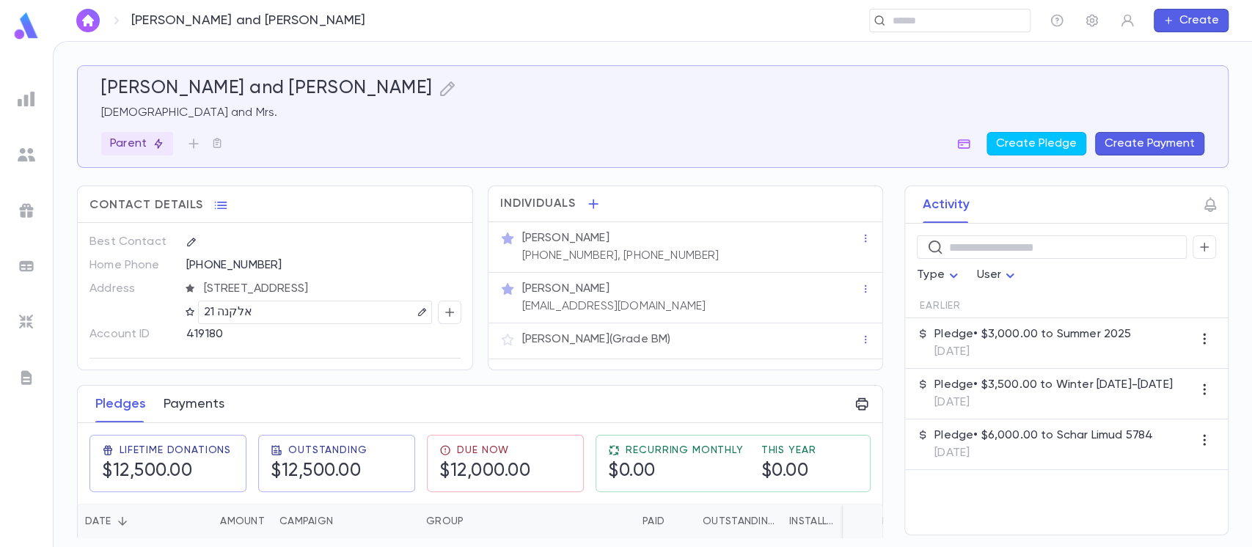
click at [208, 399] on button "Payments" at bounding box center [194, 404] width 61 height 37
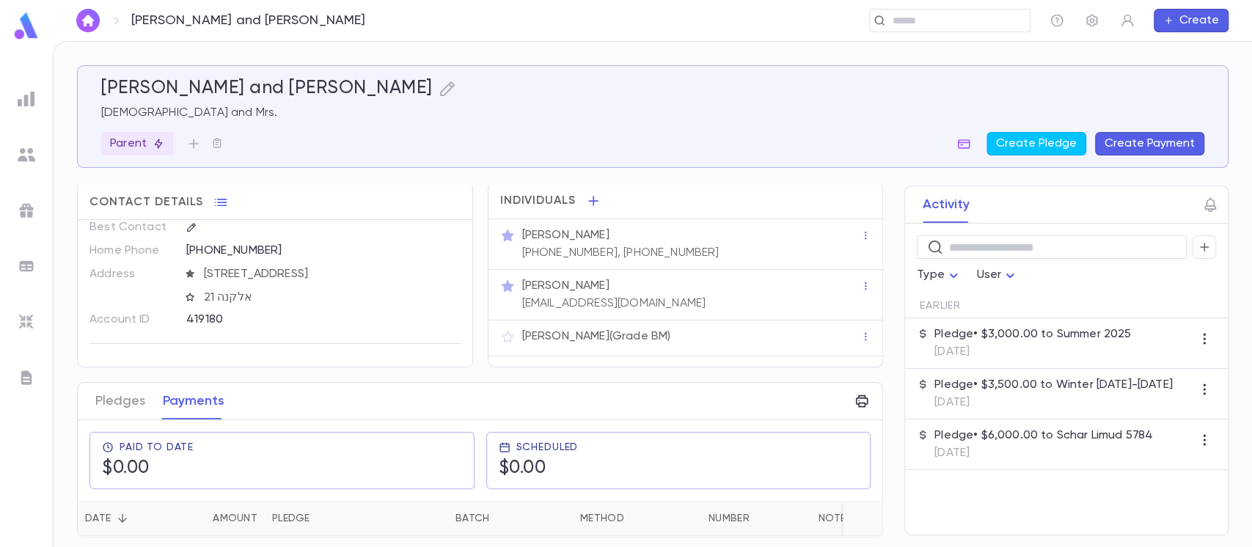
scroll to position [8, 0]
click at [406, 460] on div "Paid To Date $0.00" at bounding box center [282, 461] width 360 height 38
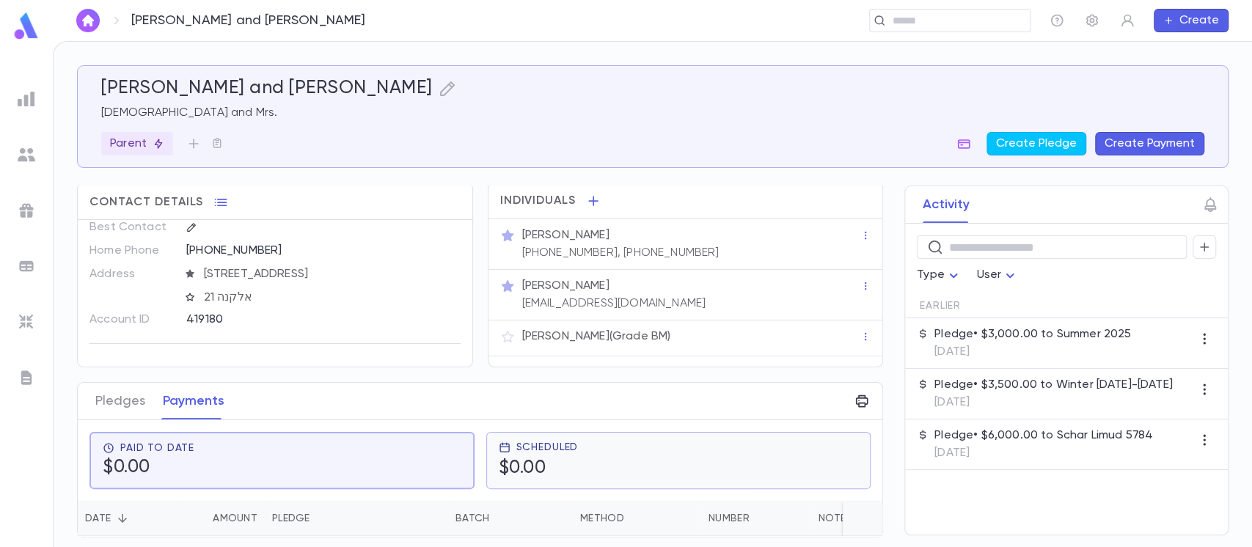
click at [516, 458] on h5 "$0.00" at bounding box center [523, 469] width 48 height 22
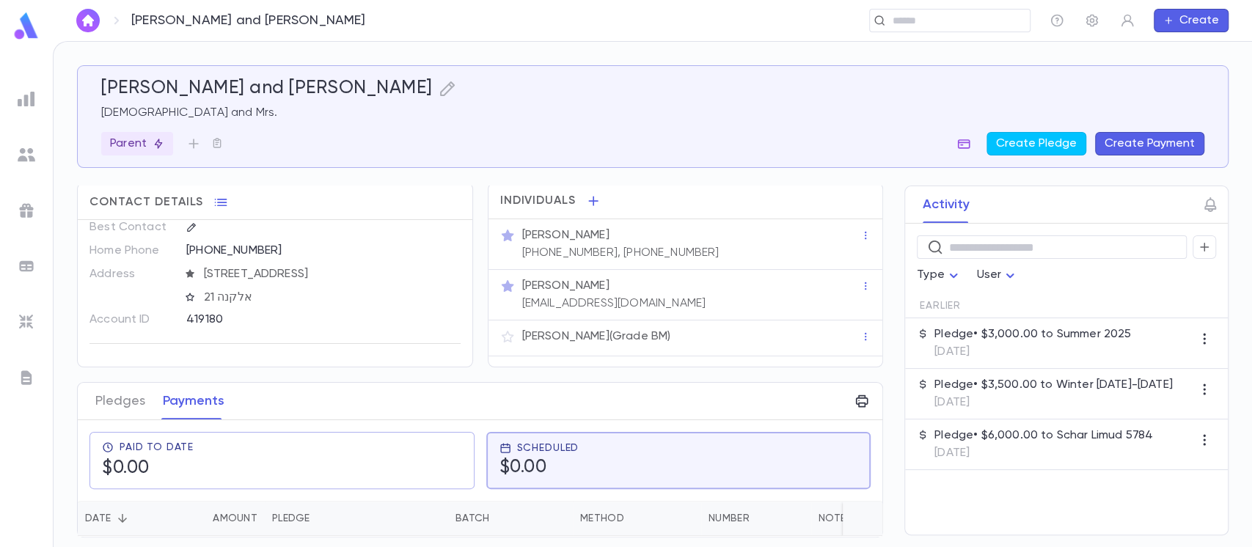
click at [971, 141] on icon "button" at bounding box center [964, 143] width 15 height 15
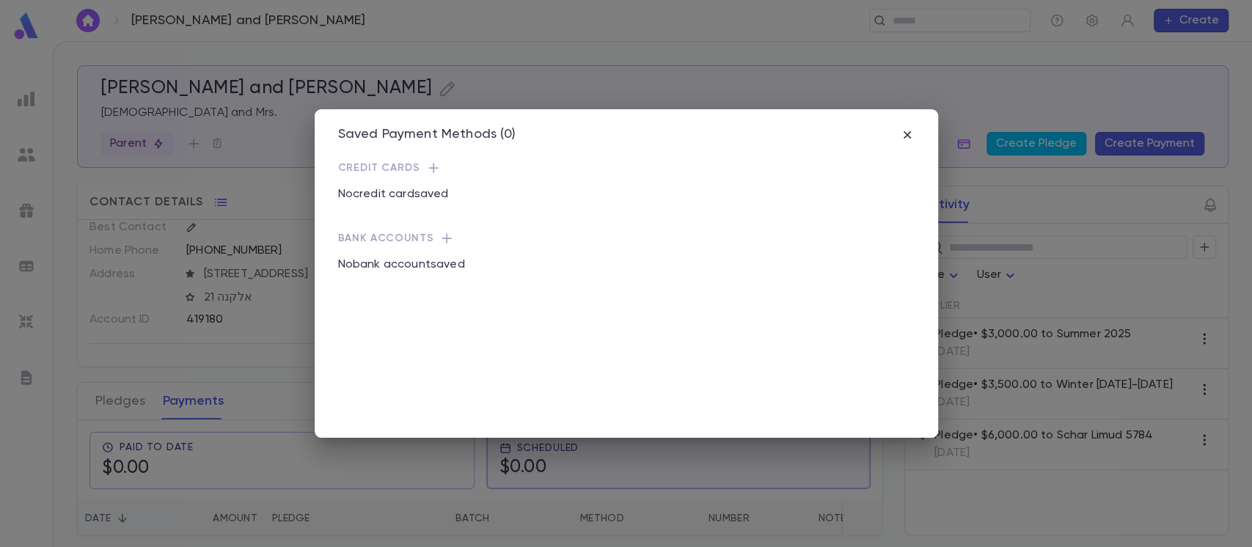
click at [927, 136] on div "Saved Payment Methods (0) Credit Cards No credit card saved Bank Accounts No ba…" at bounding box center [627, 273] width 624 height 329
click at [911, 136] on icon "button" at bounding box center [907, 135] width 15 height 15
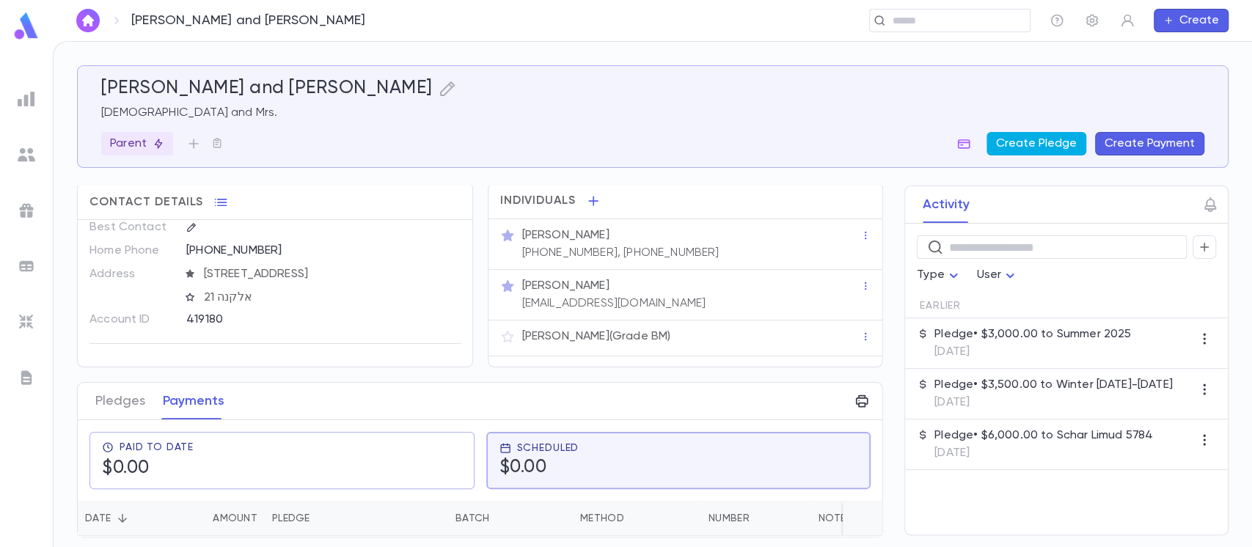
click at [1042, 138] on button "Create Pledge" at bounding box center [1037, 143] width 100 height 23
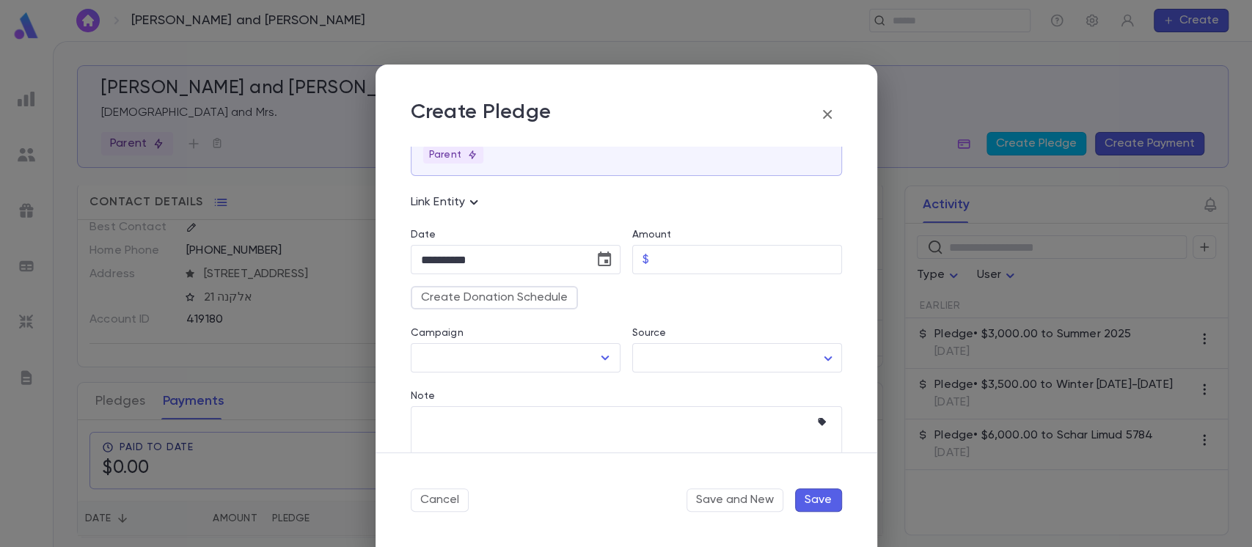
scroll to position [104, 0]
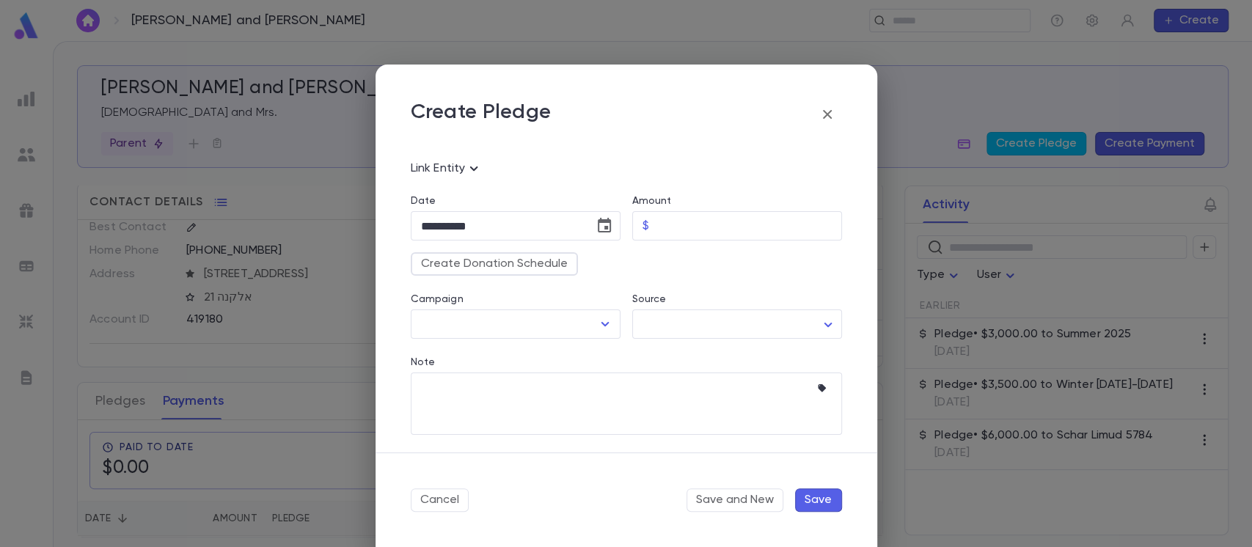
click at [832, 109] on icon "button" at bounding box center [828, 115] width 18 height 18
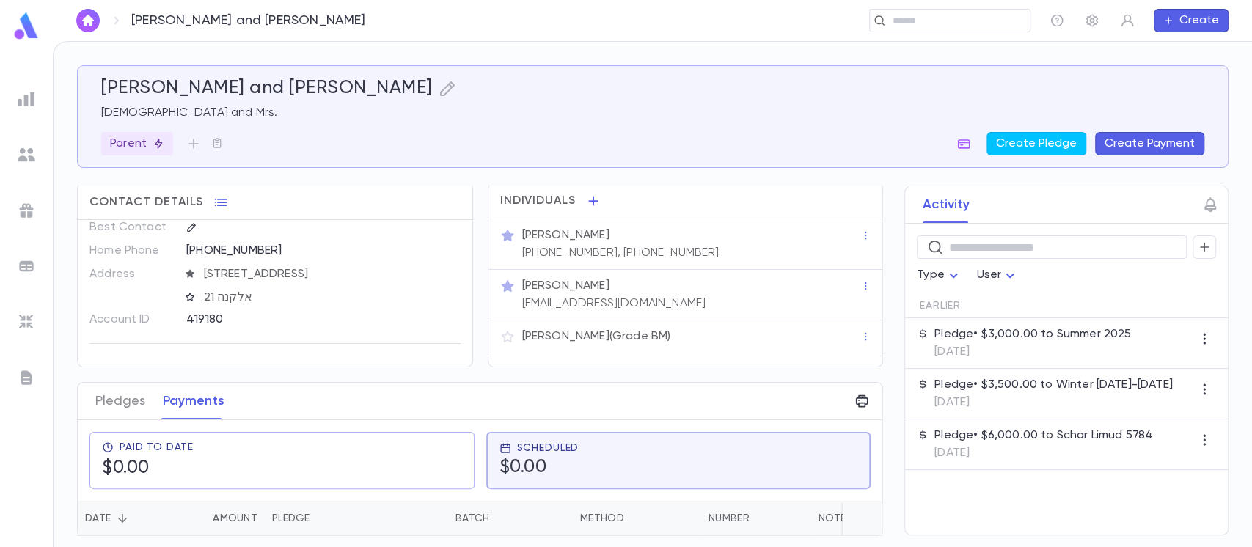
click at [1122, 133] on button "Create Payment" at bounding box center [1149, 143] width 109 height 23
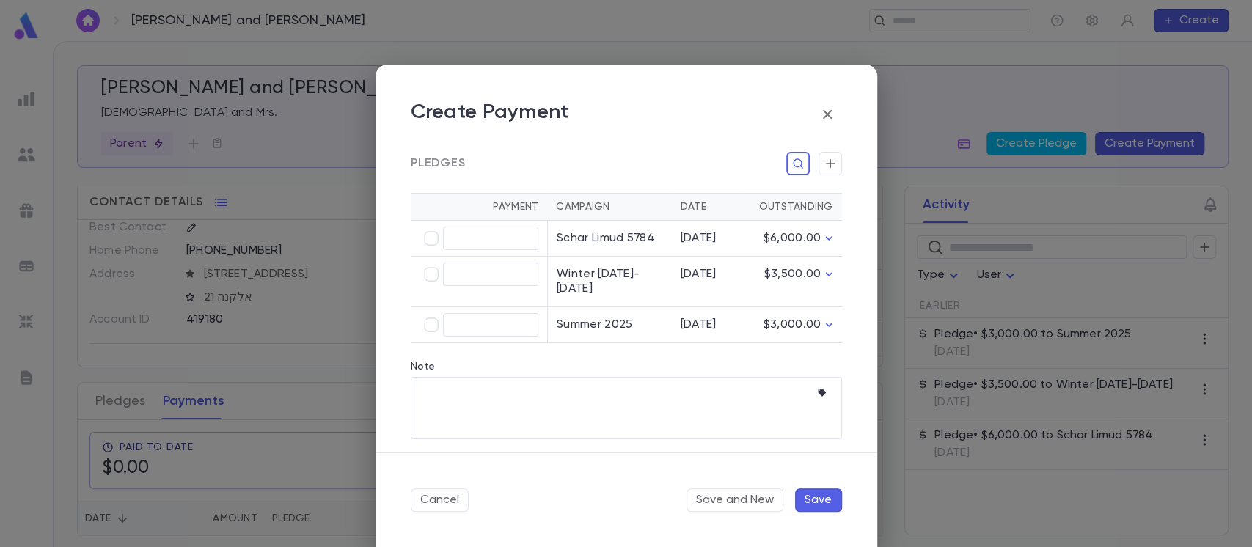
scroll to position [356, 0]
click at [831, 116] on icon "button" at bounding box center [828, 115] width 18 height 18
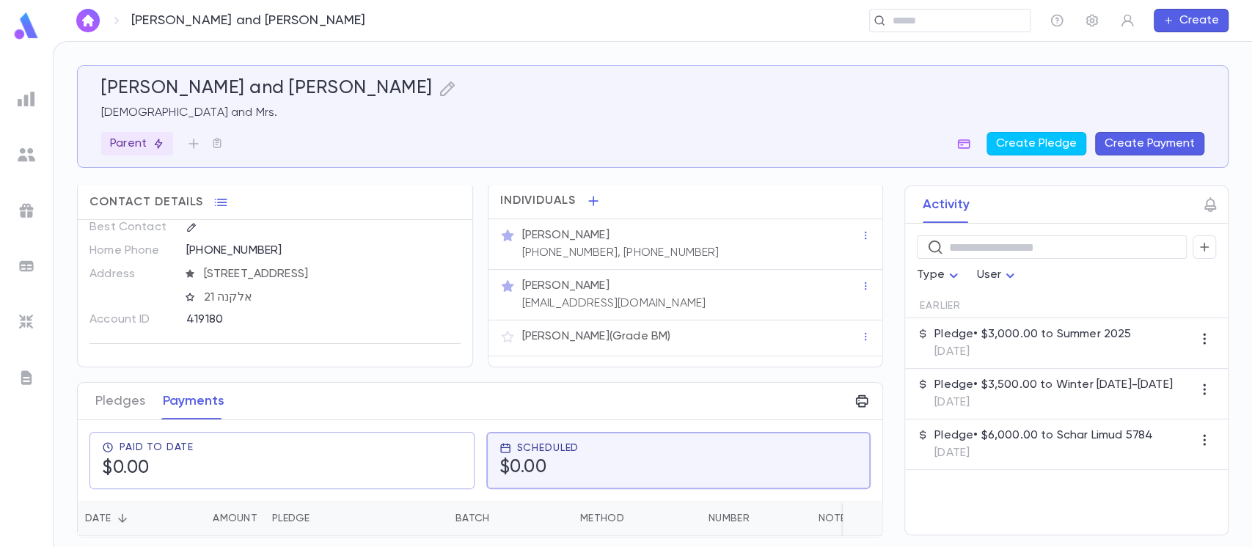
click at [1121, 142] on button "Create Payment" at bounding box center [1149, 143] width 109 height 23
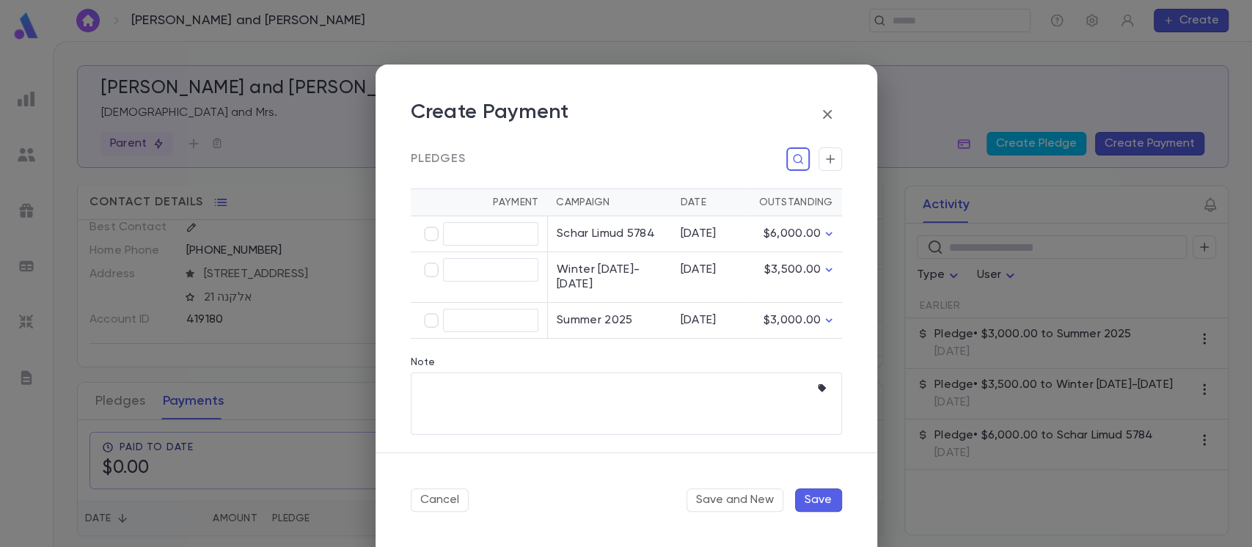
click at [814, 115] on button "button" at bounding box center [827, 114] width 29 height 29
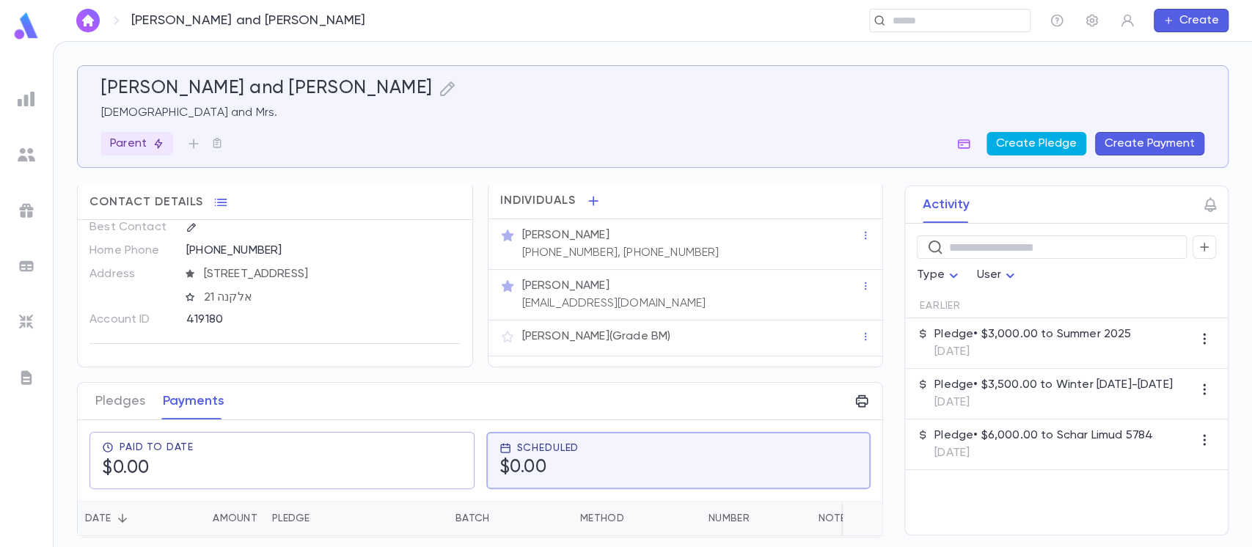
click at [1050, 147] on button "Create Pledge" at bounding box center [1037, 143] width 100 height 23
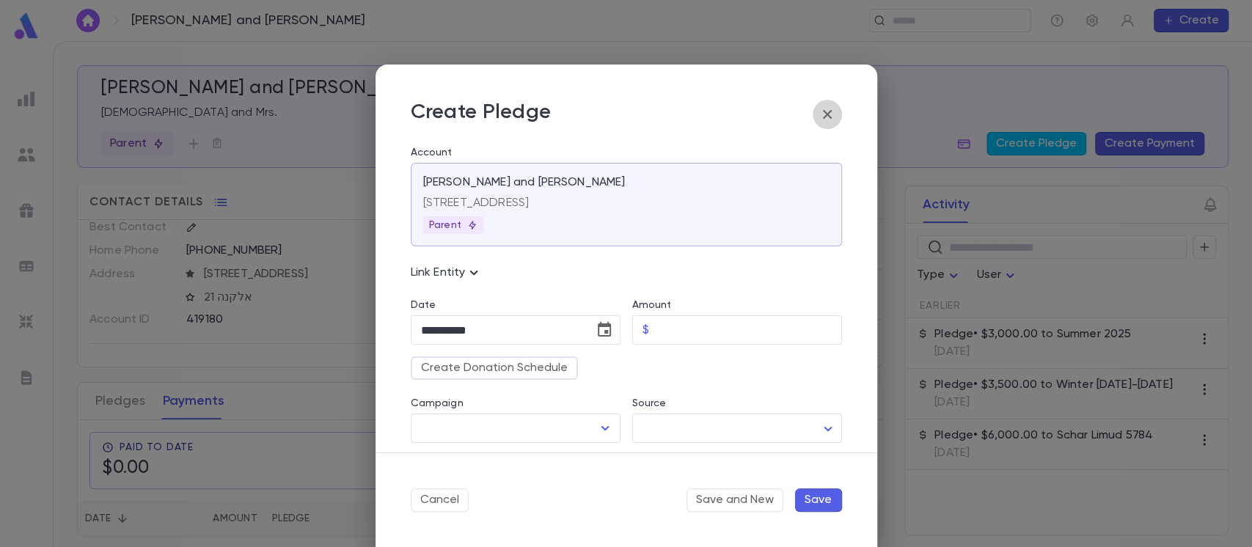
click at [825, 108] on icon "button" at bounding box center [828, 115] width 18 height 18
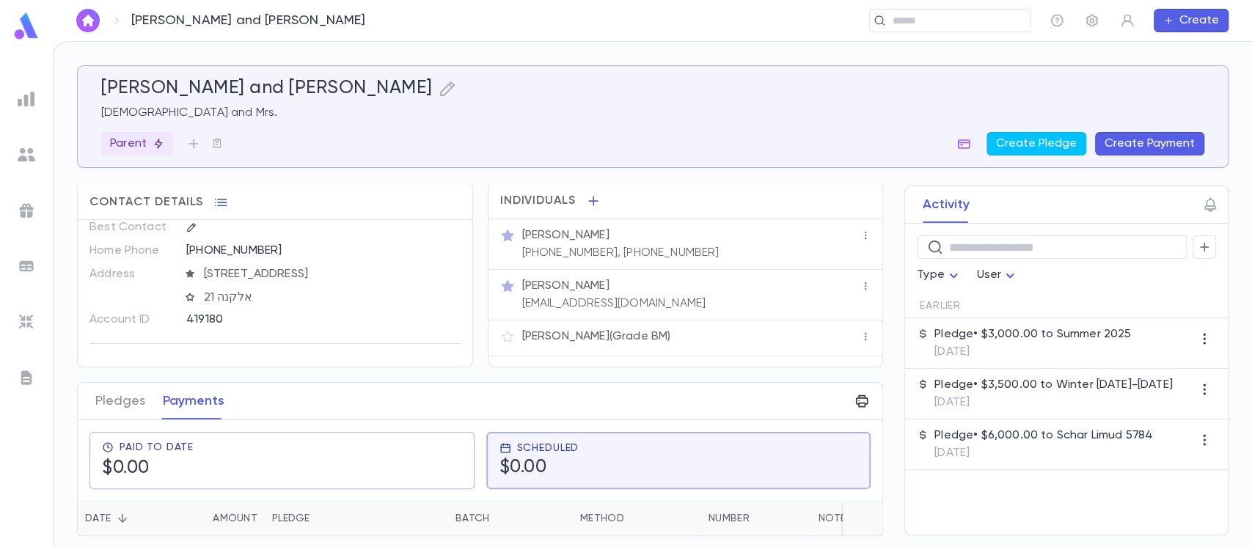
click at [968, 352] on p "5/2/2025" at bounding box center [1033, 352] width 197 height 15
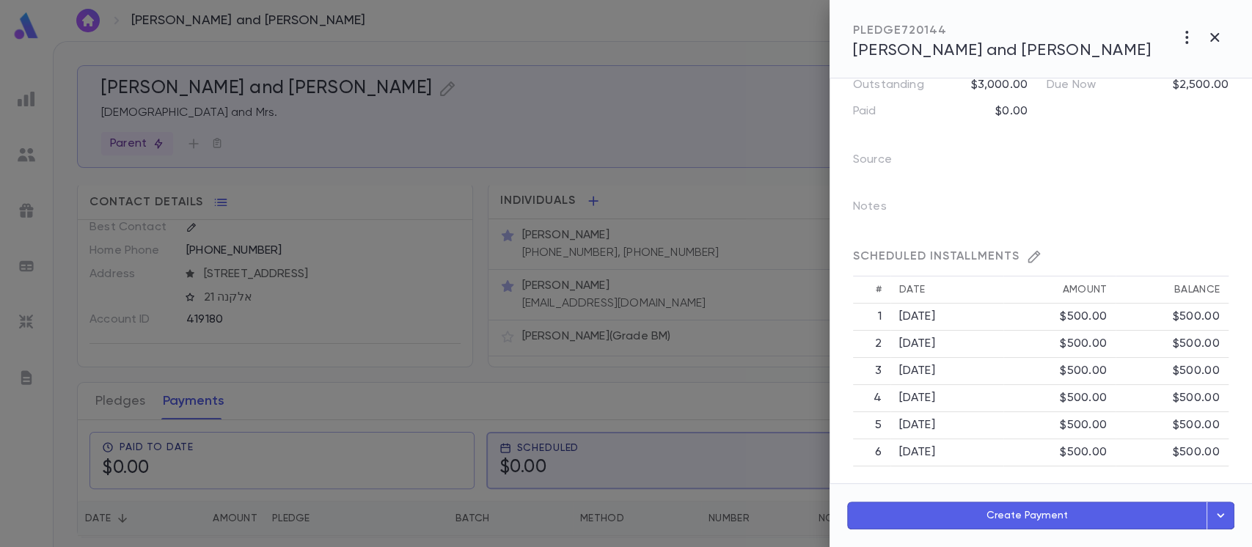
scroll to position [0, 0]
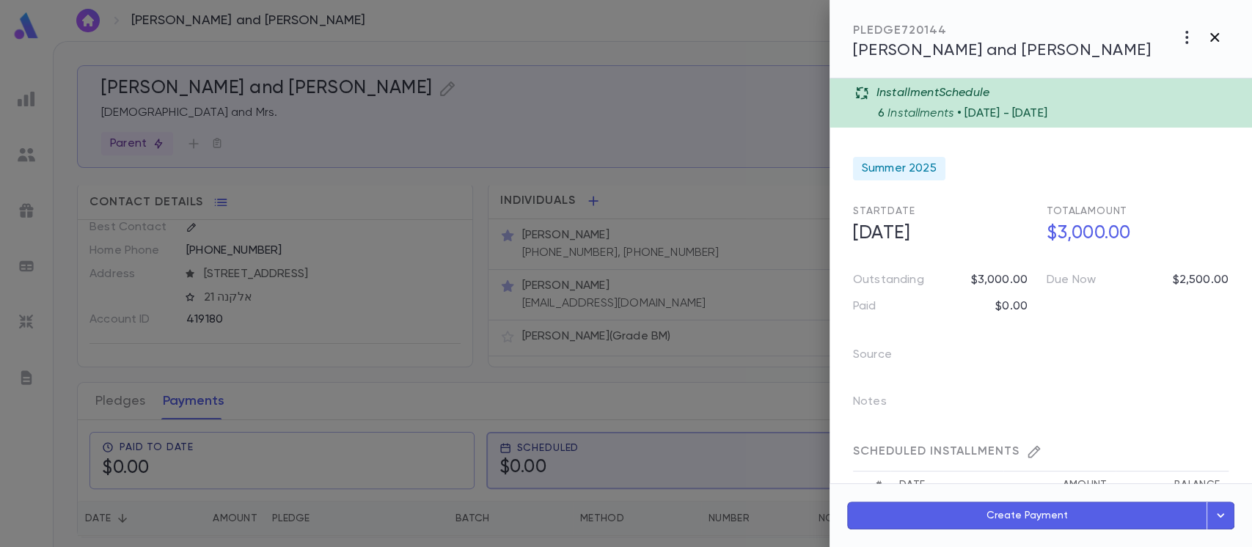
click at [1221, 36] on icon "button" at bounding box center [1215, 38] width 18 height 18
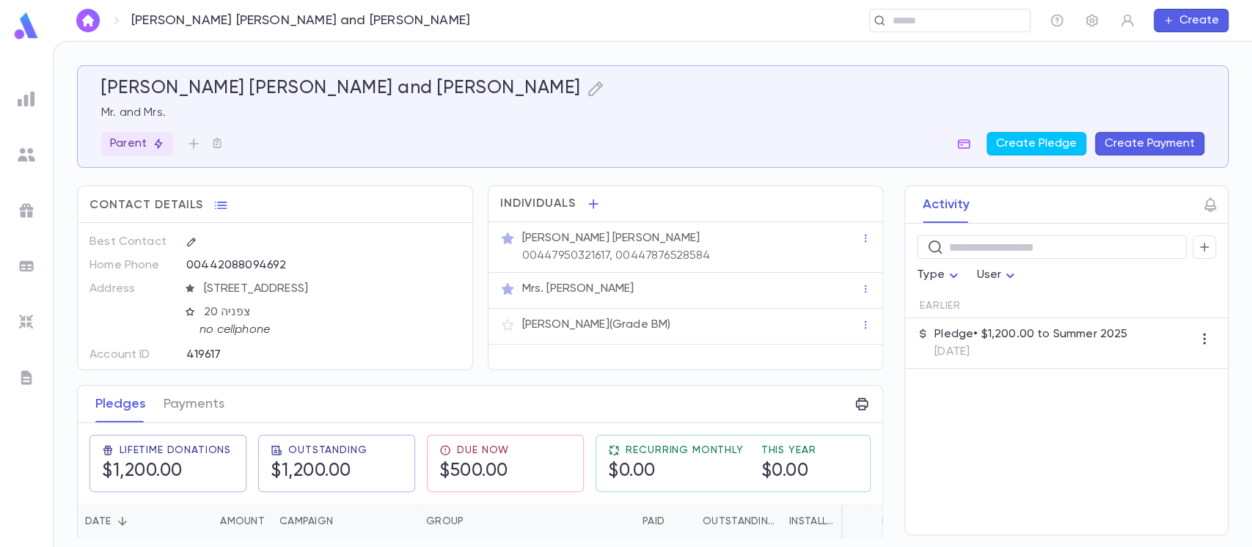
click at [1152, 145] on button "Create Payment" at bounding box center [1149, 143] width 109 height 23
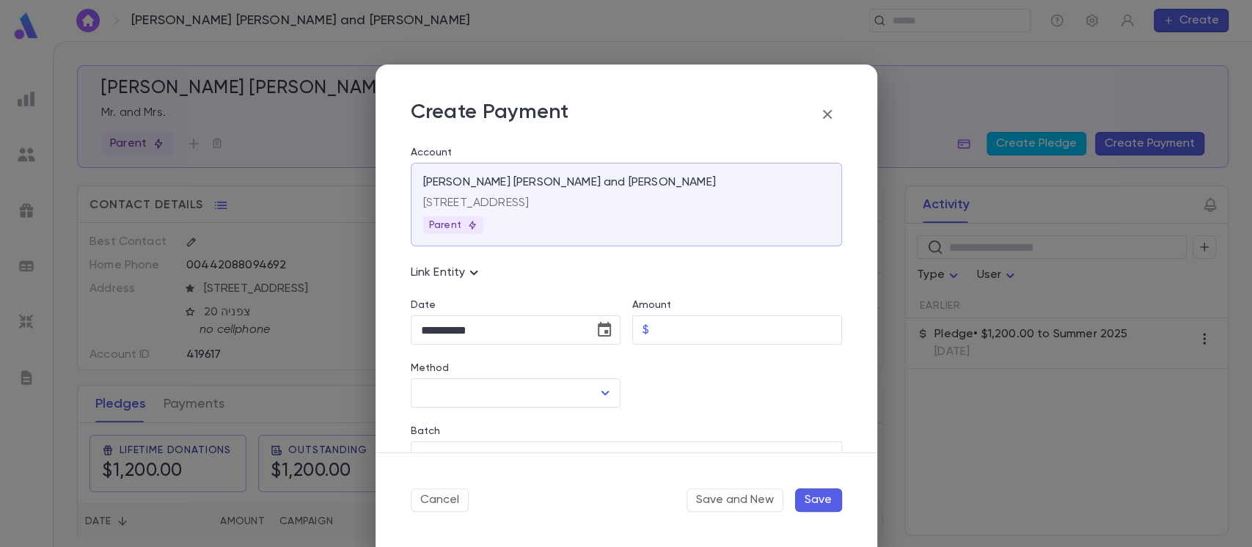
scroll to position [98, 0]
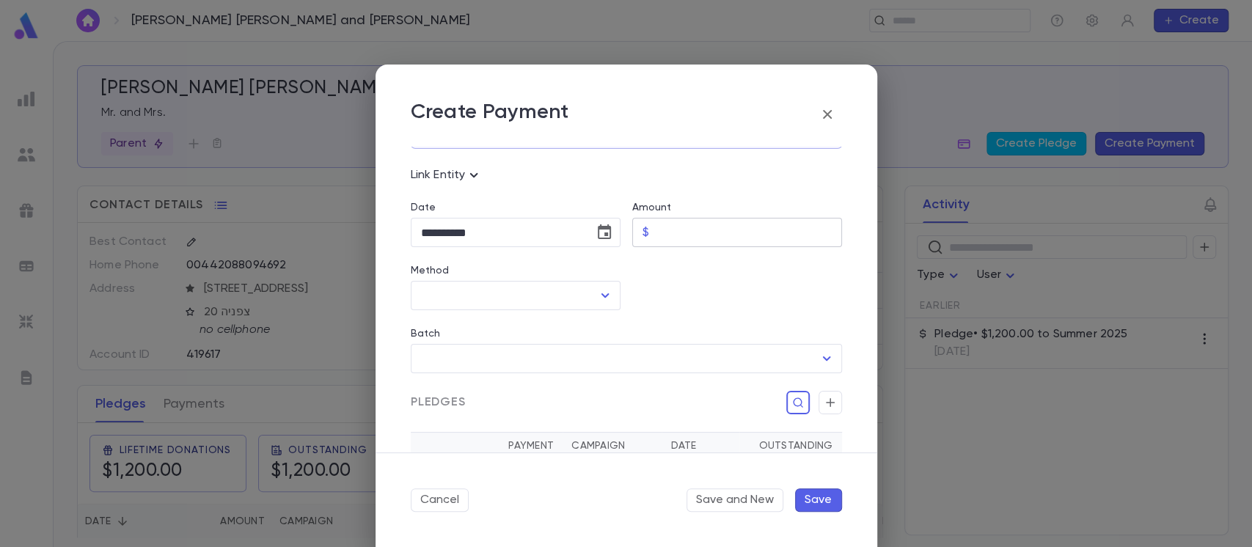
click at [664, 230] on input "Amount" at bounding box center [748, 233] width 187 height 29
type input "******"
click at [580, 291] on input "Method" at bounding box center [504, 296] width 175 height 28
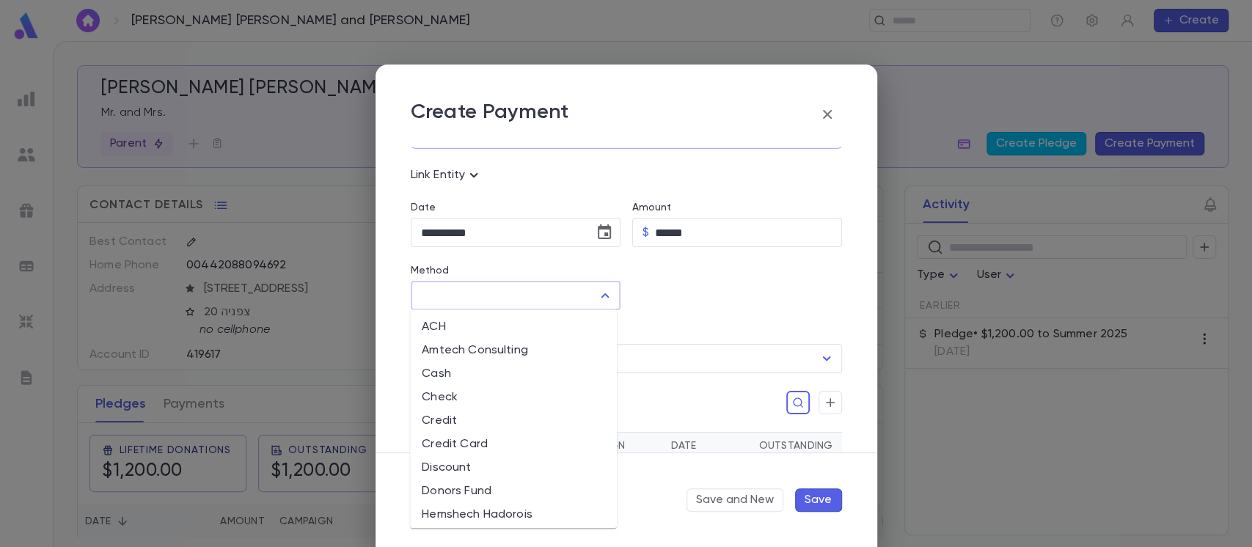
click at [518, 386] on li "Check" at bounding box center [513, 397] width 207 height 23
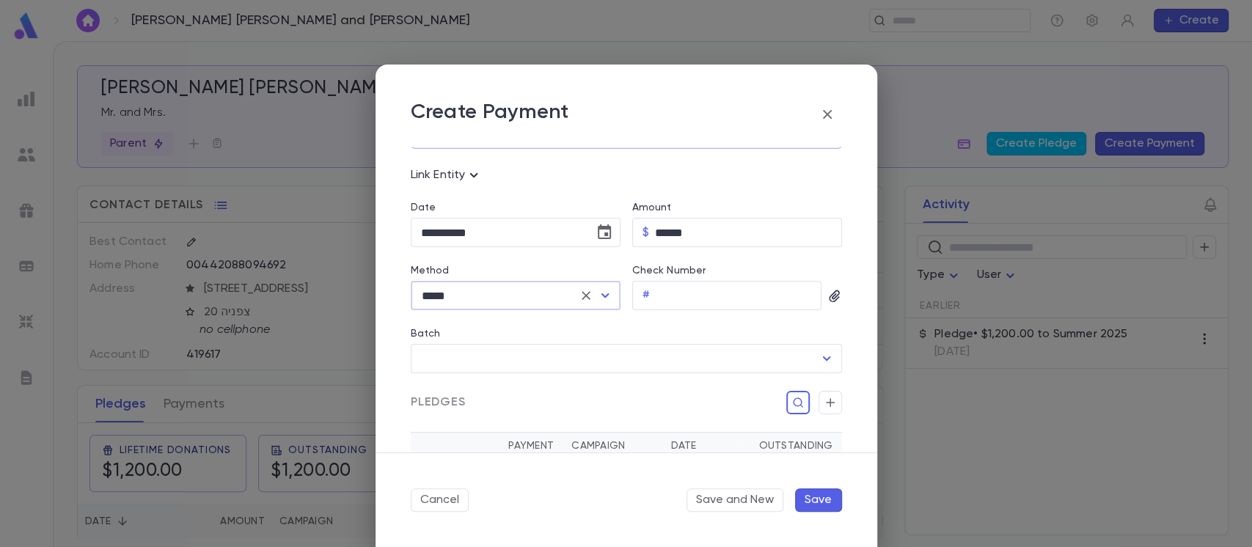
click at [605, 291] on icon "Open" at bounding box center [605, 296] width 18 height 18
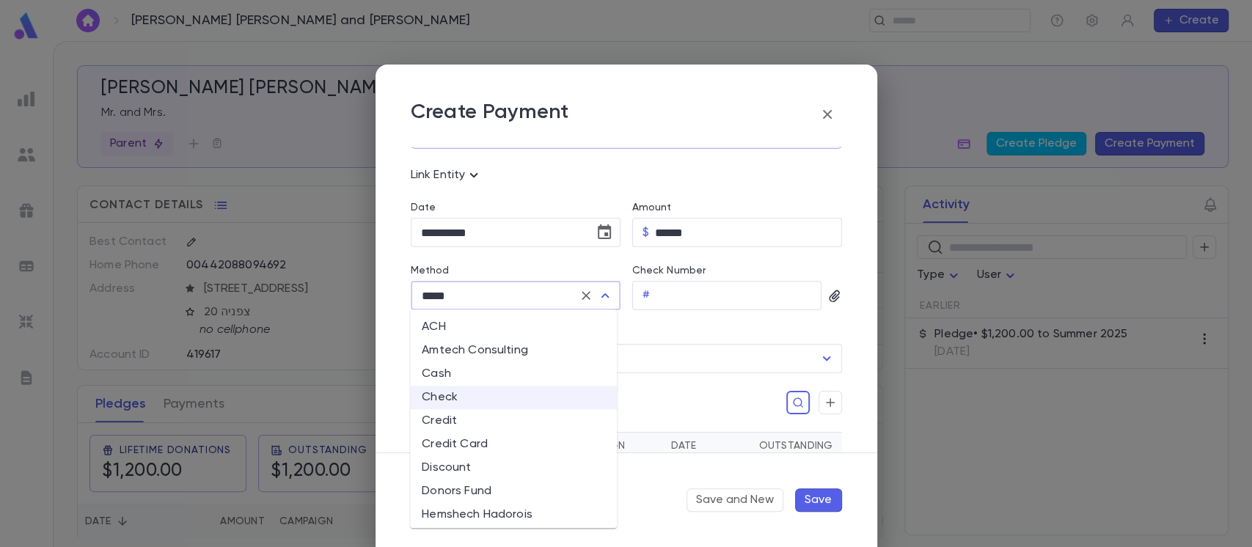
click at [521, 370] on li "Cash" at bounding box center [513, 373] width 207 height 23
type input "****"
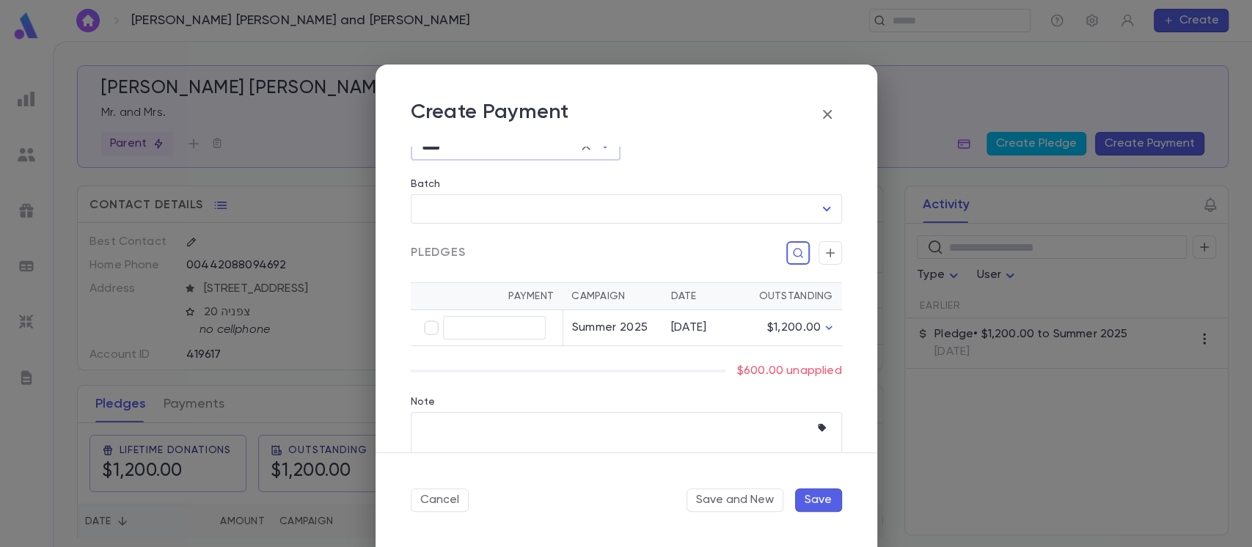
scroll to position [288, 0]
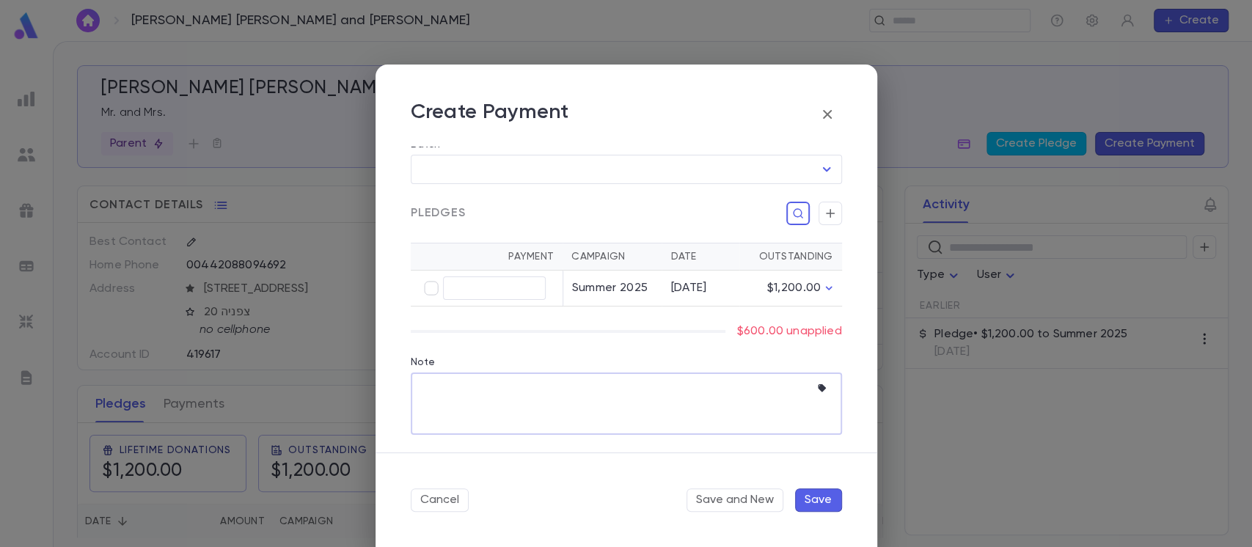
click at [500, 387] on textarea "Note" at bounding box center [615, 404] width 389 height 62
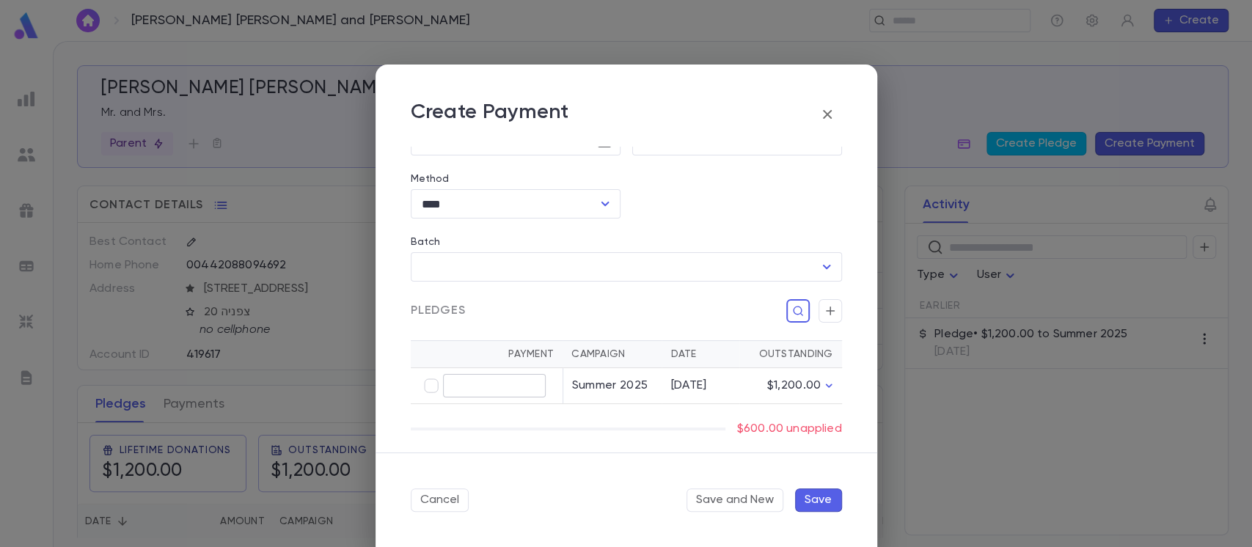
type textarea "**********"
type input "******"
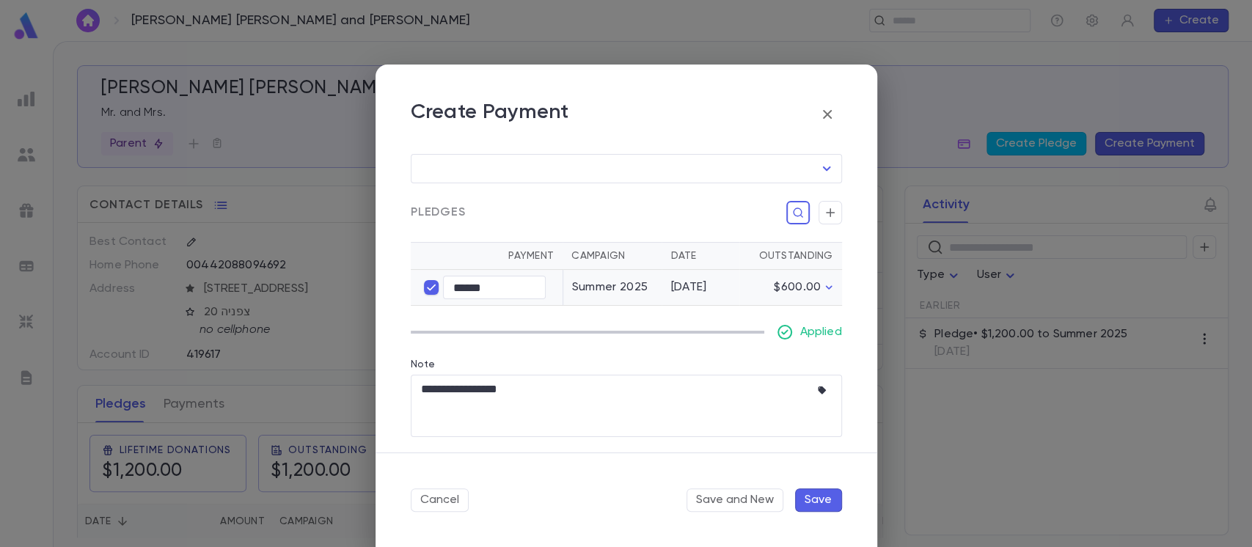
scroll to position [290, 0]
click at [809, 496] on button "Save" at bounding box center [818, 500] width 47 height 23
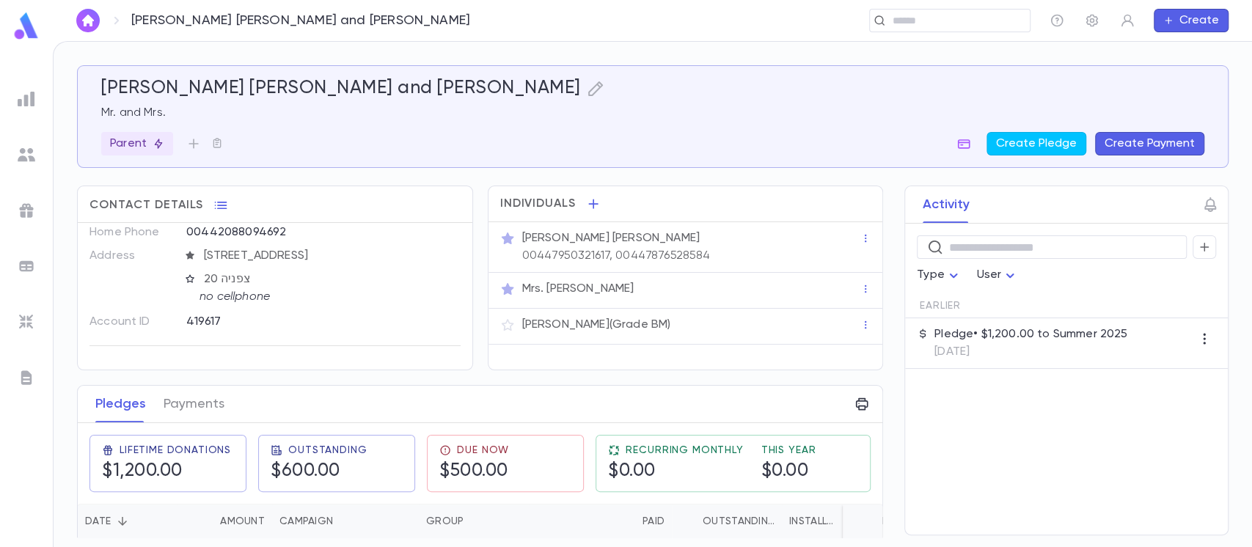
scroll to position [0, 0]
